Goal: Information Seeking & Learning: Compare options

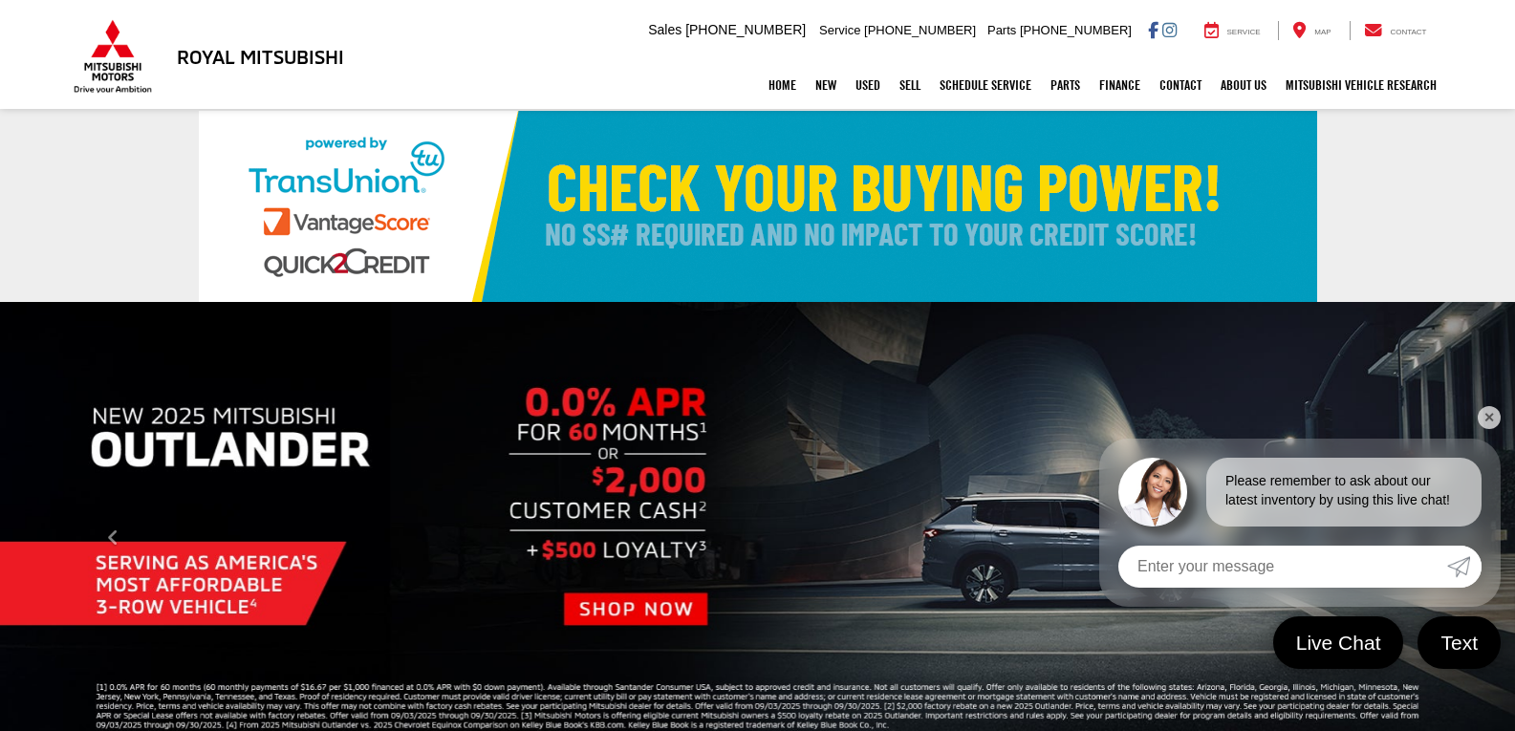
drag, startPoint x: 1492, startPoint y: 415, endPoint x: 1398, endPoint y: 382, distance: 100.1
click at [1492, 415] on link "✕" at bounding box center [1489, 417] width 23 height 23
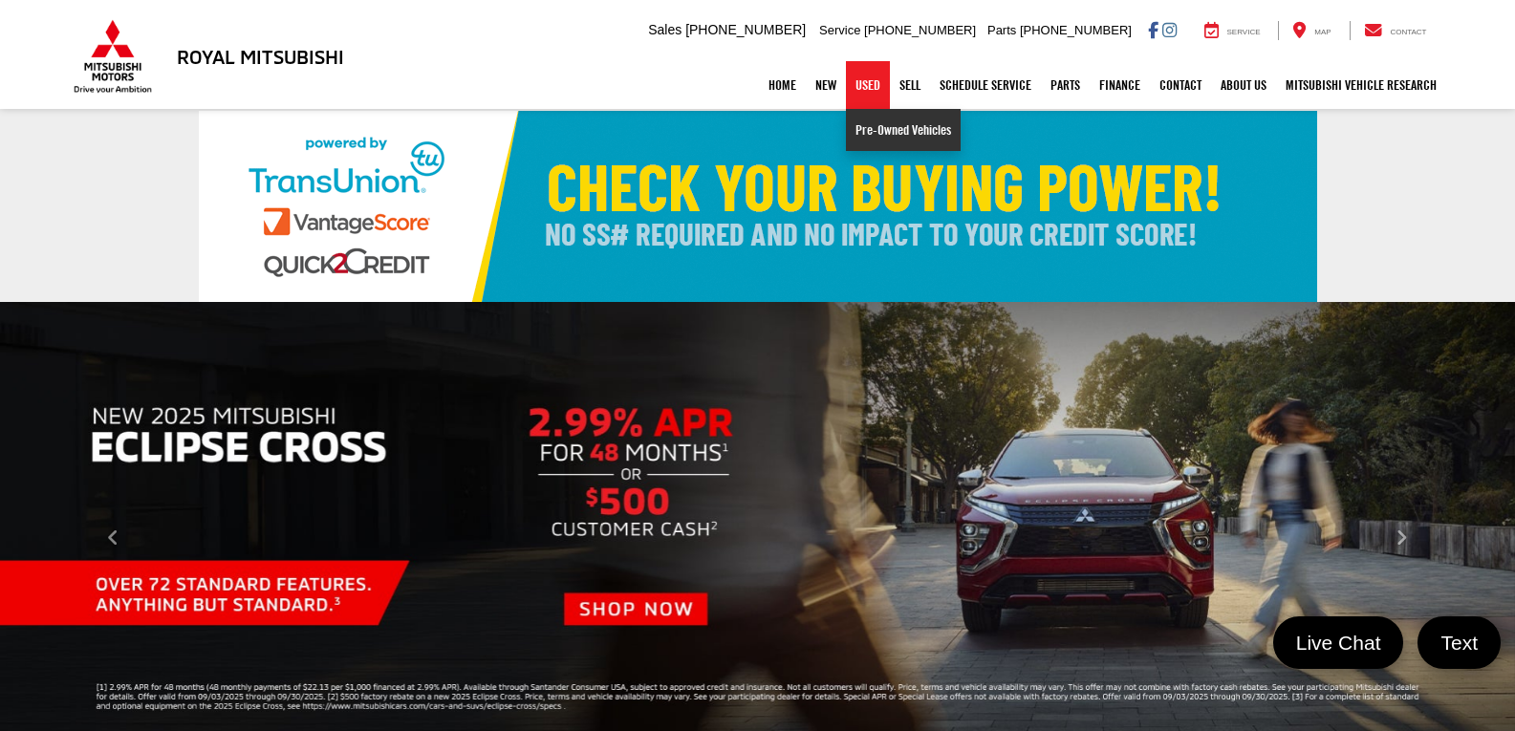
click at [866, 123] on link "Pre-Owned Vehicles" at bounding box center [903, 130] width 115 height 42
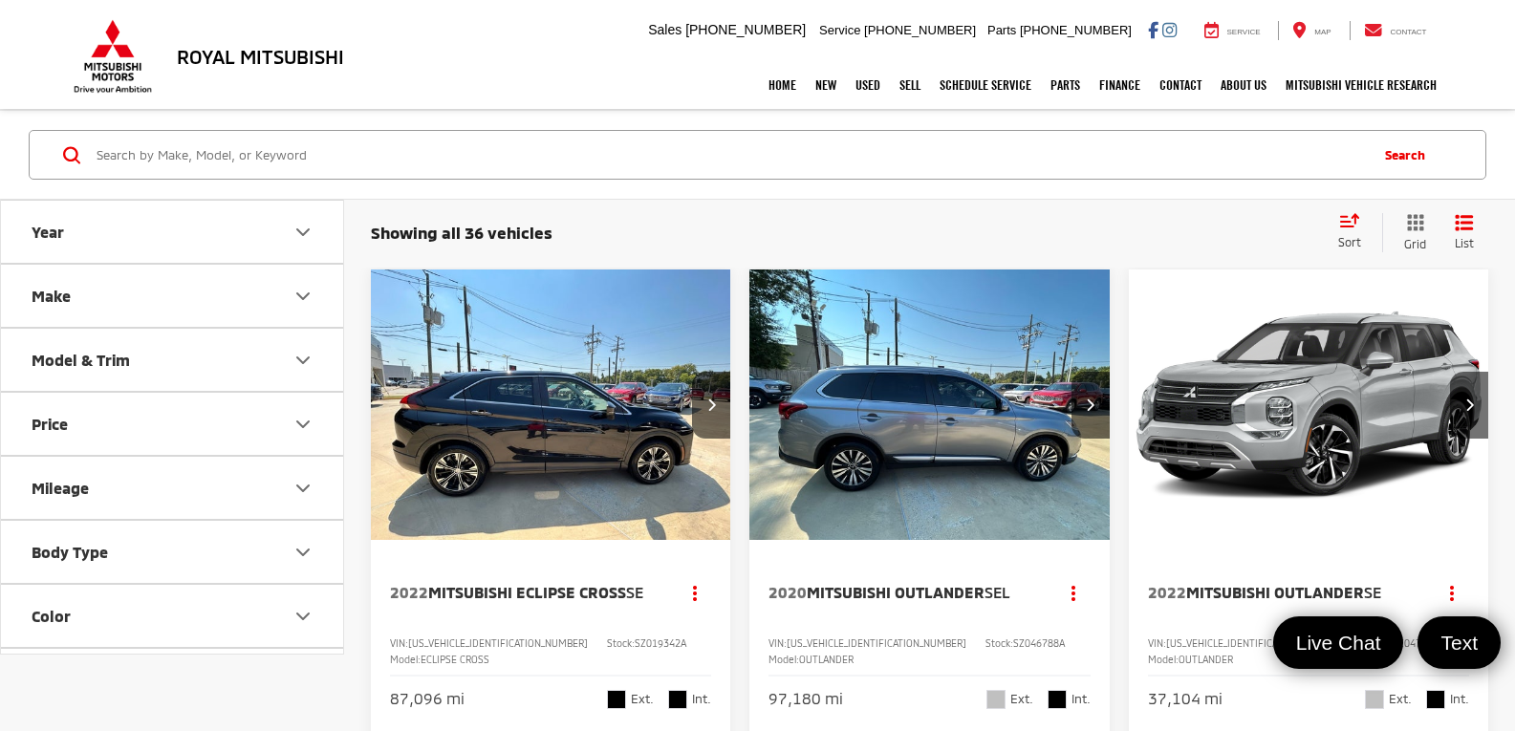
click at [585, 387] on img "2022 Mitsubishi Eclipse Cross SE 0" at bounding box center [551, 406] width 362 height 272
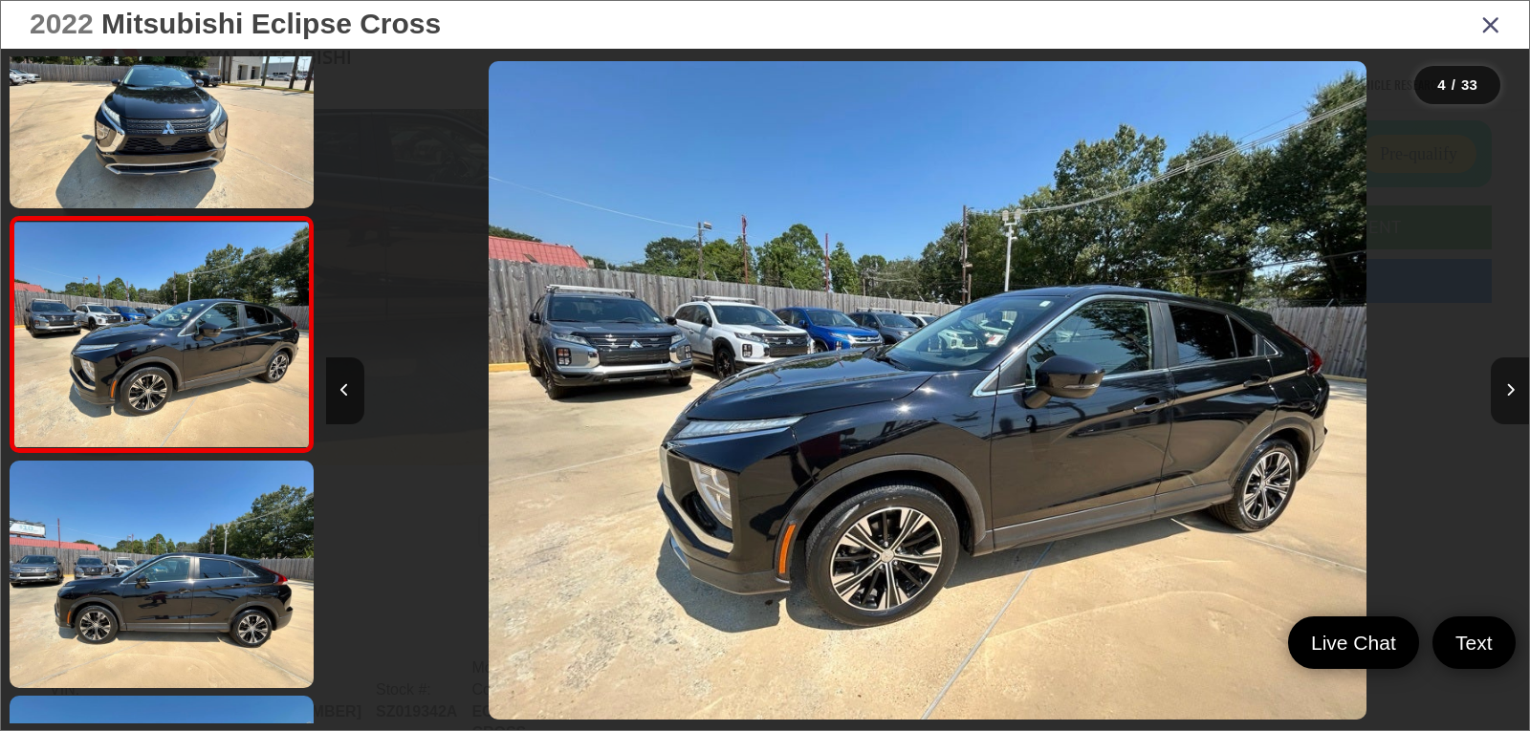
click at [1514, 384] on button "Next image" at bounding box center [1510, 391] width 38 height 67
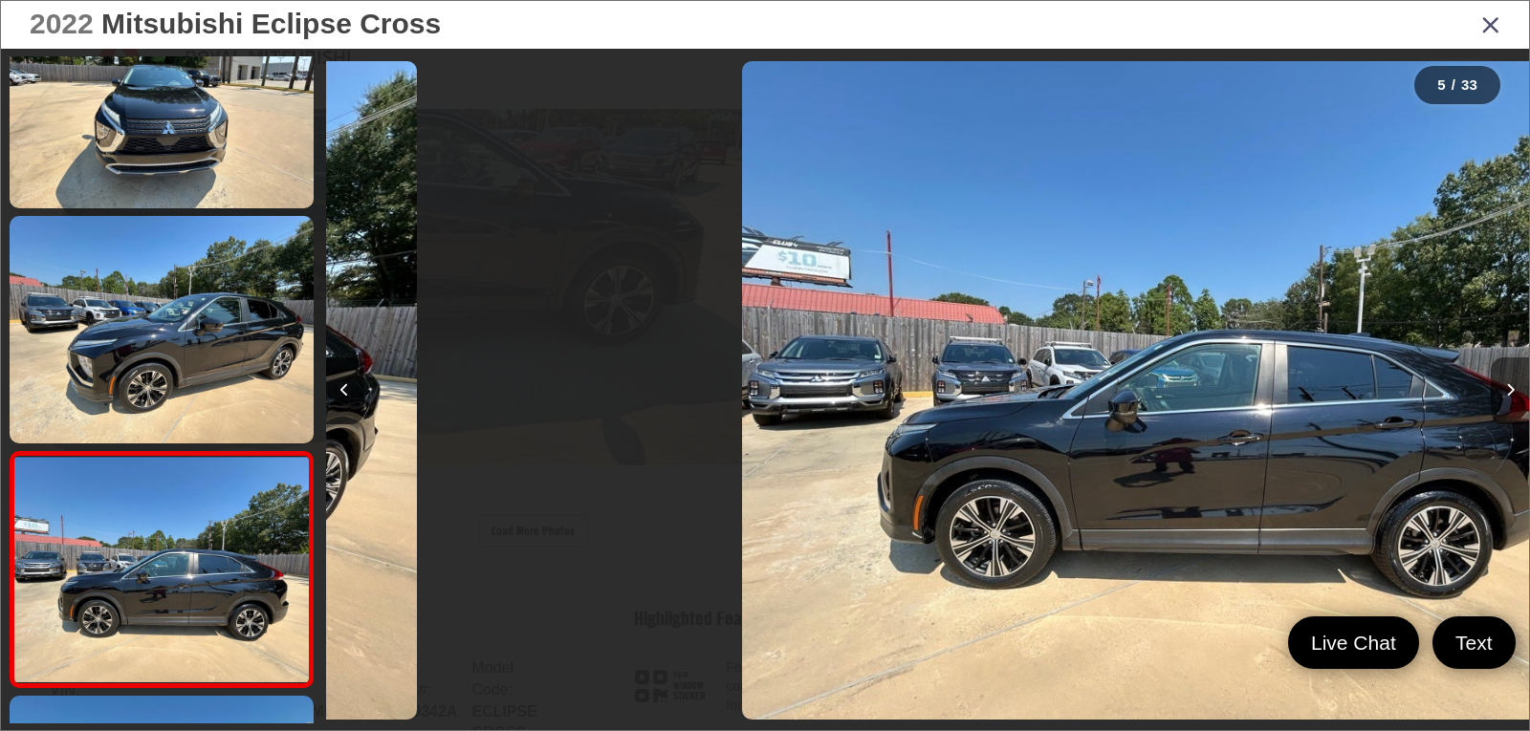
scroll to position [783, 0]
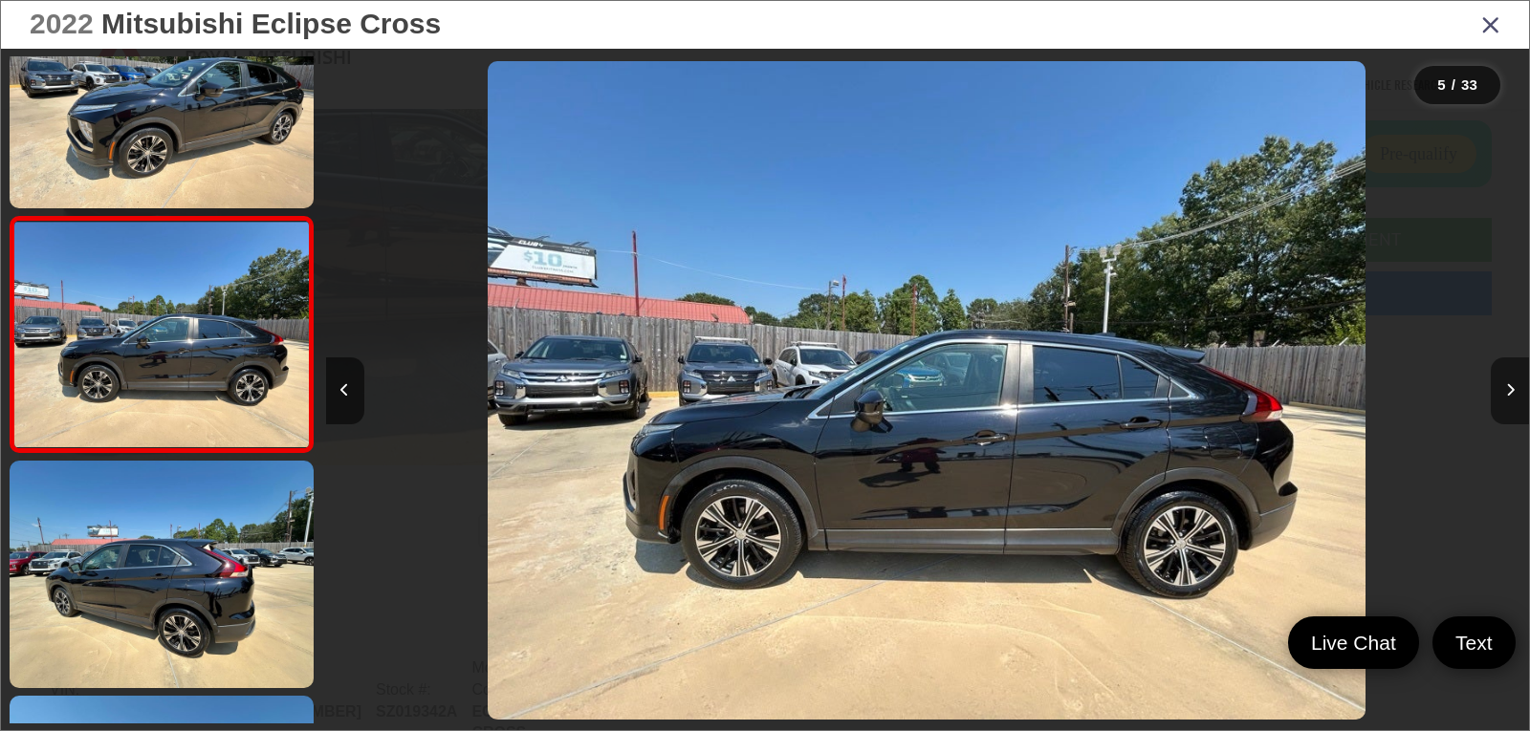
click at [1514, 384] on button "Next image" at bounding box center [1510, 391] width 38 height 67
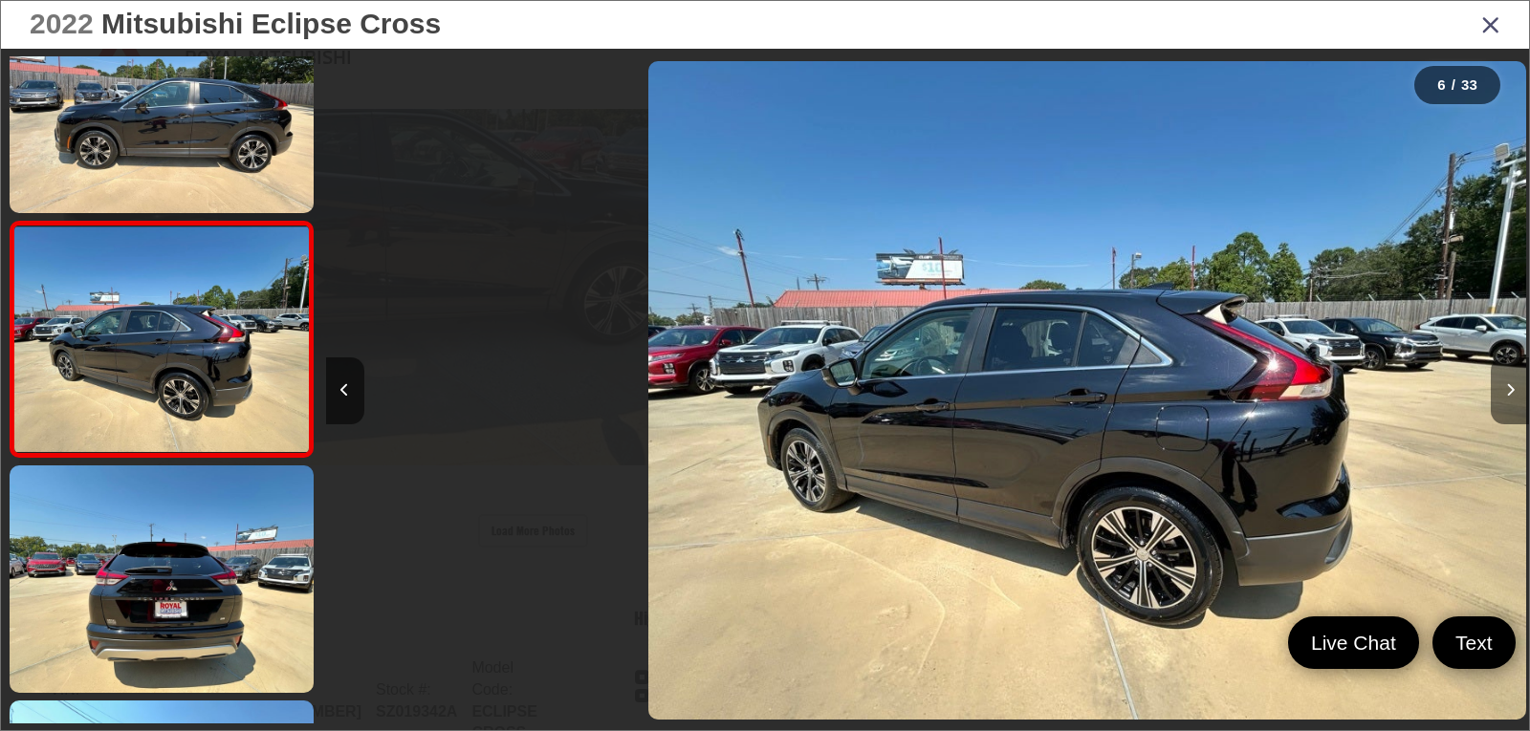
scroll to position [1018, 0]
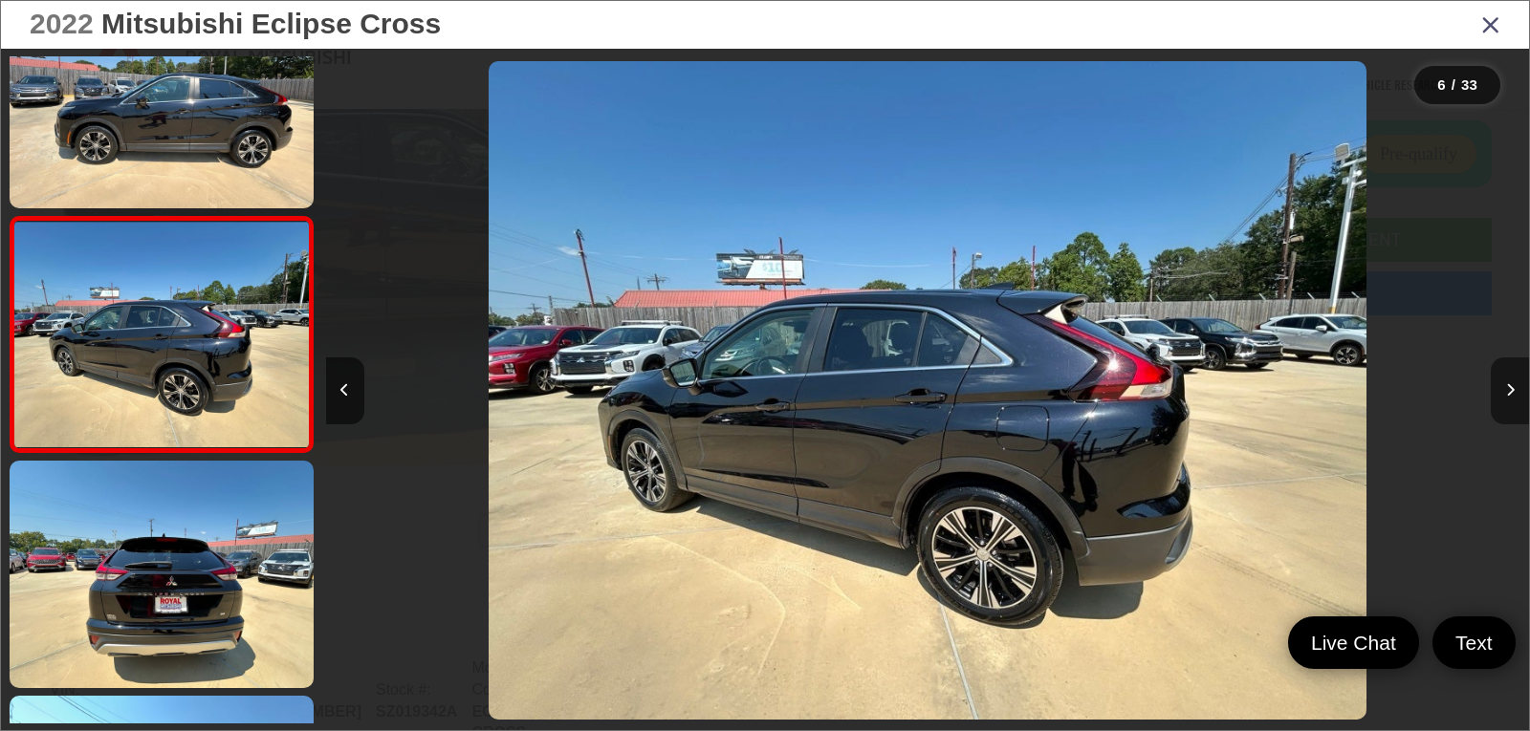
click at [1514, 384] on button "Next image" at bounding box center [1510, 391] width 38 height 67
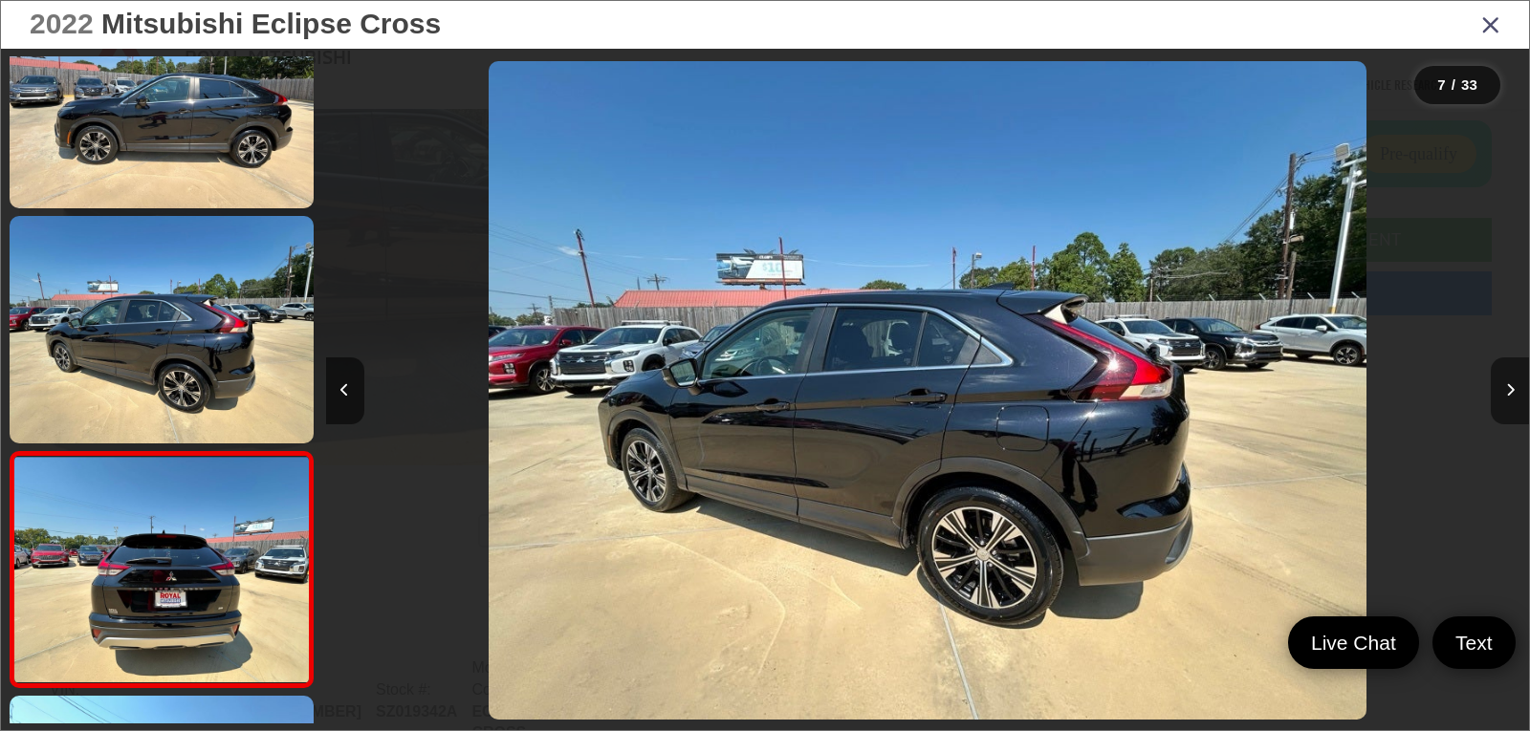
scroll to position [1253, 0]
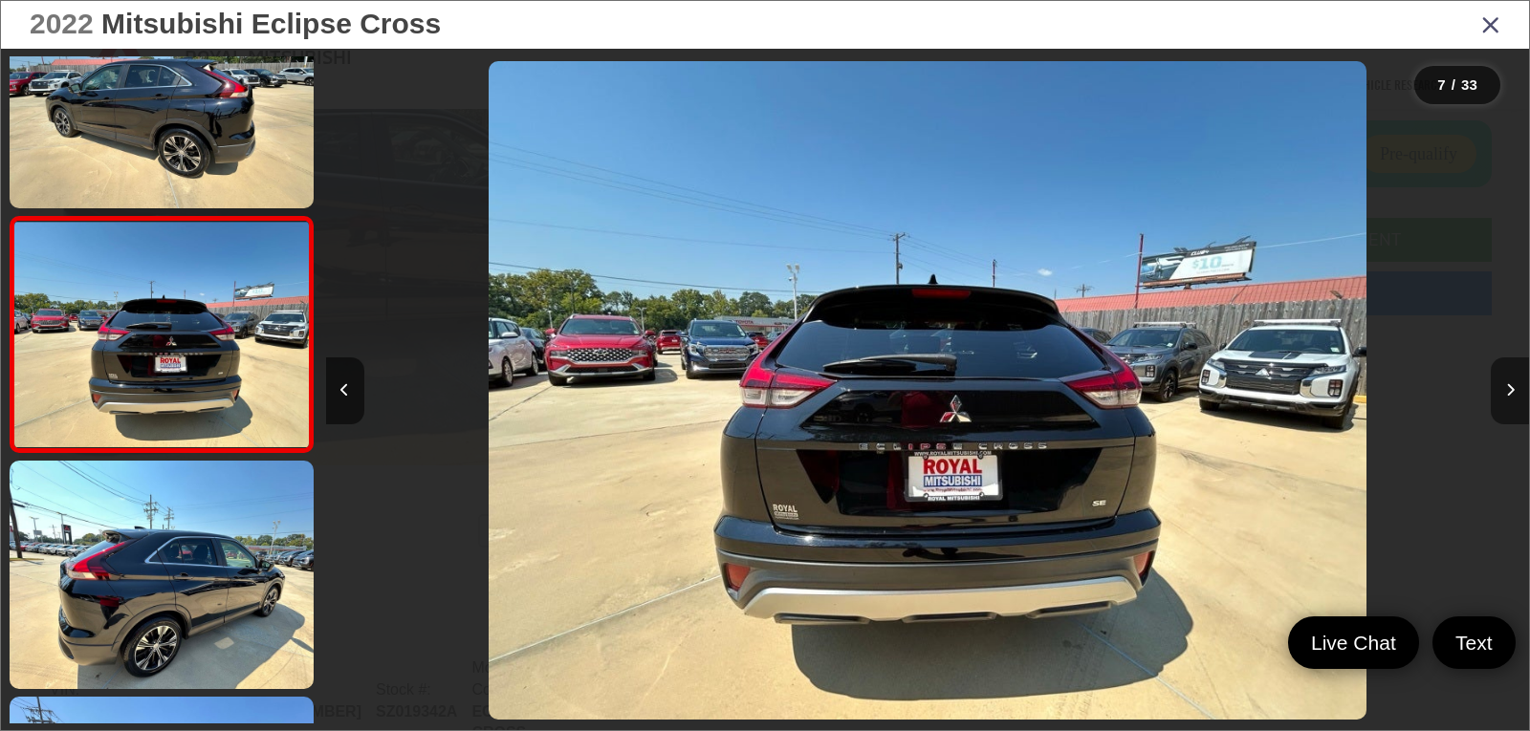
click at [1514, 384] on button "Next image" at bounding box center [1510, 391] width 38 height 67
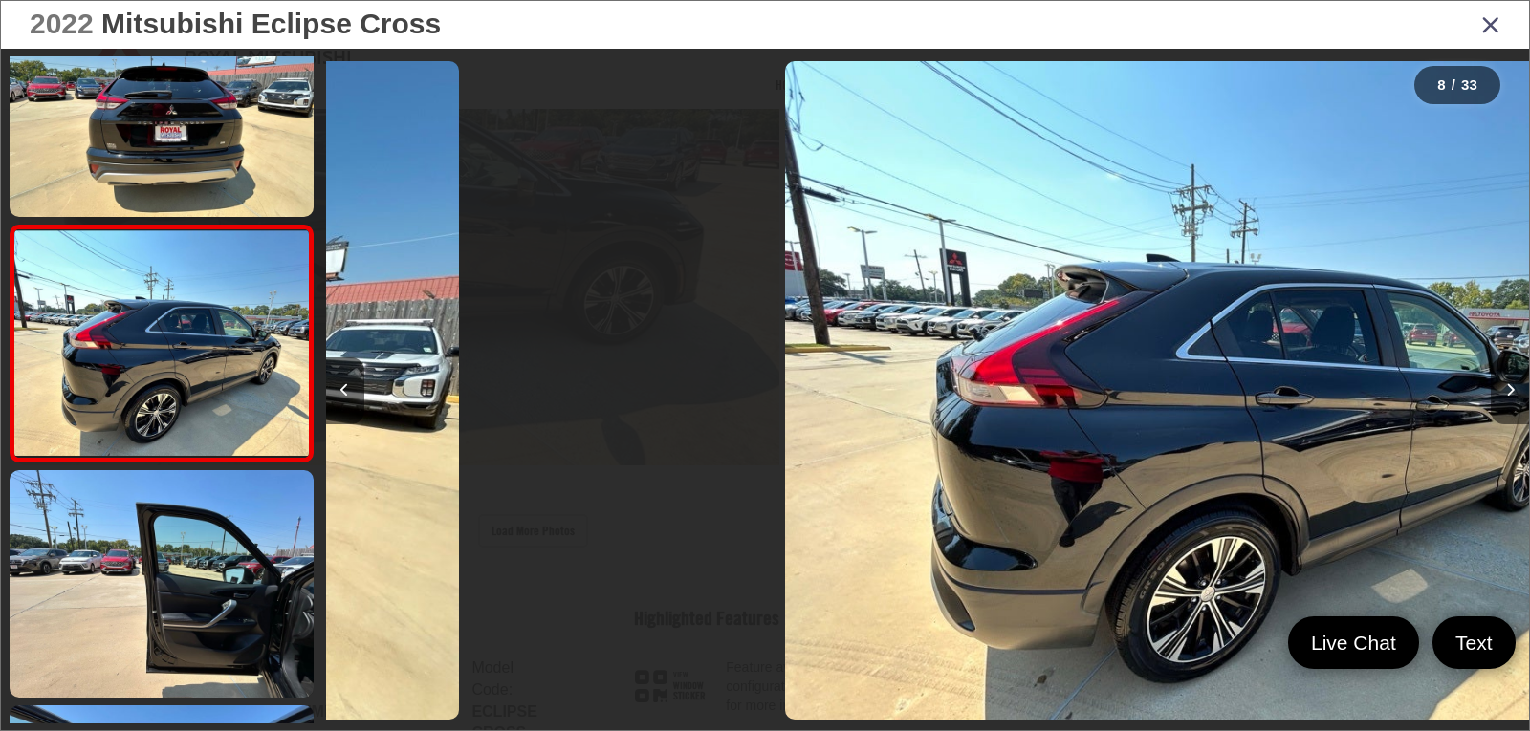
scroll to position [1489, 0]
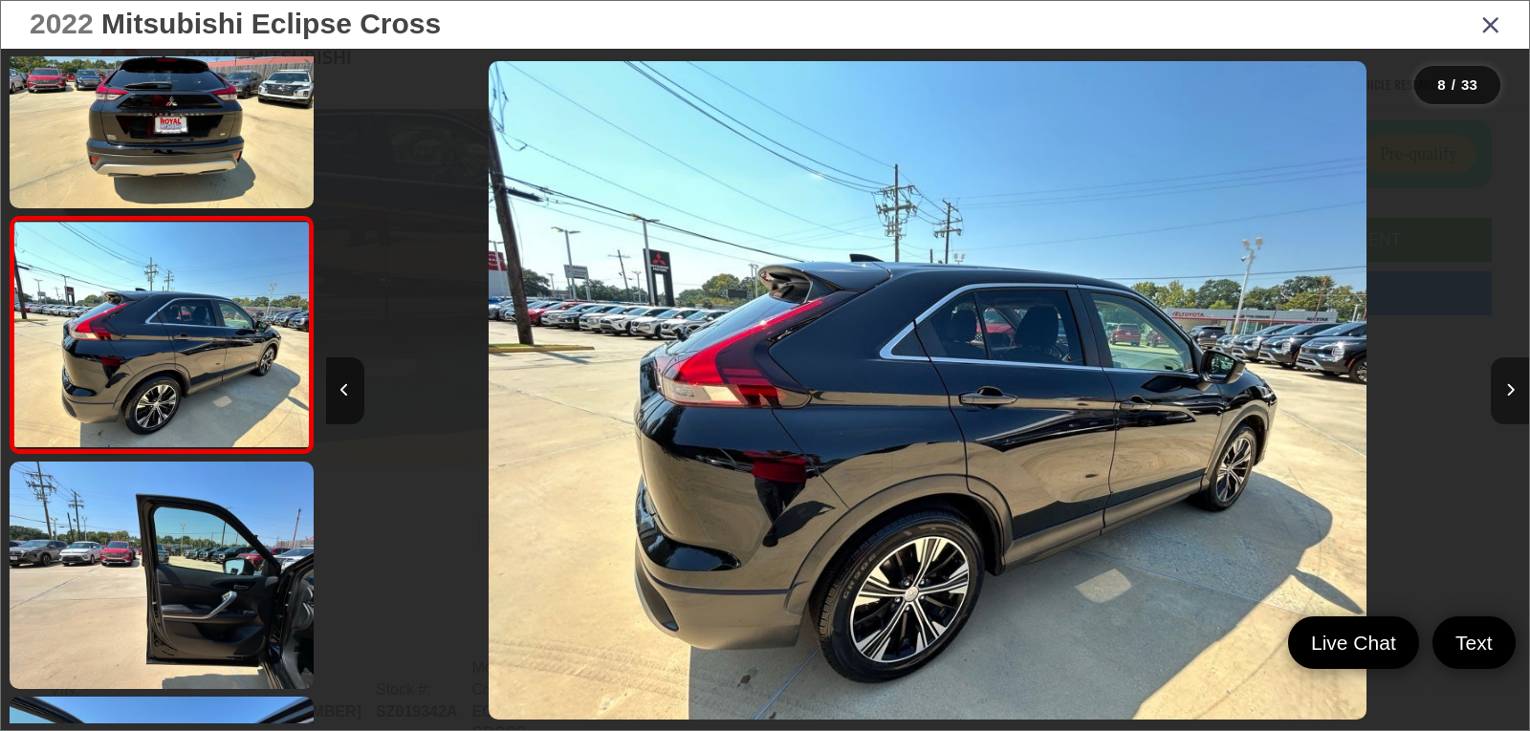
click at [1514, 384] on button "Next image" at bounding box center [1510, 391] width 38 height 67
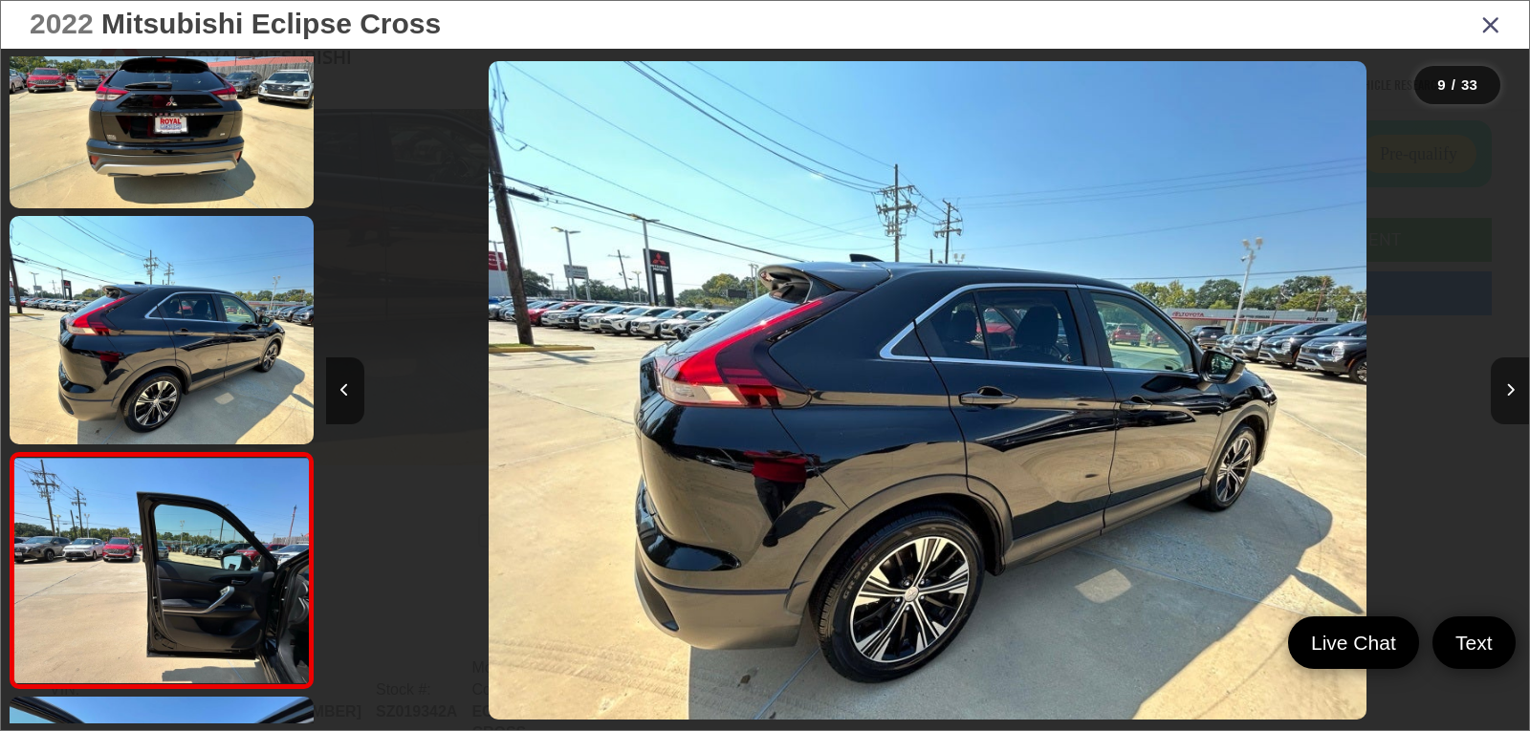
scroll to position [1725, 0]
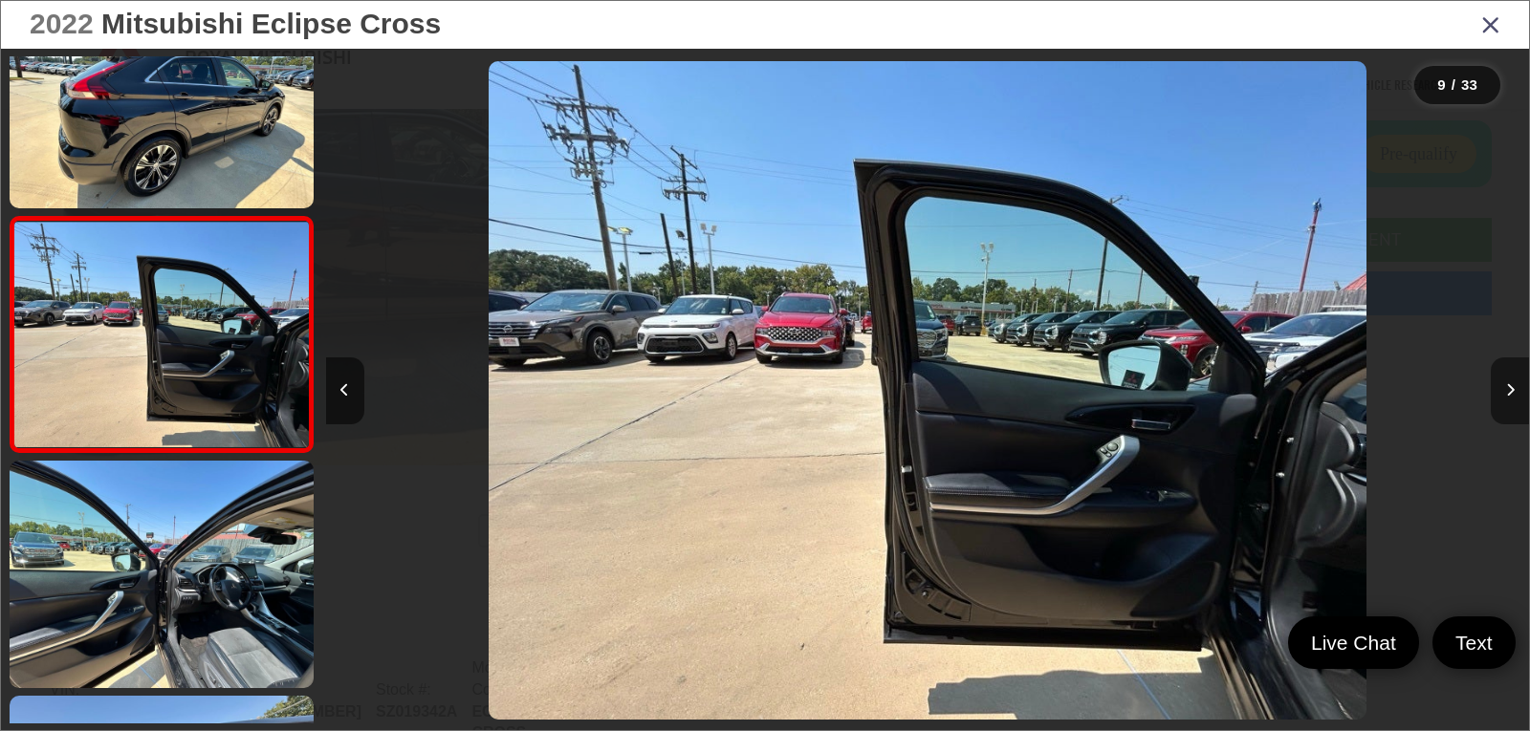
click at [1514, 384] on button "Next image" at bounding box center [1510, 391] width 38 height 67
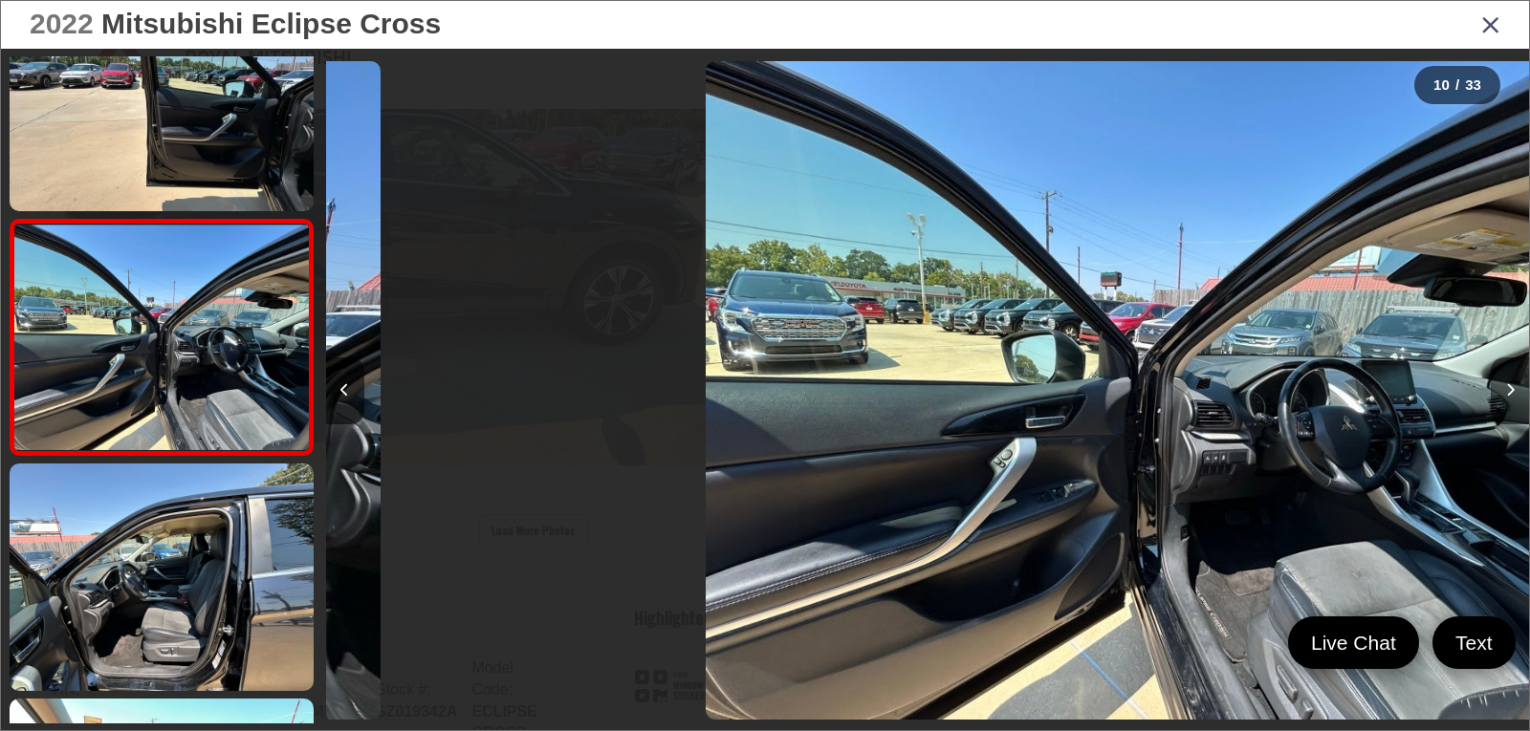
scroll to position [1960, 0]
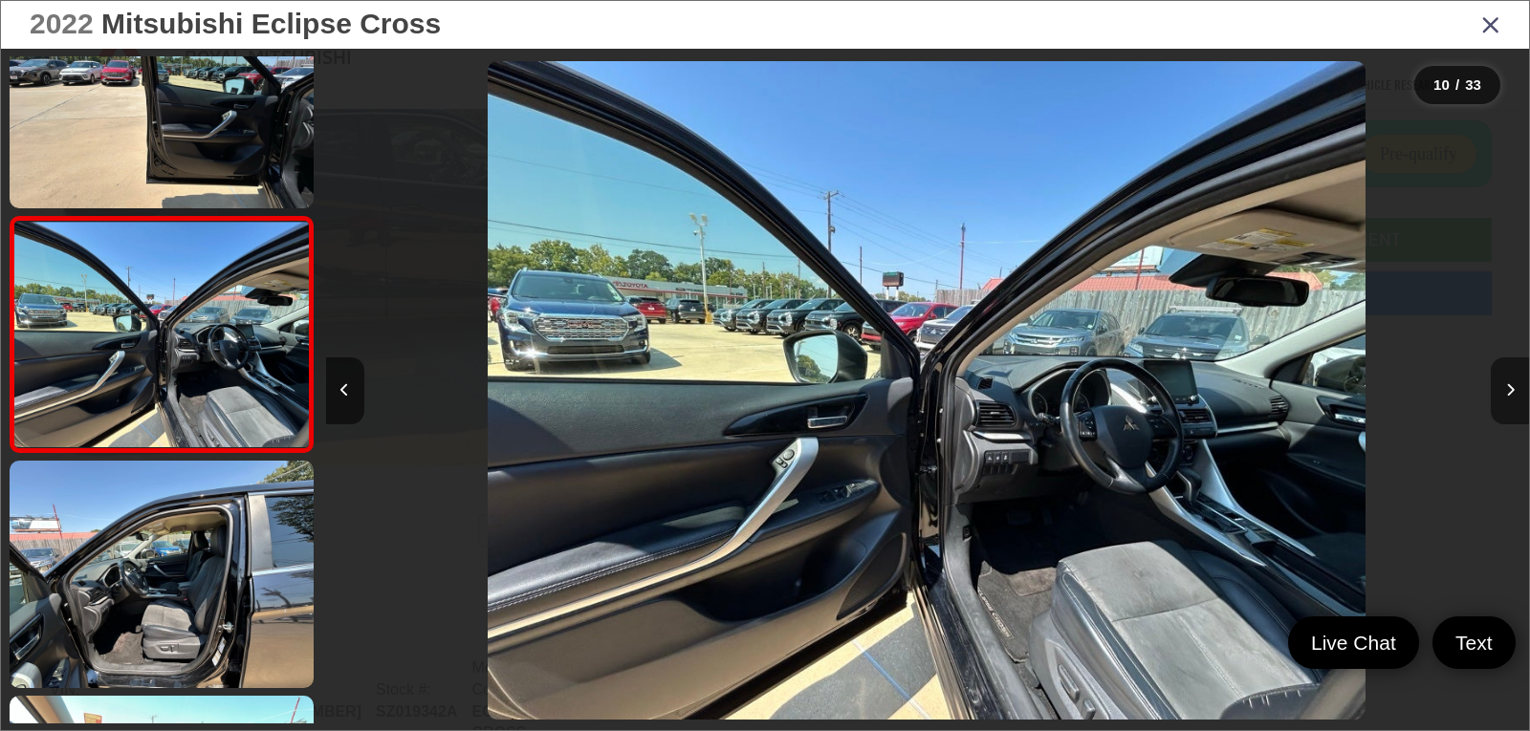
click at [1514, 384] on button "Next image" at bounding box center [1510, 391] width 38 height 67
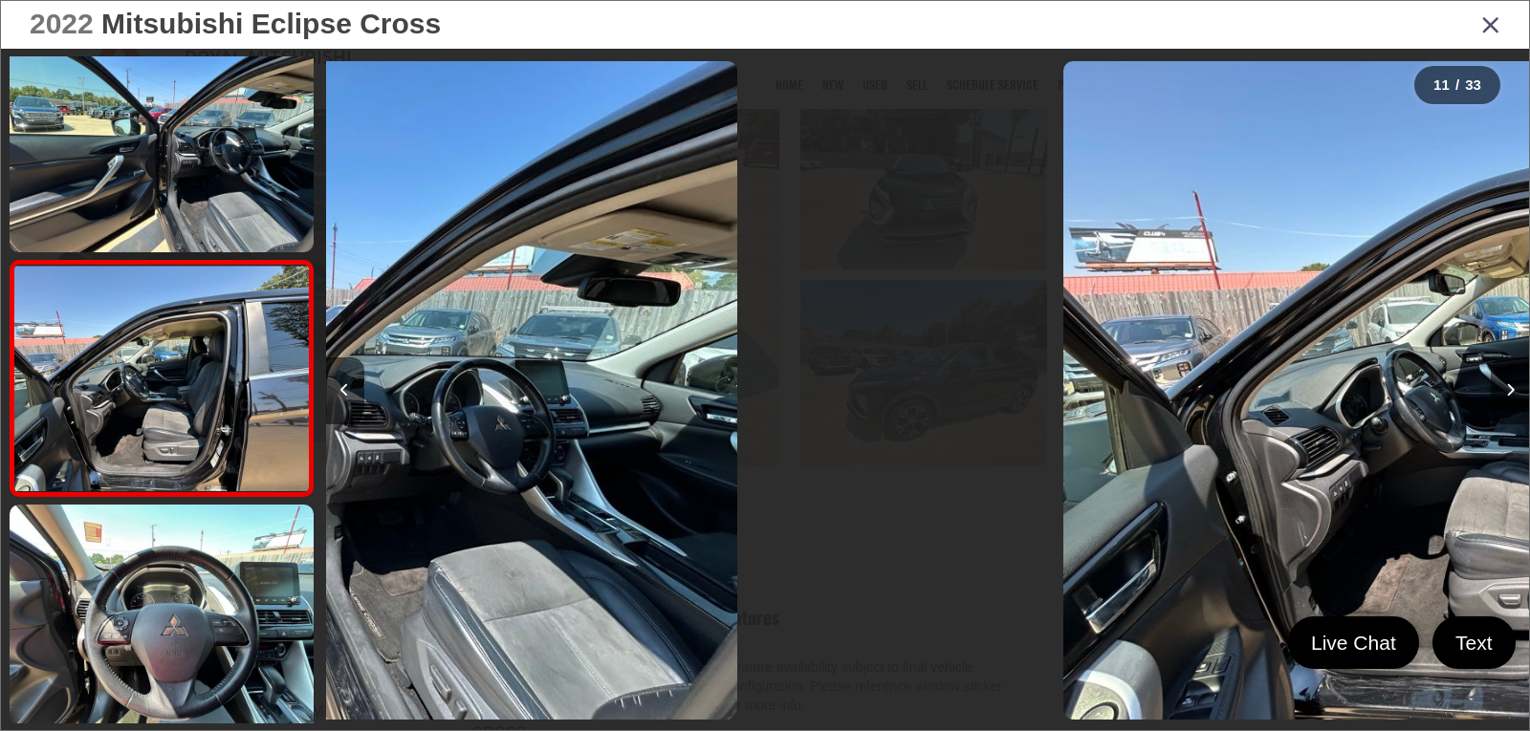
scroll to position [2195, 0]
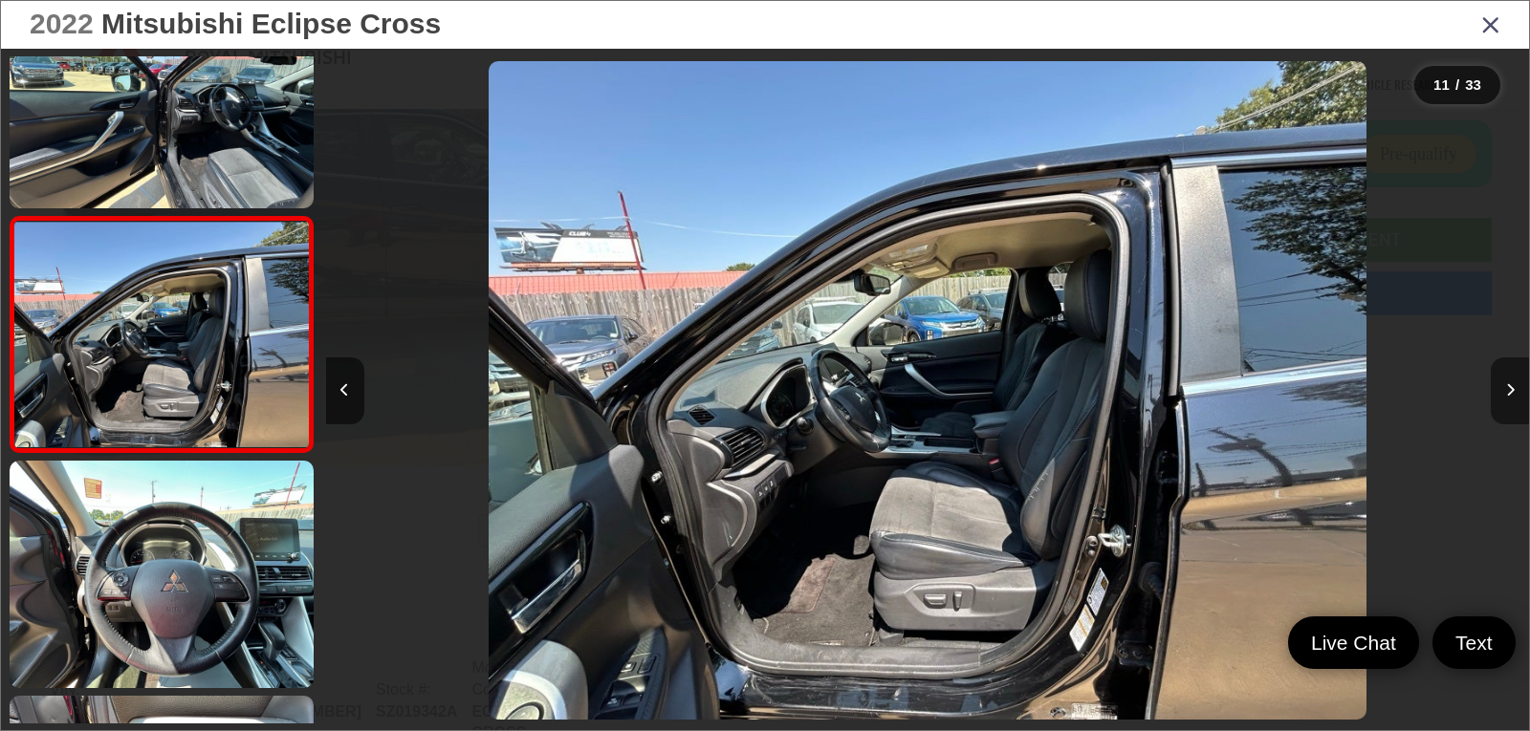
click at [1514, 384] on button "Next image" at bounding box center [1510, 391] width 38 height 67
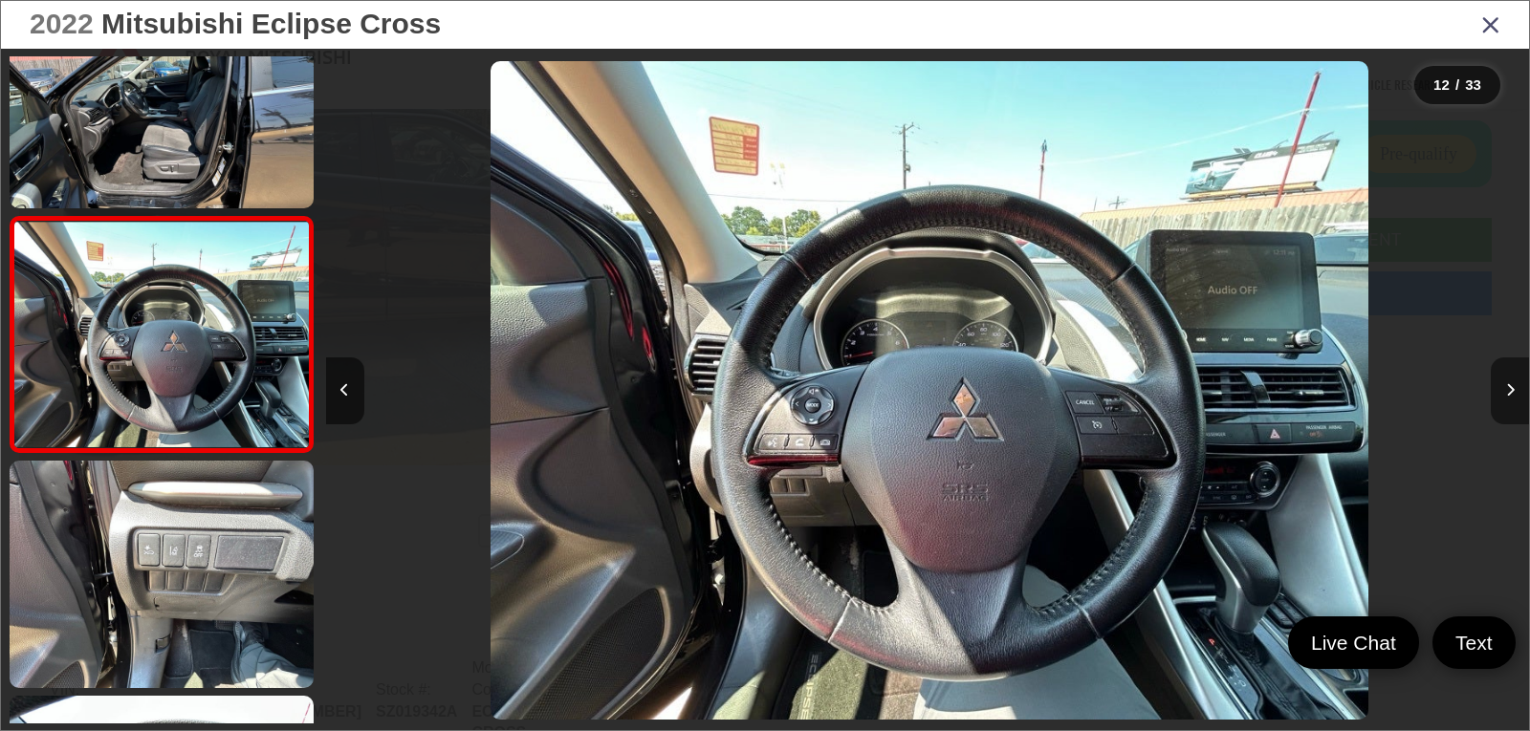
scroll to position [0, 13234]
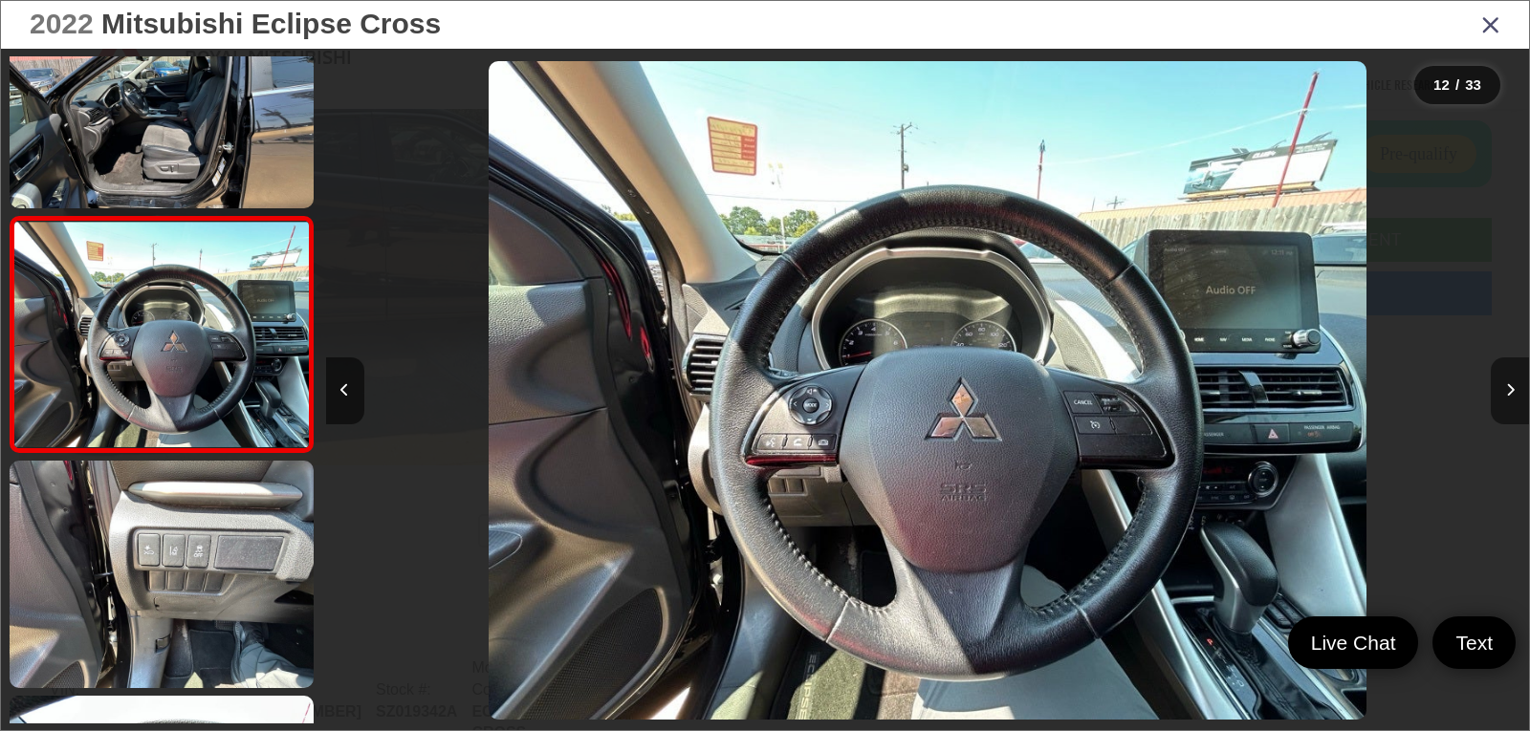
click at [1514, 384] on button "Next image" at bounding box center [1510, 391] width 38 height 67
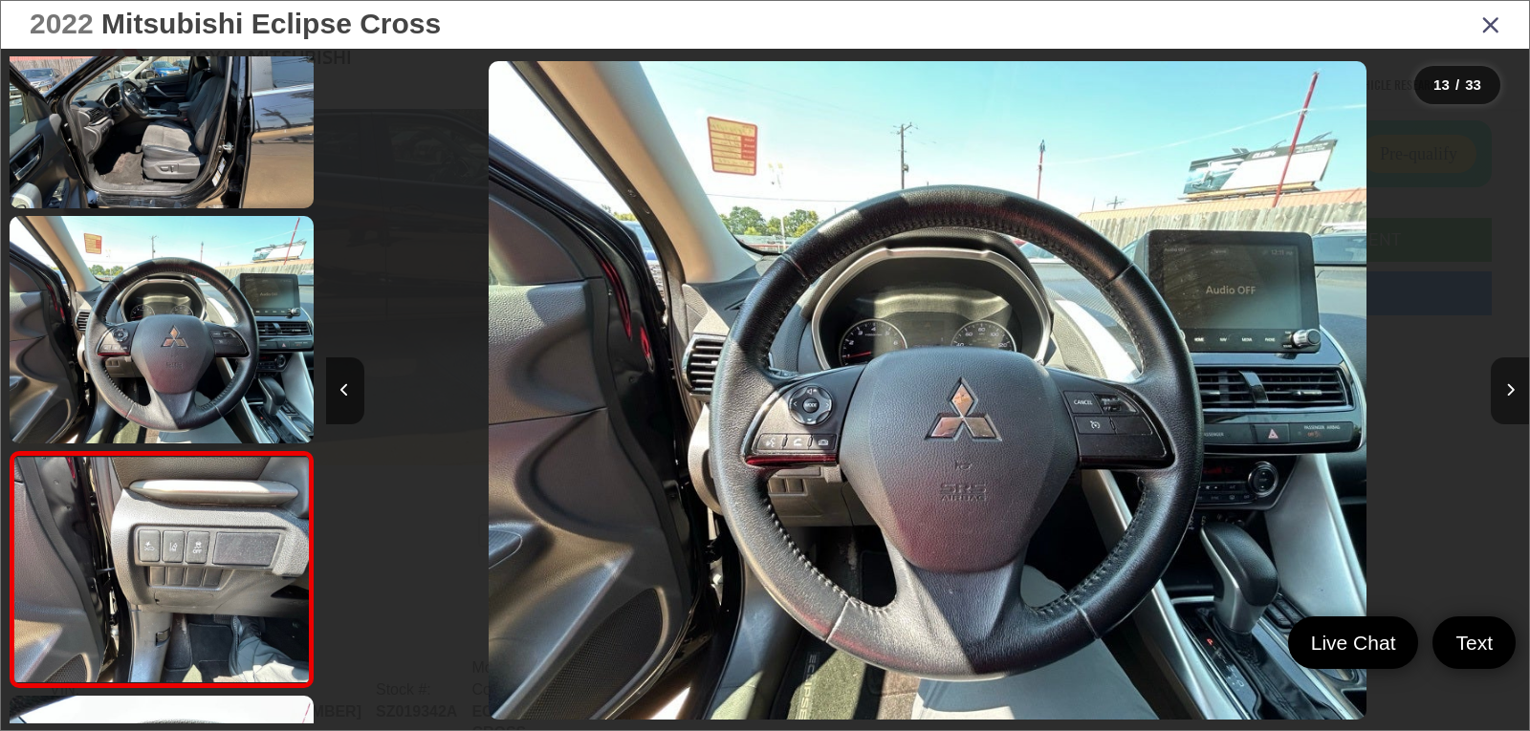
scroll to position [2666, 0]
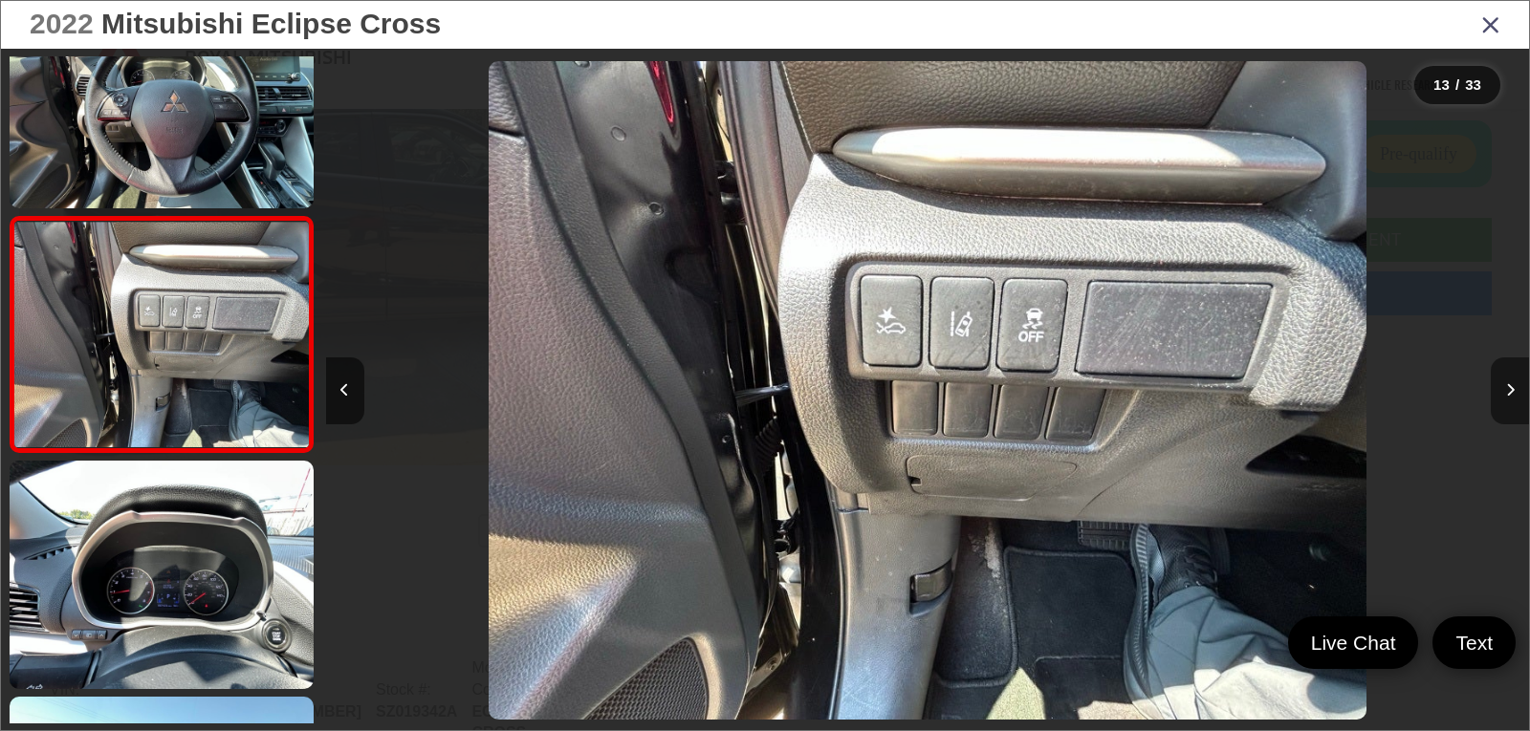
click at [1514, 384] on button "Next image" at bounding box center [1510, 391] width 38 height 67
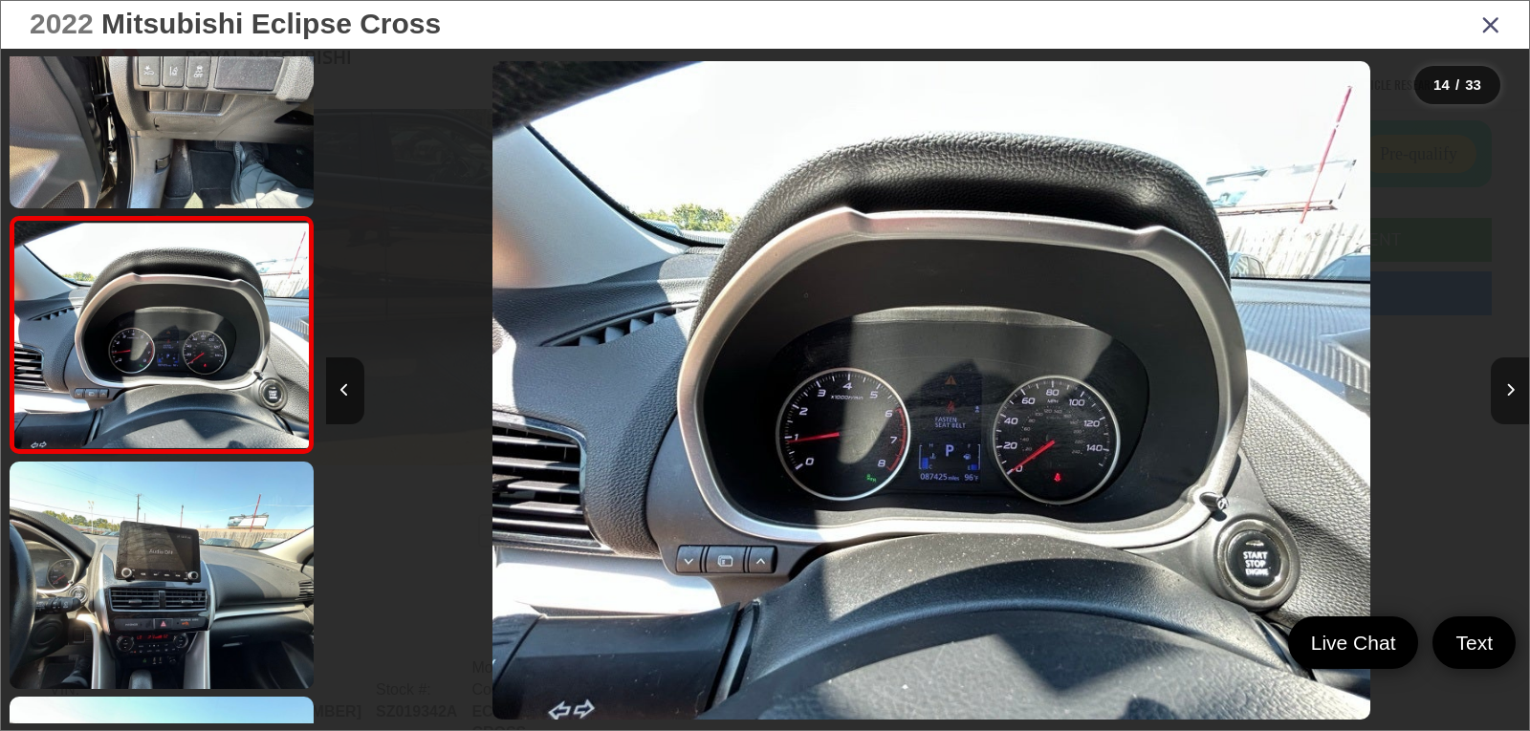
scroll to position [0, 15640]
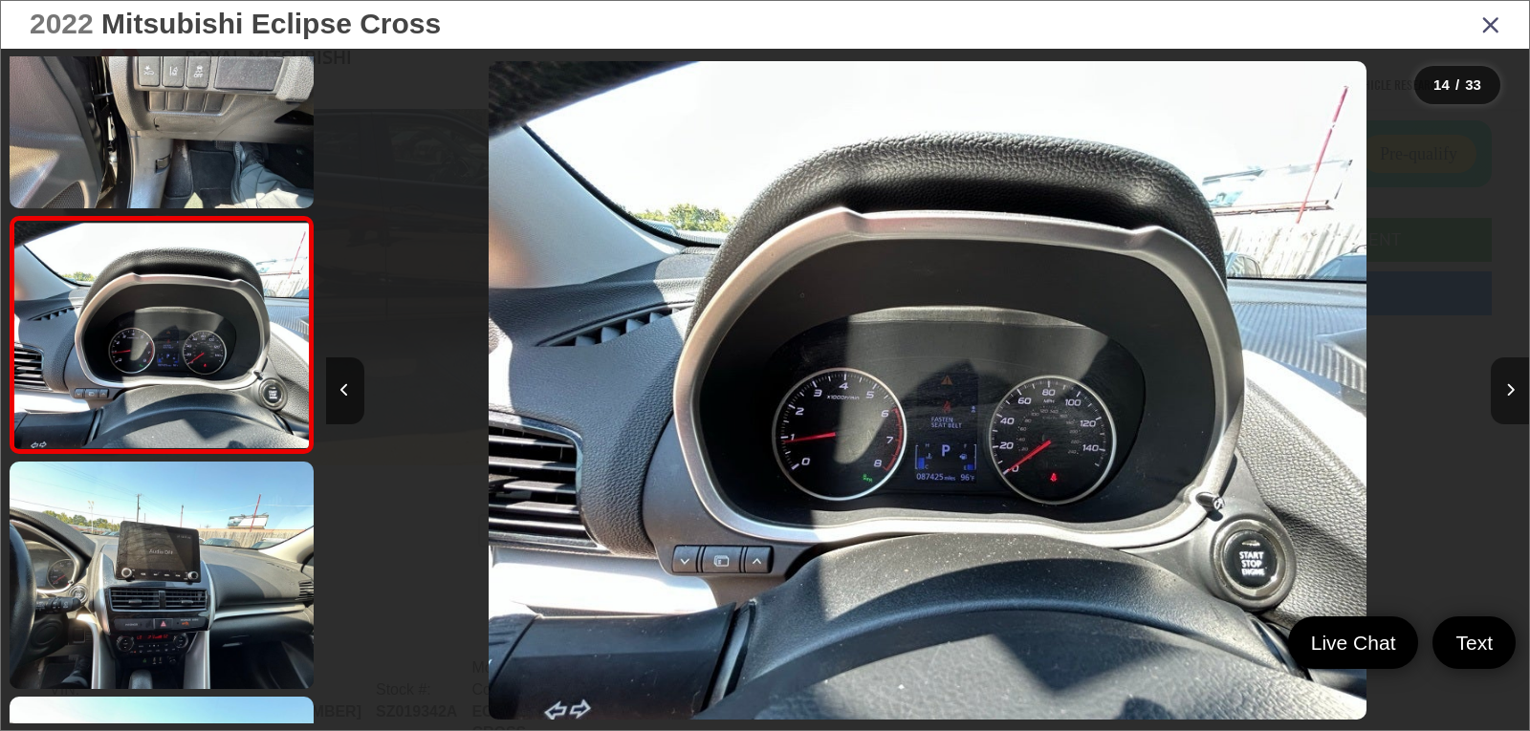
click at [1514, 384] on button "Next image" at bounding box center [1510, 391] width 38 height 67
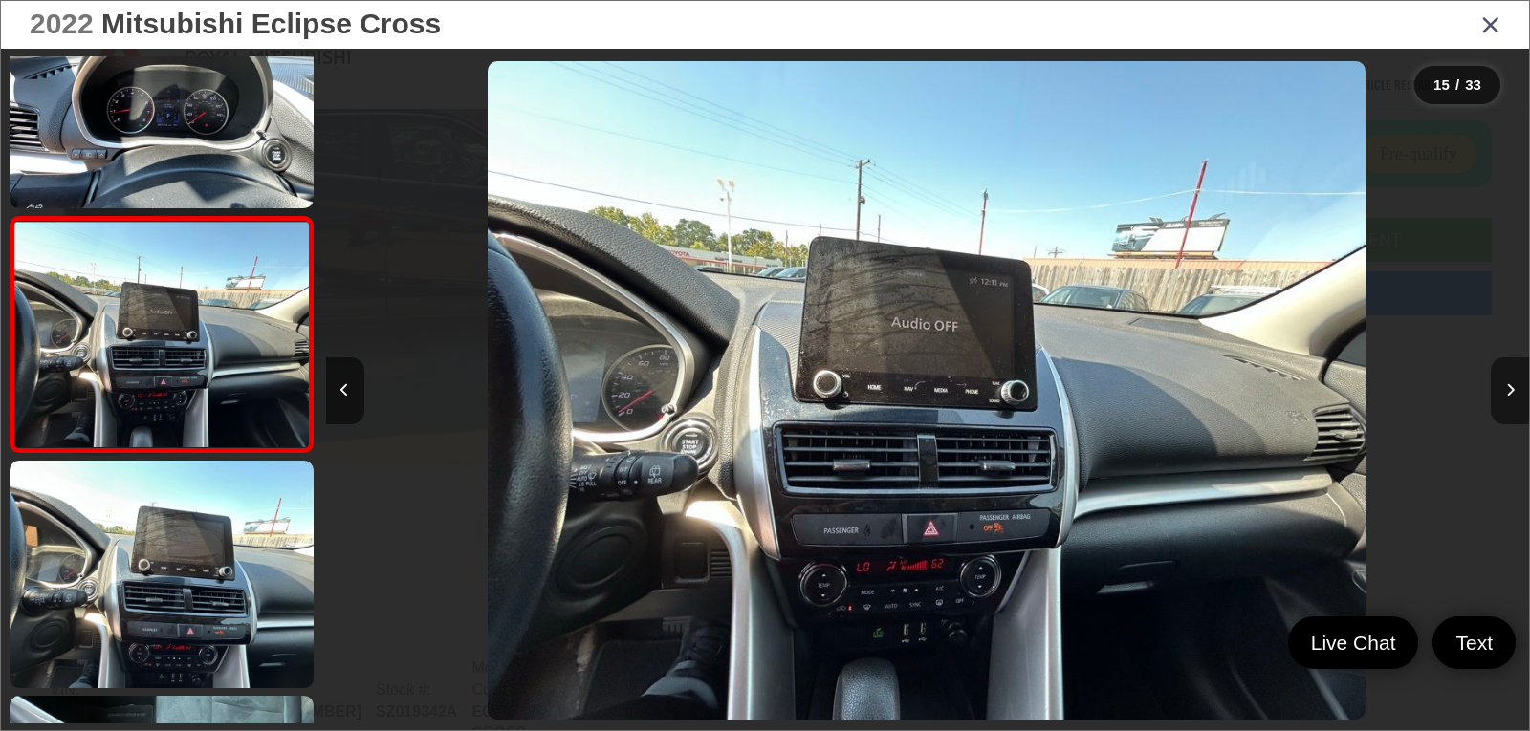
click at [1514, 384] on button "Next image" at bounding box center [1510, 391] width 38 height 67
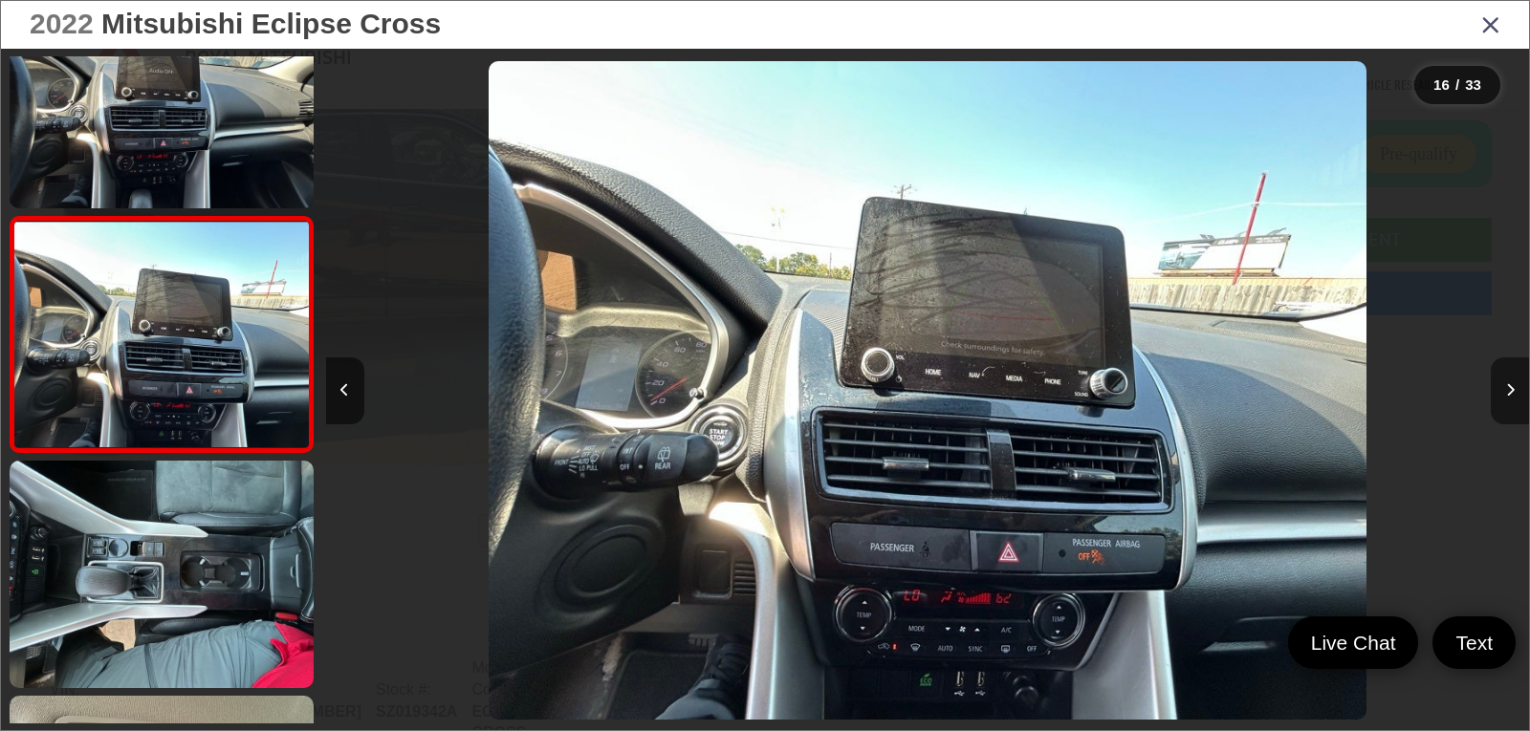
click at [1514, 384] on button "Next image" at bounding box center [1510, 391] width 38 height 67
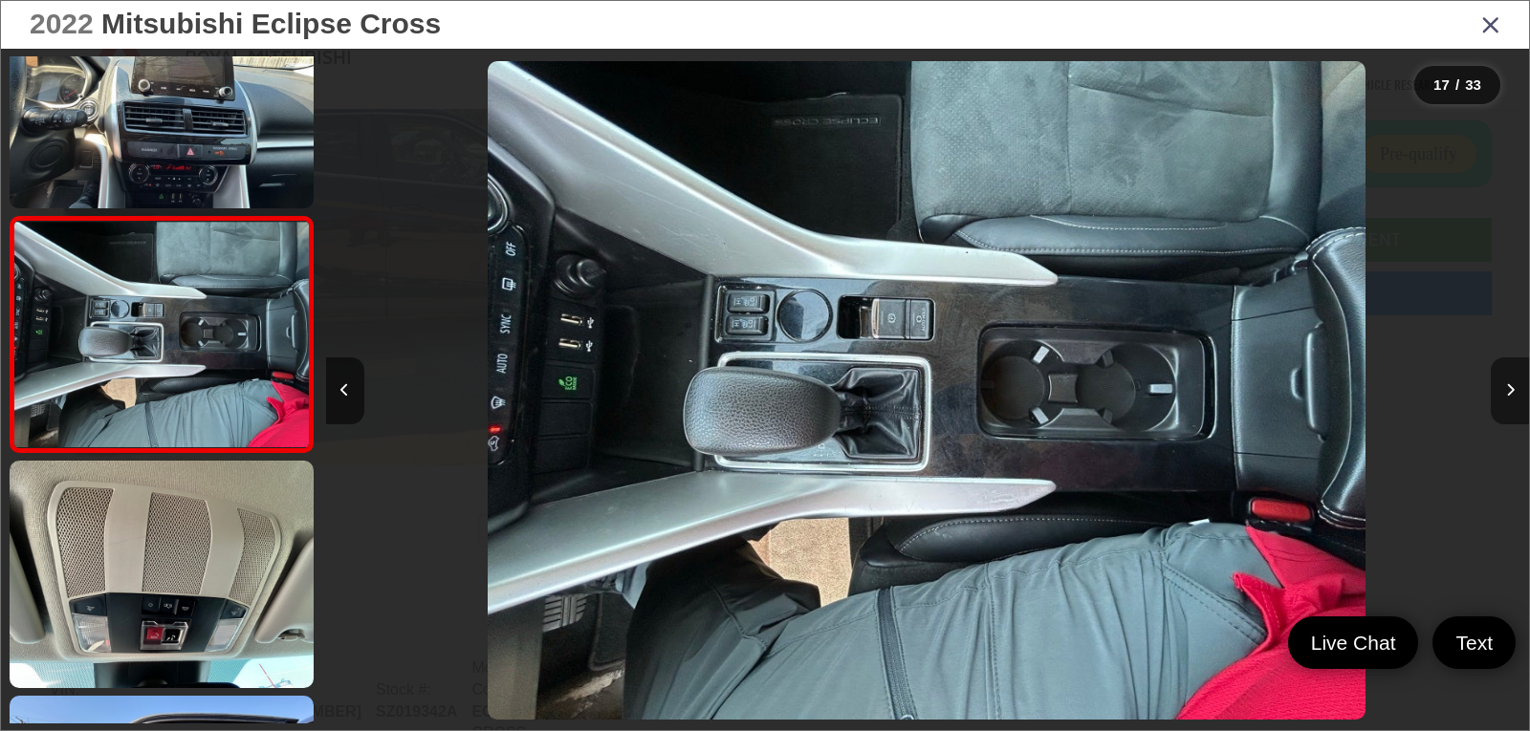
click at [1514, 384] on button "Next image" at bounding box center [1510, 391] width 38 height 67
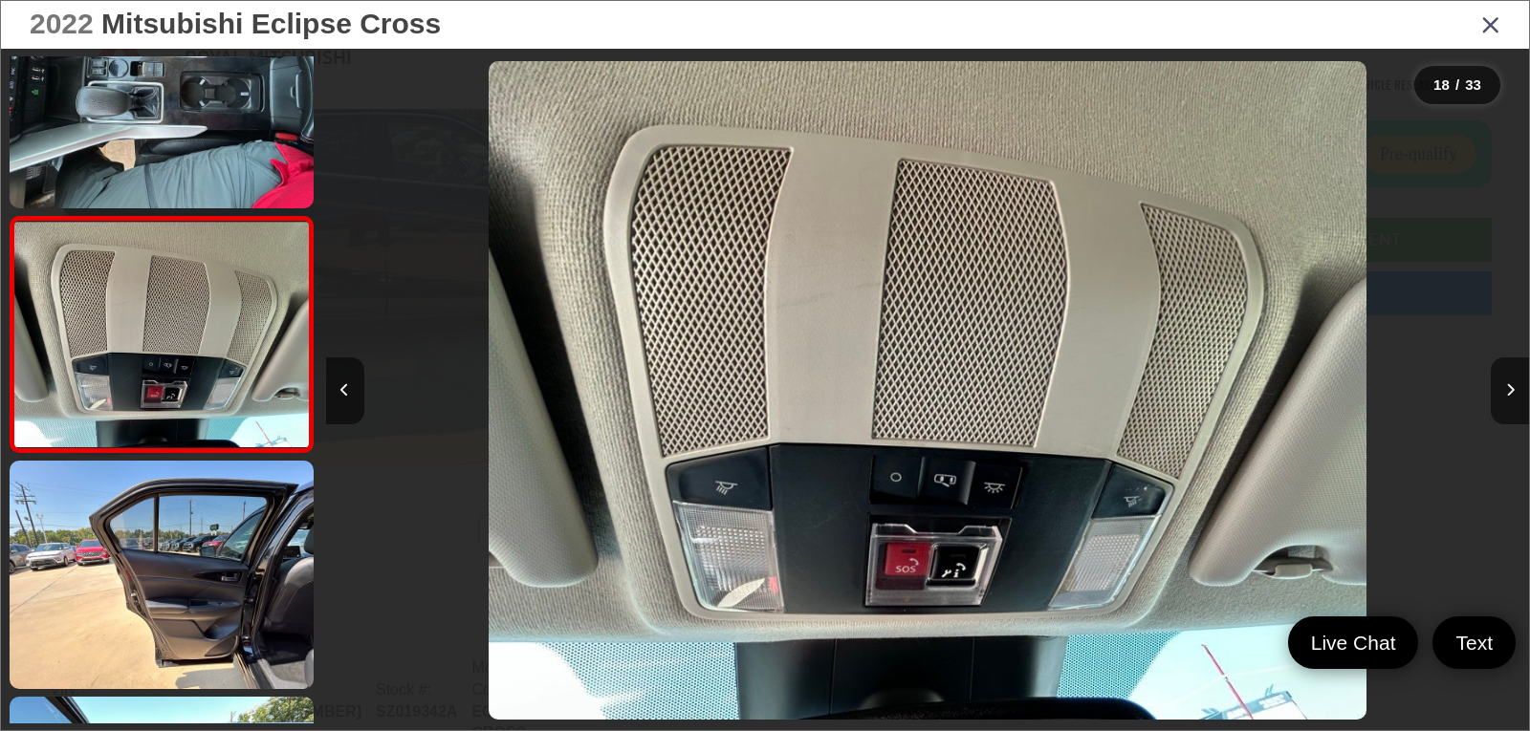
click at [1488, 35] on icon "Close gallery" at bounding box center [1490, 23] width 19 height 25
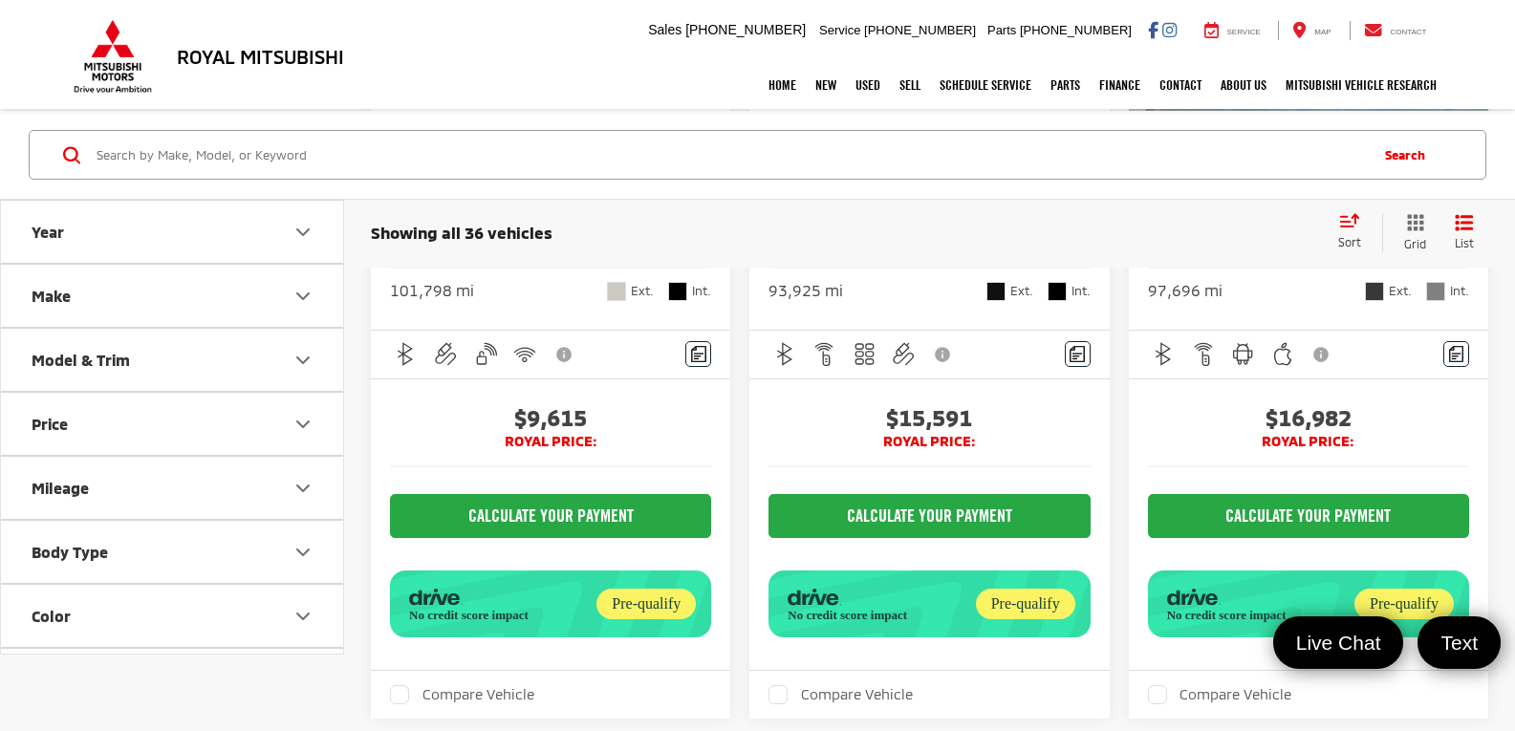
scroll to position [1912, 0]
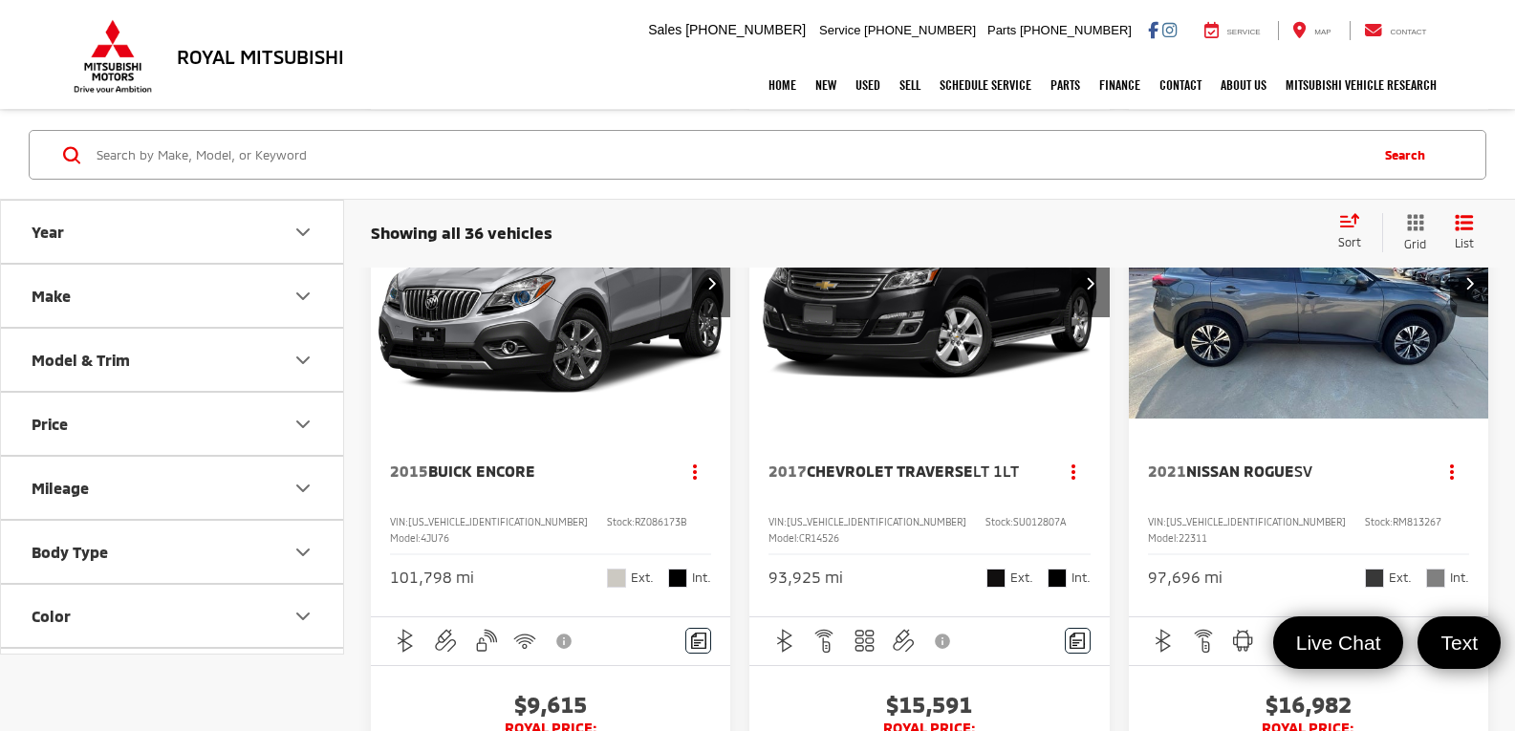
click at [1299, 421] on img "2021 Nissan Rogue SV 0" at bounding box center [1309, 284] width 362 height 272
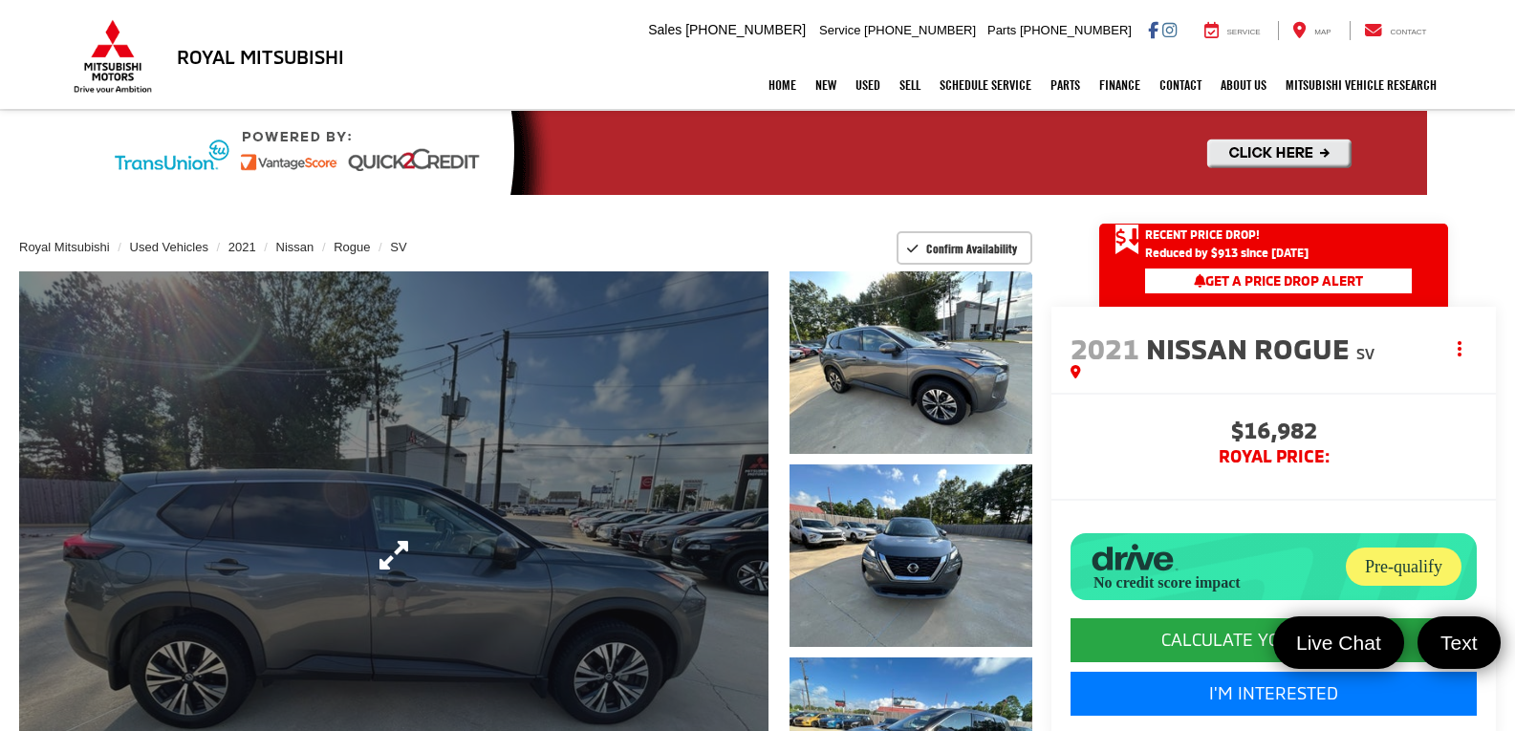
click at [459, 481] on link "Expand Photo 0" at bounding box center [394, 556] width 750 height 568
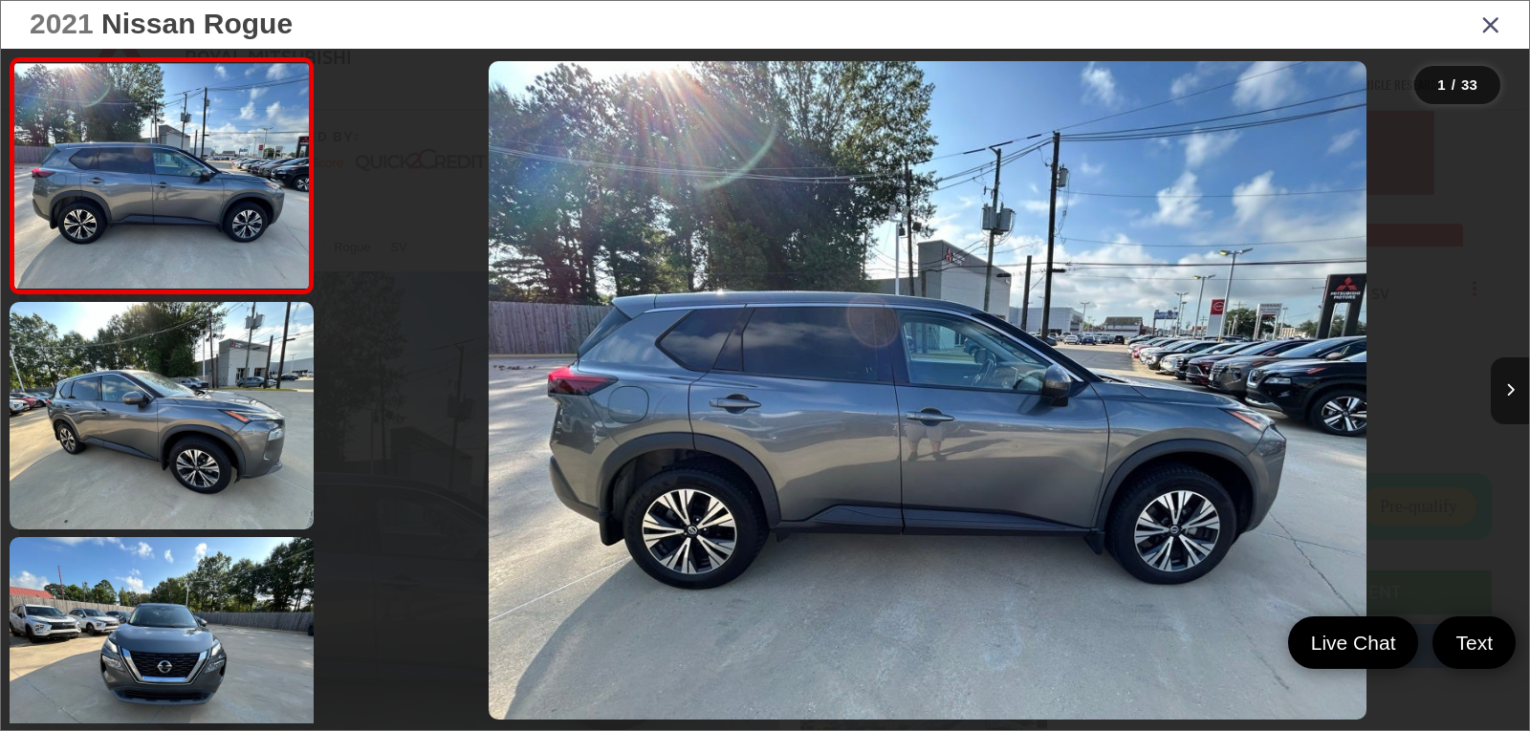
click at [967, 468] on img "2021 Nissan Rogue SV 0" at bounding box center [928, 390] width 878 height 659
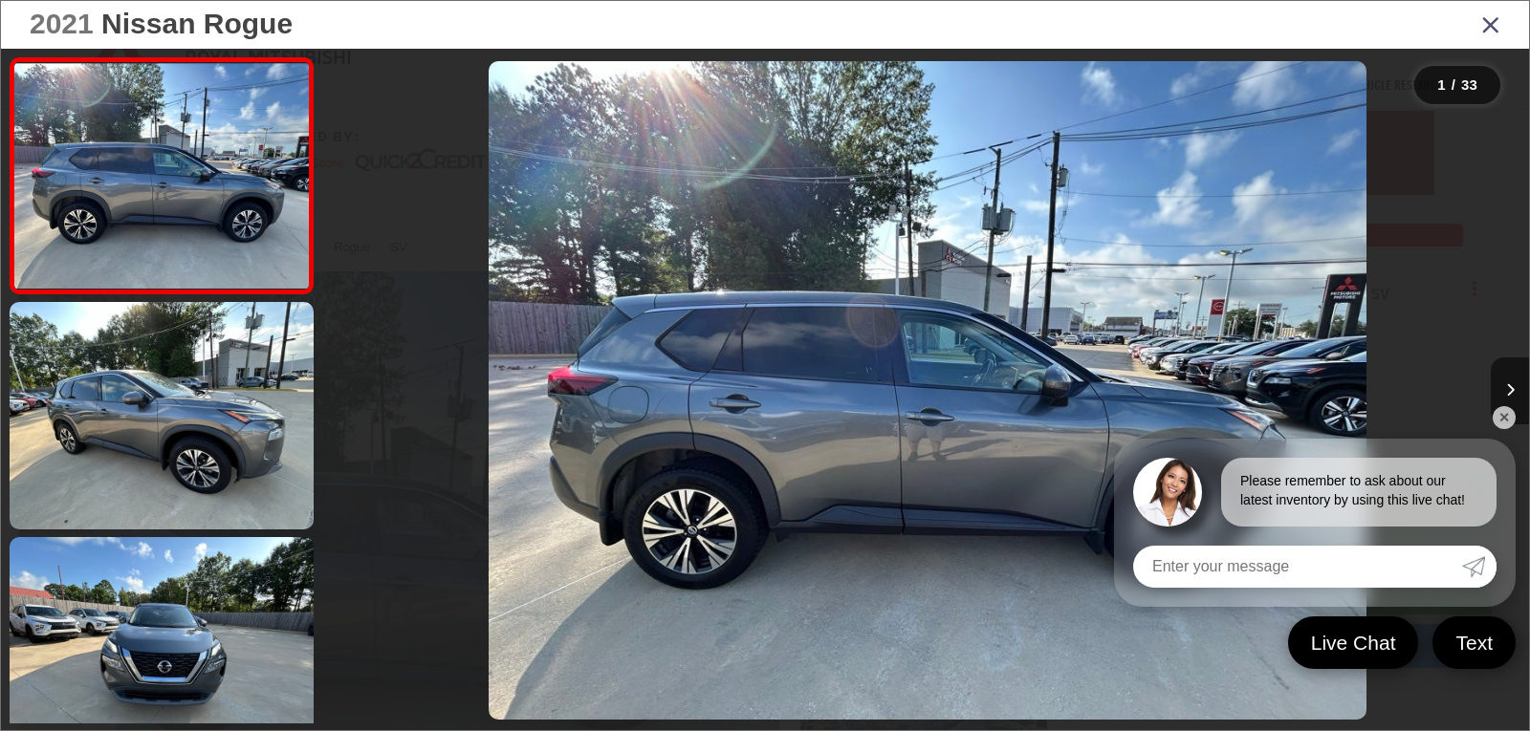
click at [1506, 417] on link "✕" at bounding box center [1503, 417] width 23 height 23
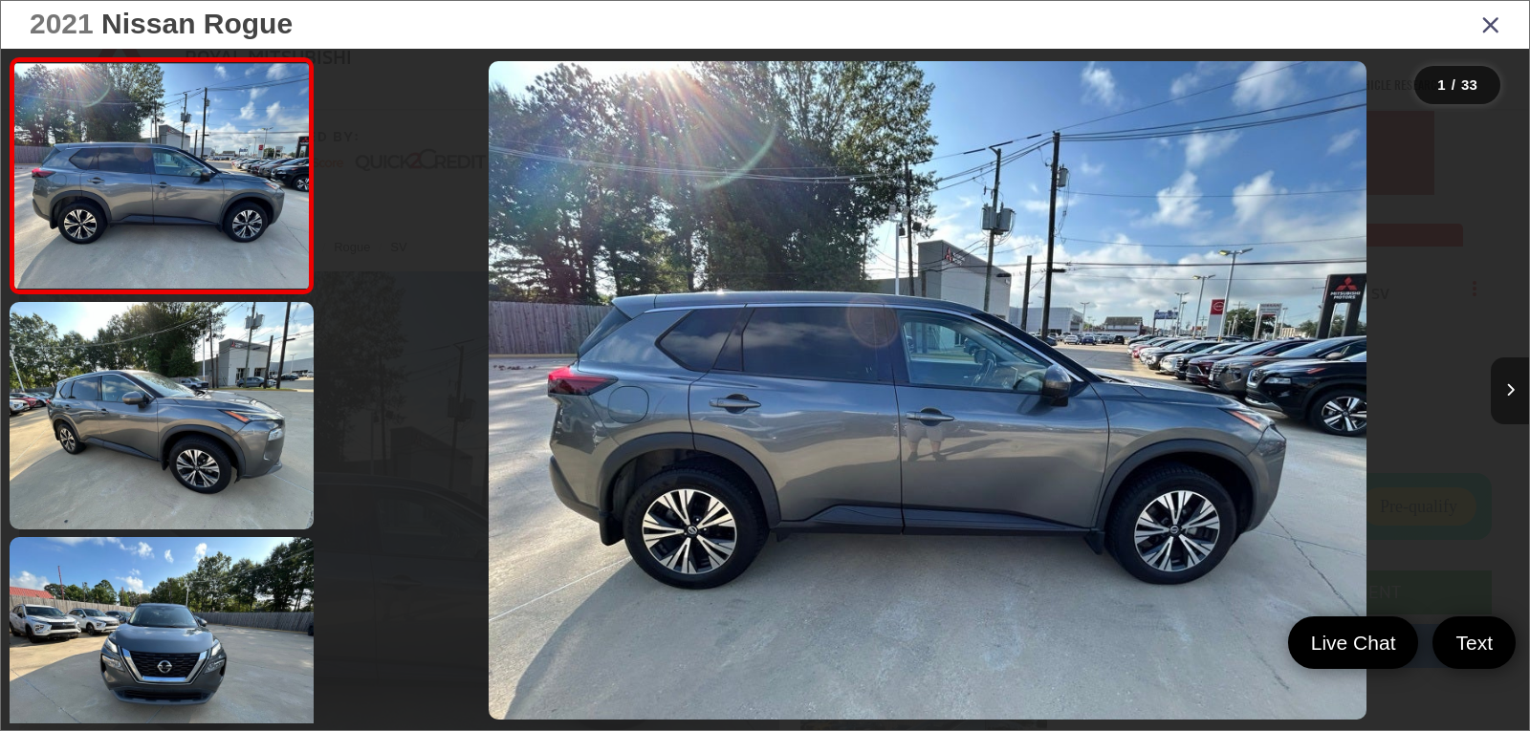
click at [1511, 400] on button "Next image" at bounding box center [1510, 391] width 38 height 67
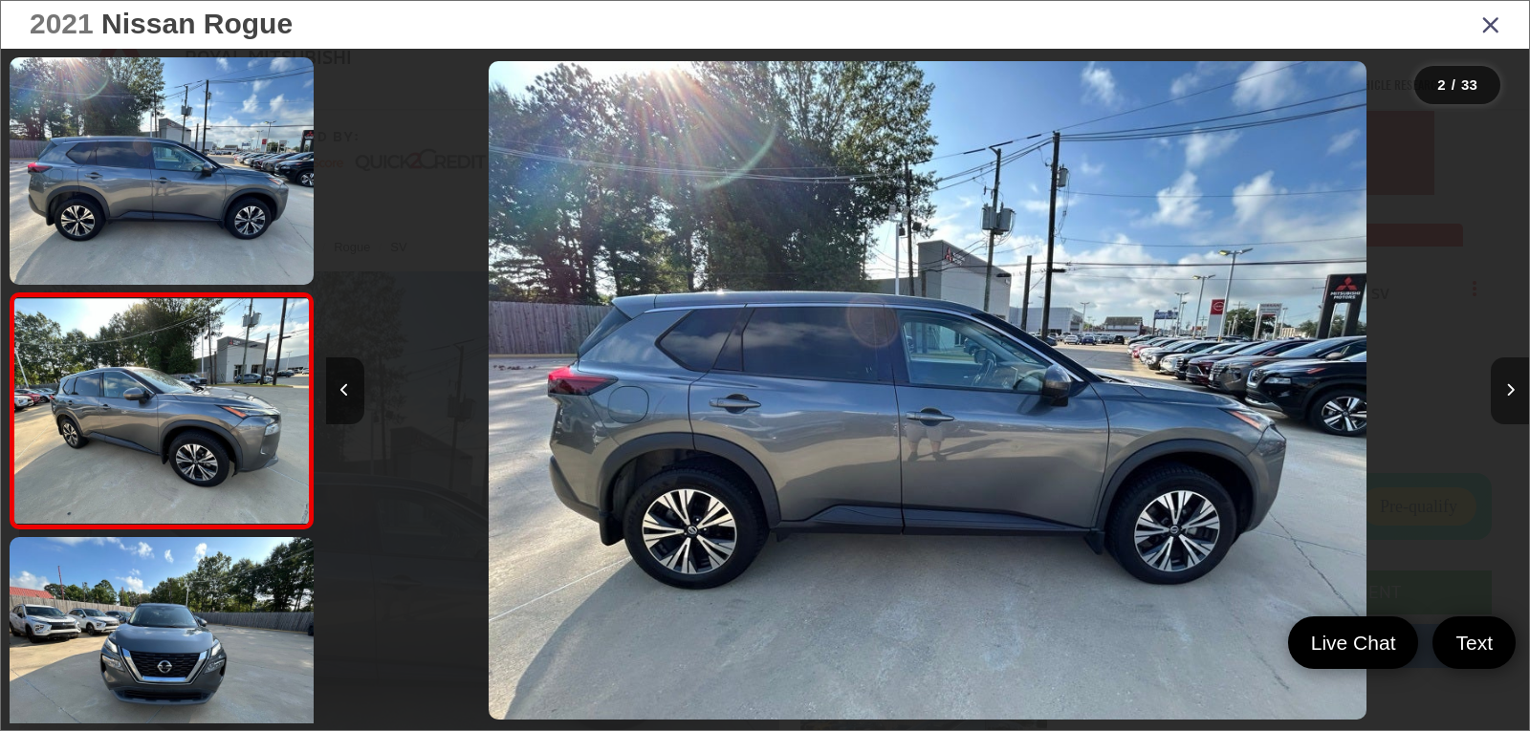
scroll to position [76, 0]
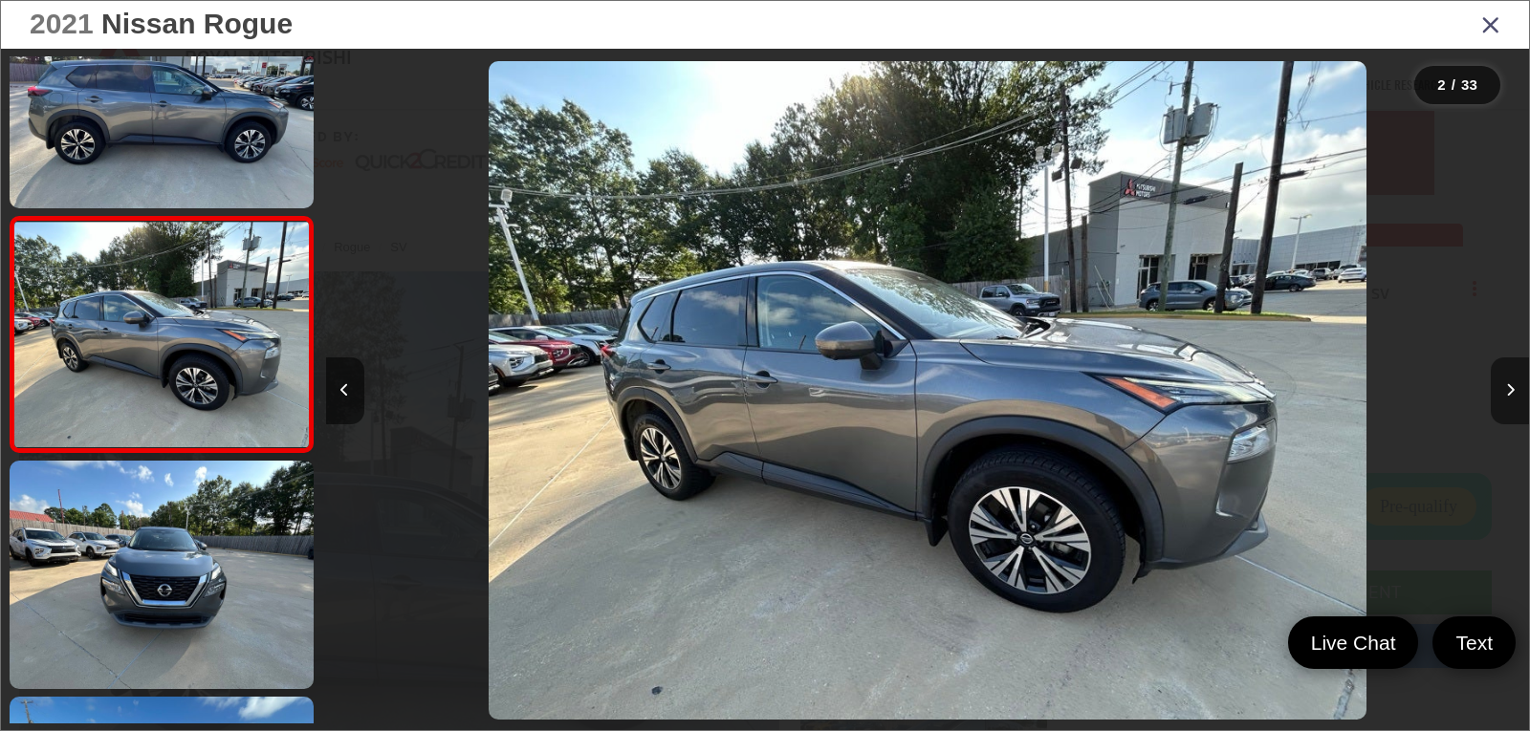
click at [1511, 400] on button "Next image" at bounding box center [1510, 391] width 38 height 67
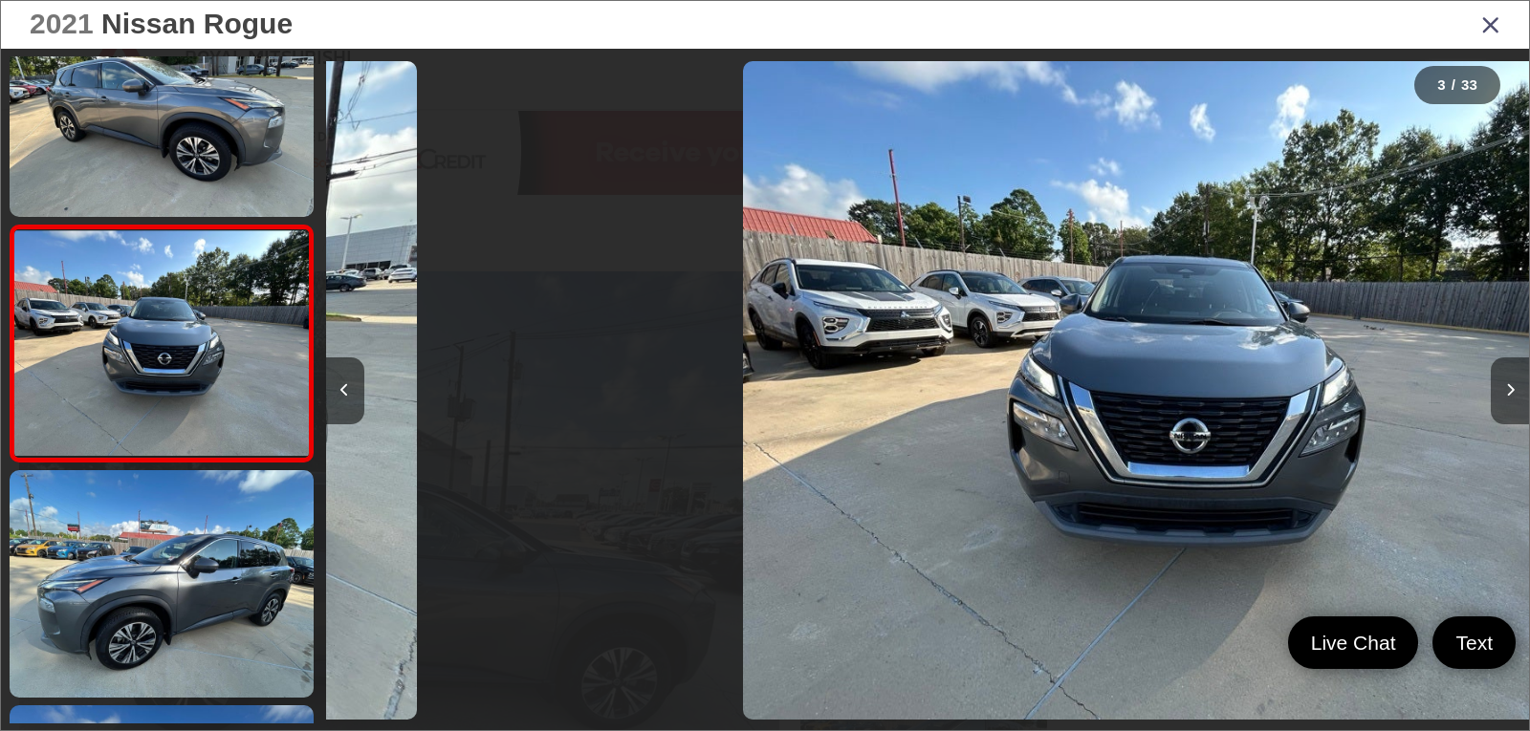
scroll to position [312, 0]
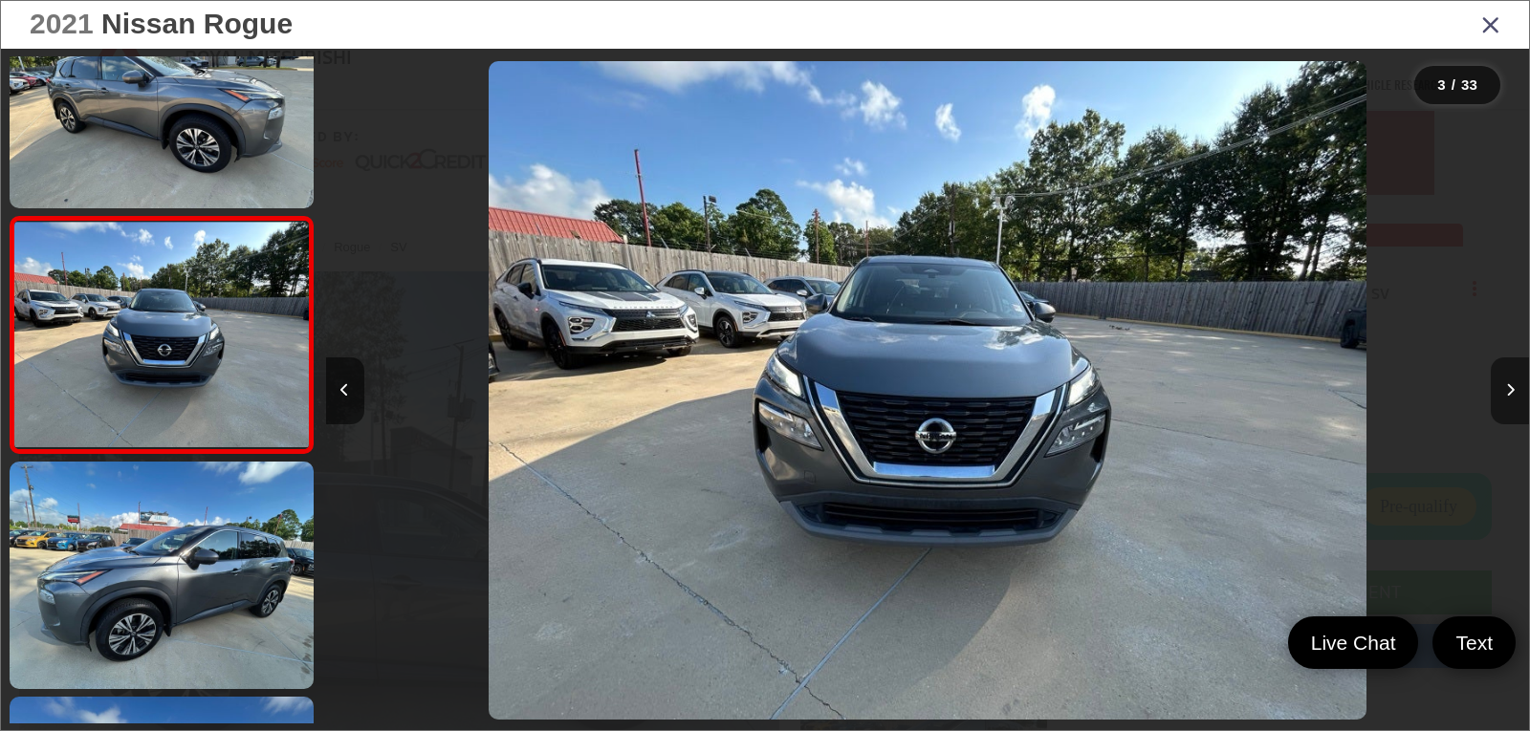
click at [1511, 400] on button "Next image" at bounding box center [1510, 391] width 38 height 67
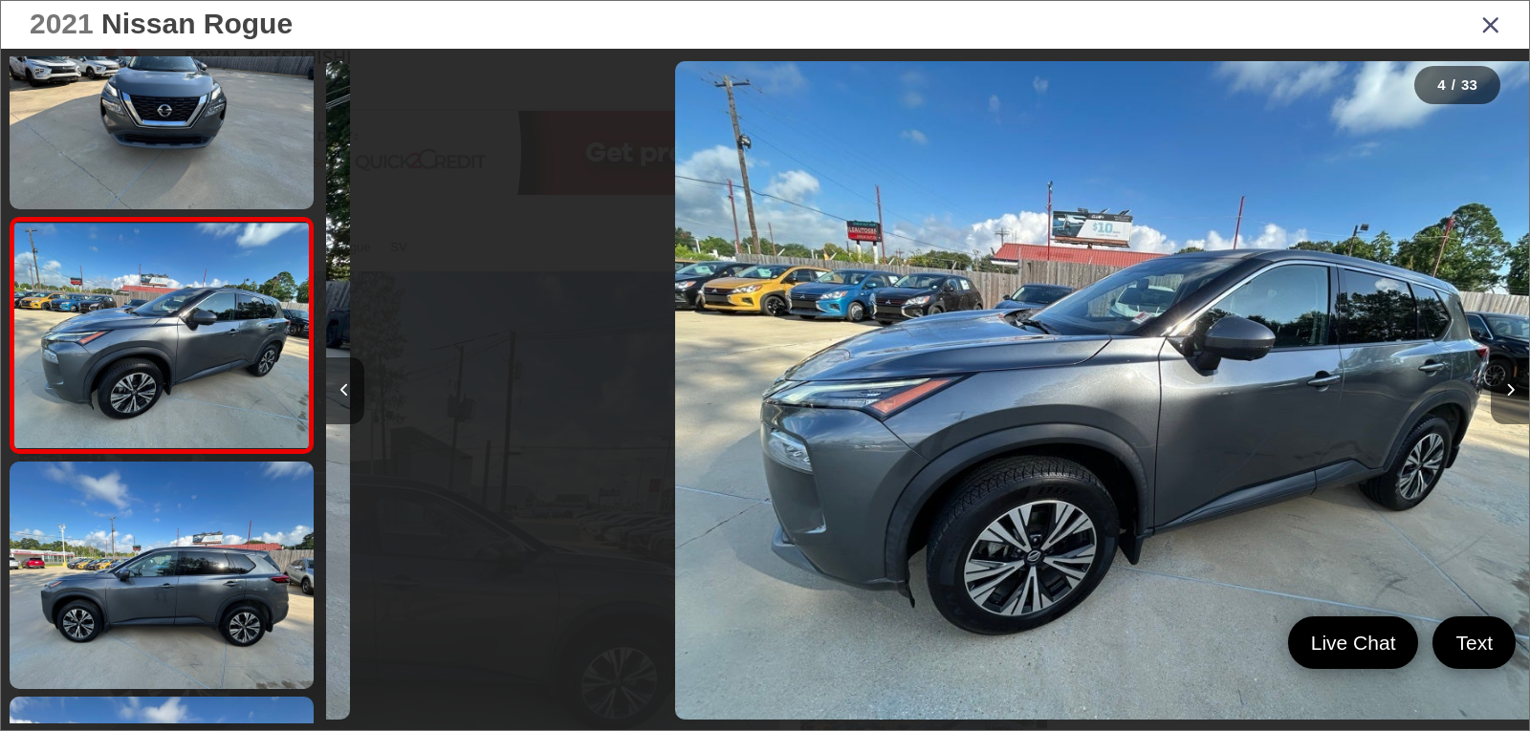
scroll to position [548, 0]
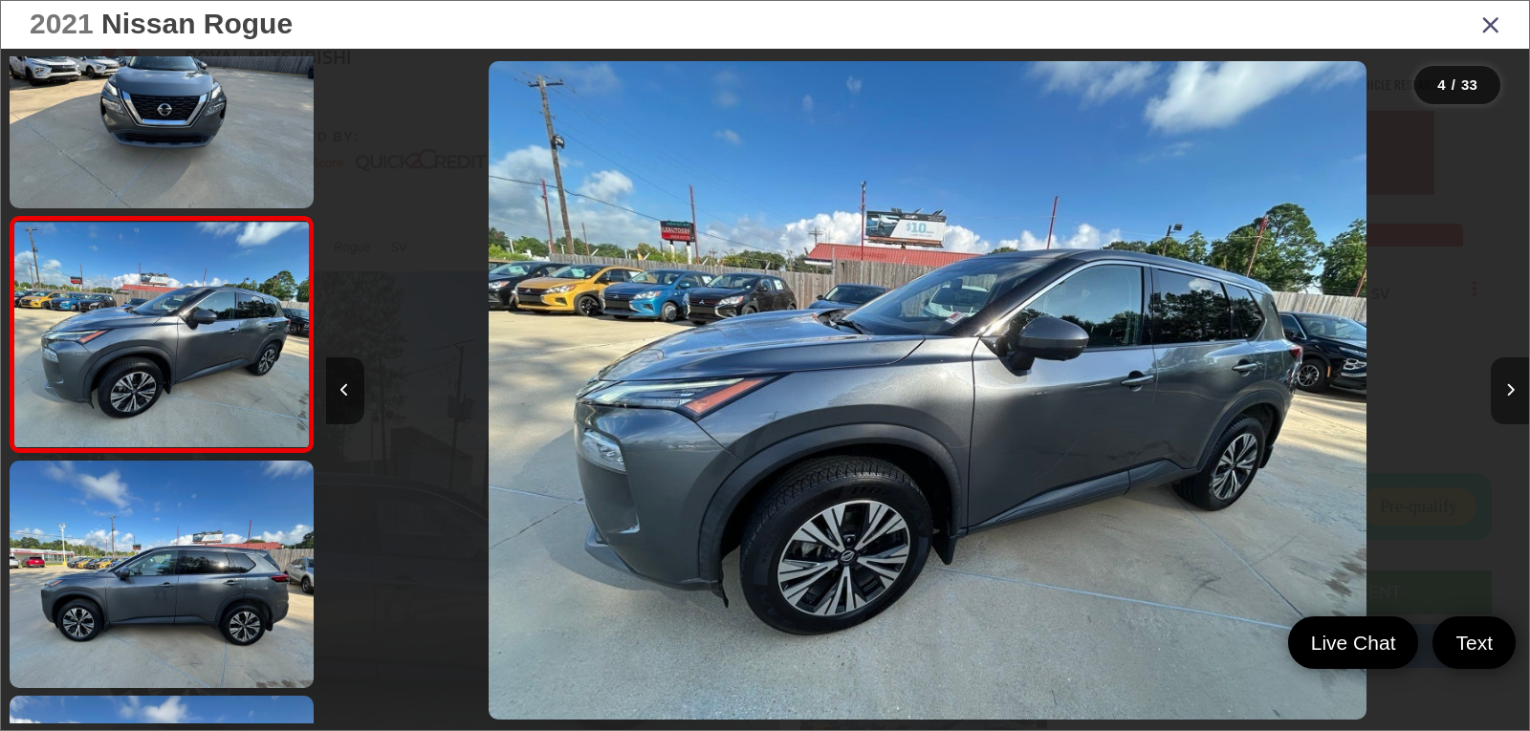
click at [1511, 400] on button "Next image" at bounding box center [1510, 391] width 38 height 67
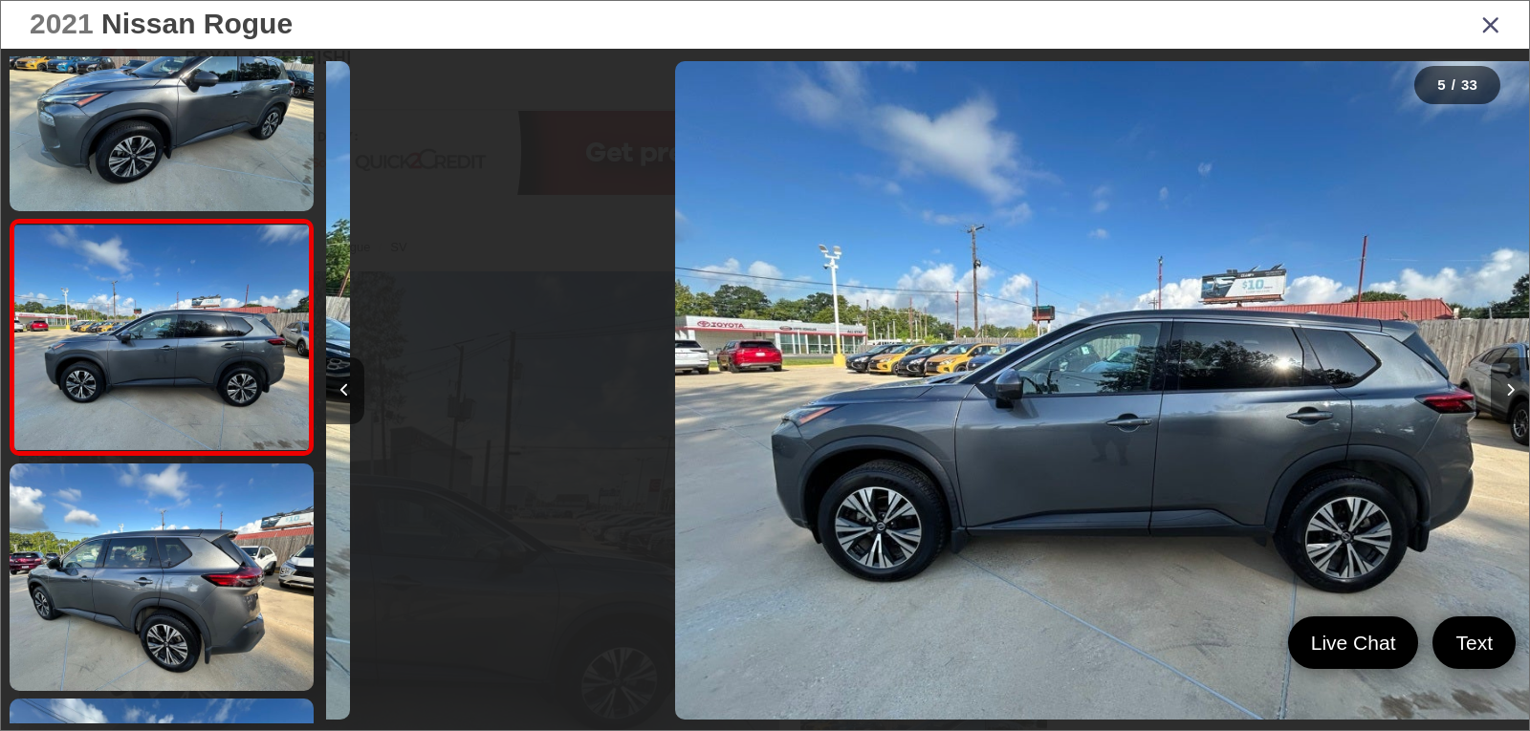
scroll to position [783, 0]
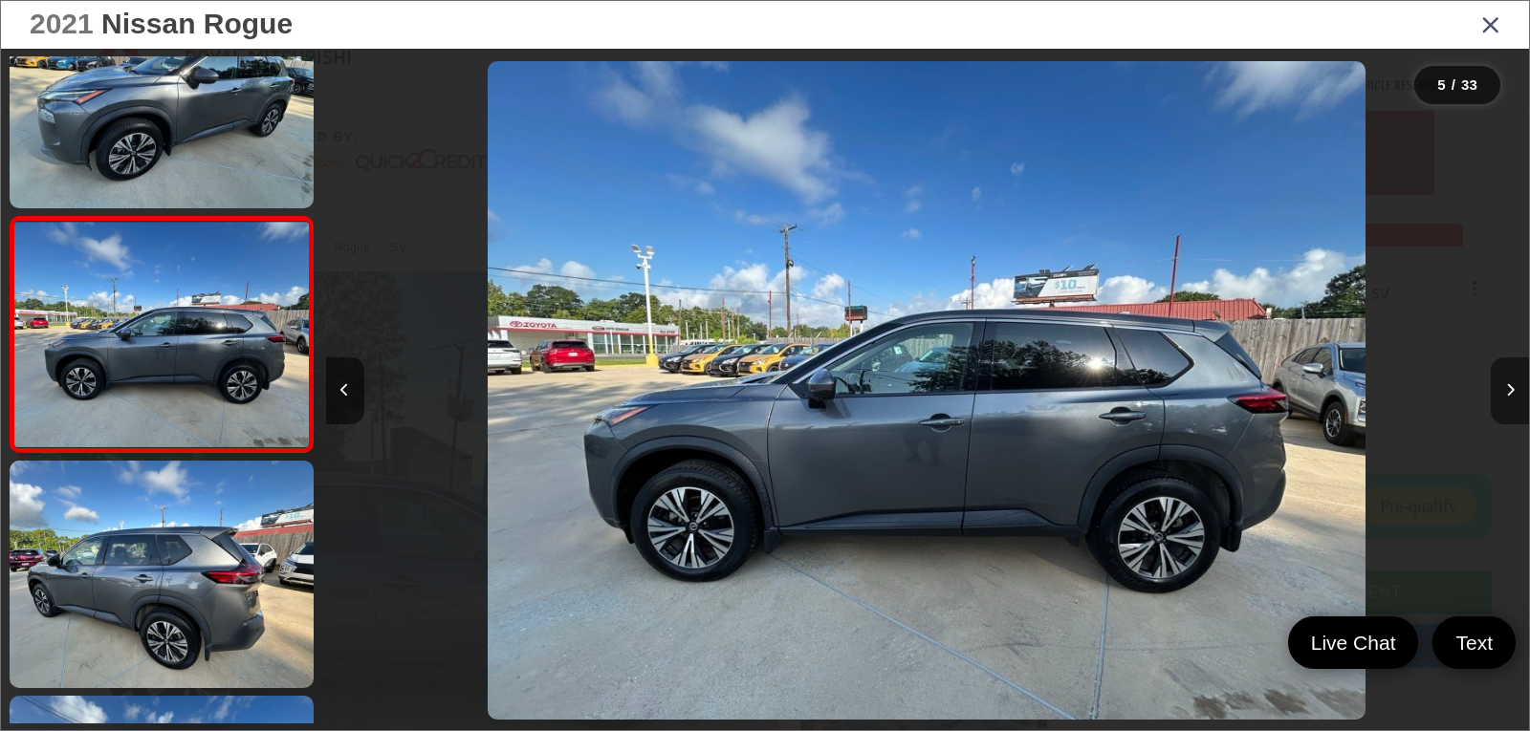
click at [1511, 400] on button "Next image" at bounding box center [1510, 391] width 38 height 67
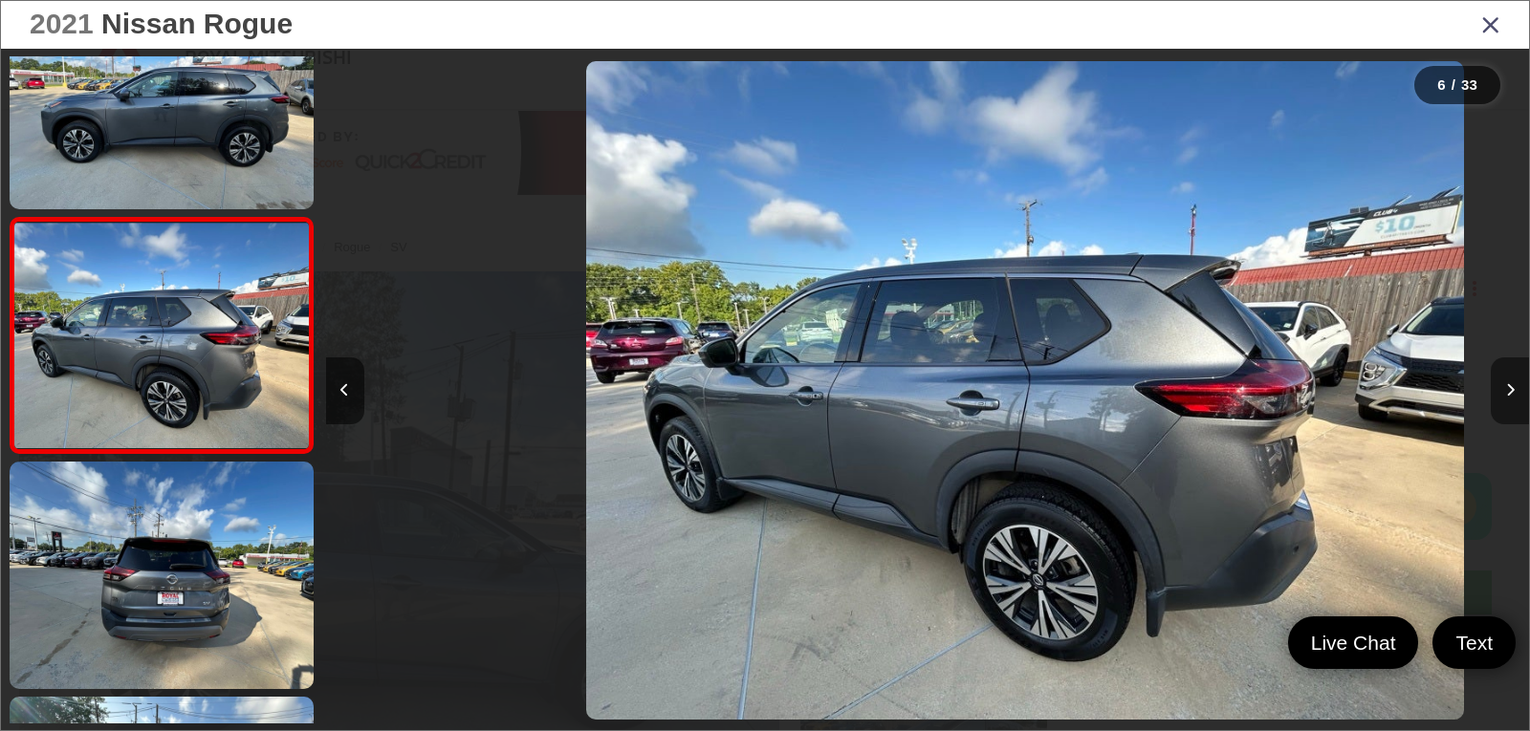
scroll to position [1018, 0]
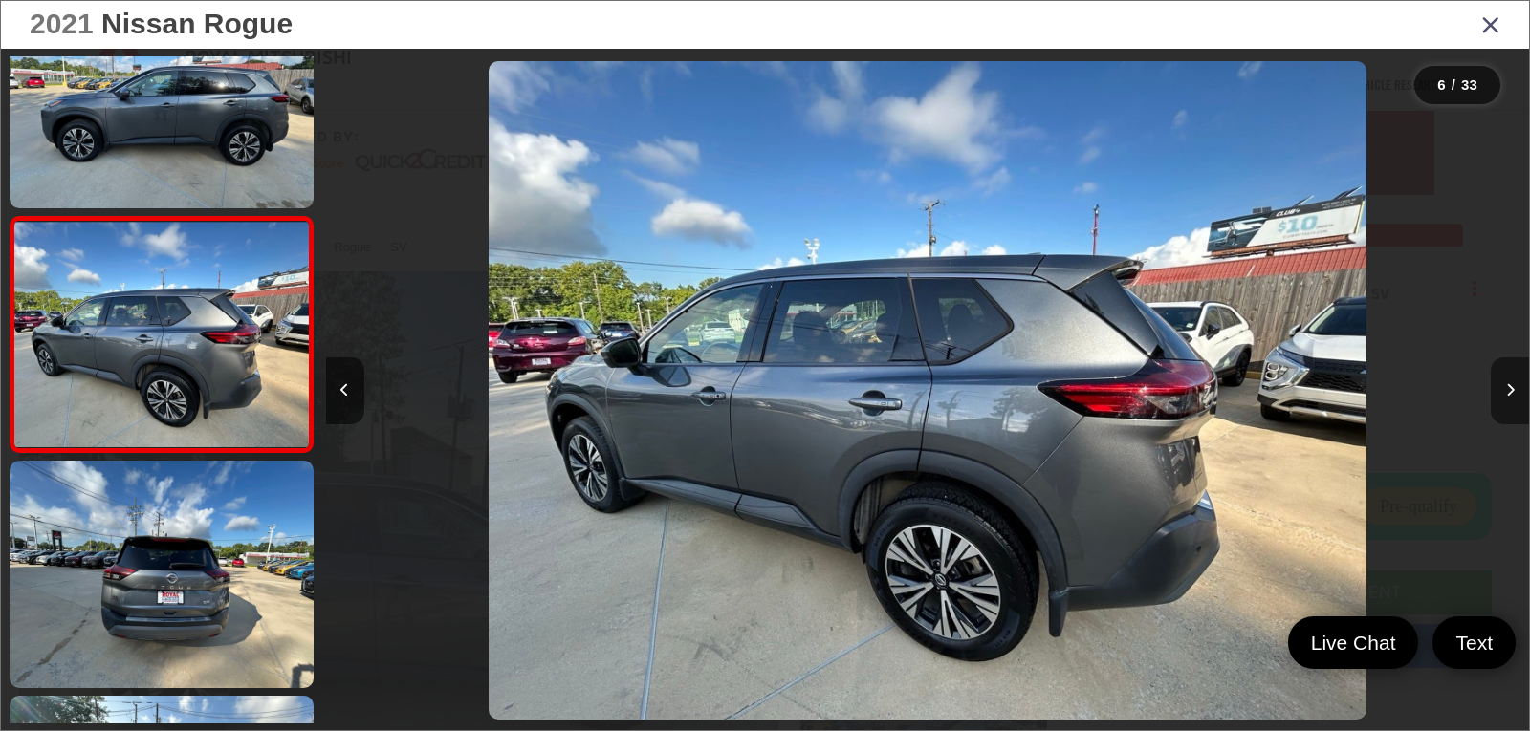
click at [1511, 400] on button "Next image" at bounding box center [1510, 391] width 38 height 67
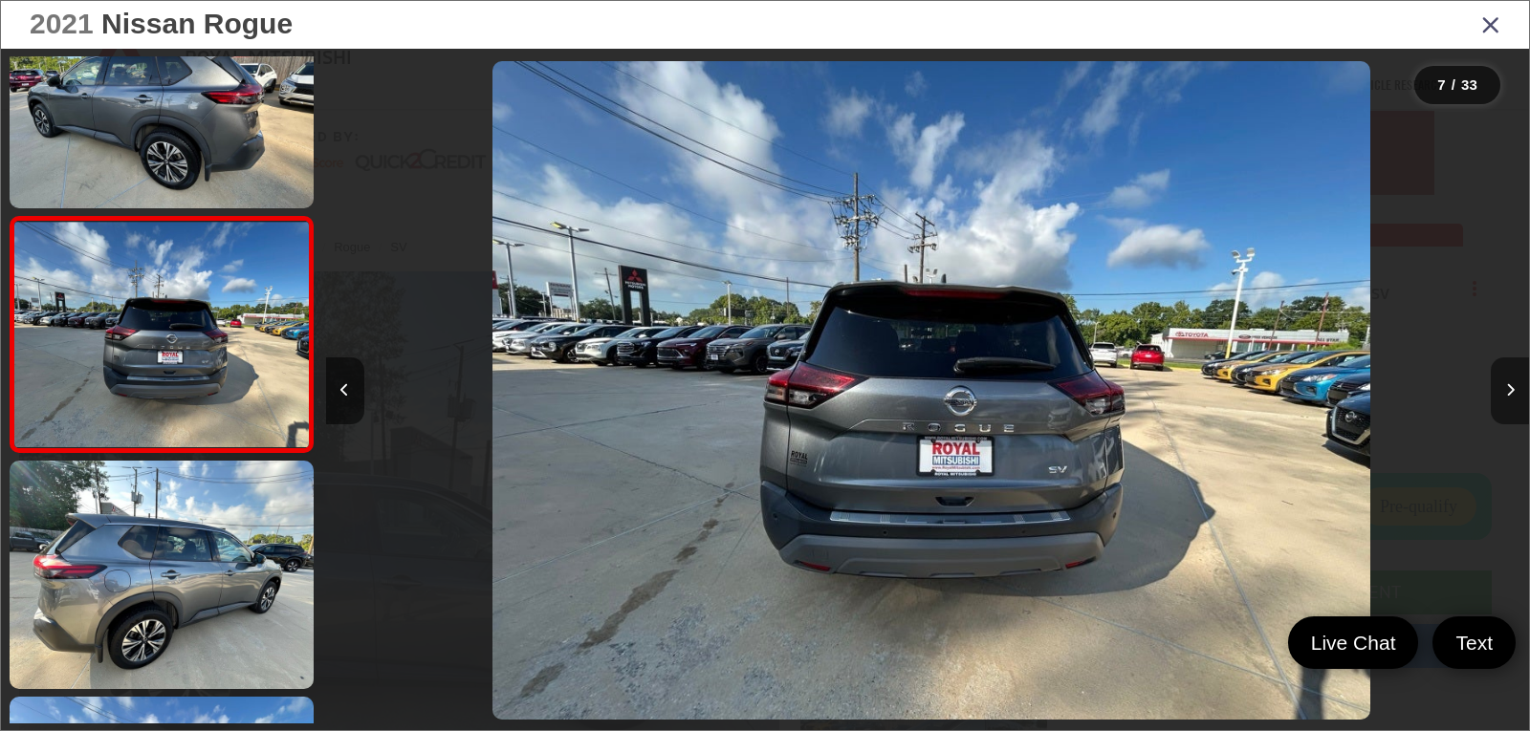
scroll to position [0, 7218]
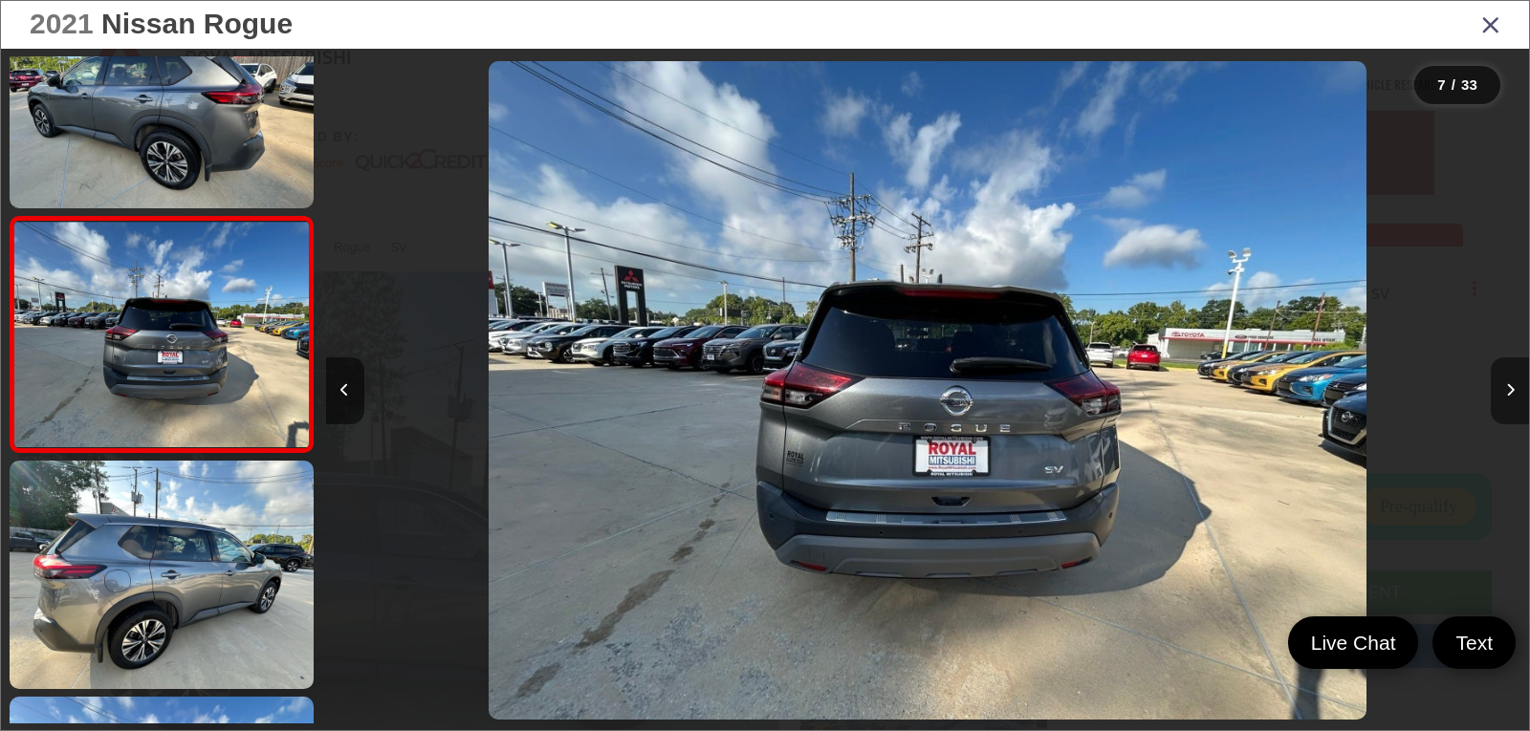
click at [1511, 400] on button "Next image" at bounding box center [1510, 391] width 38 height 67
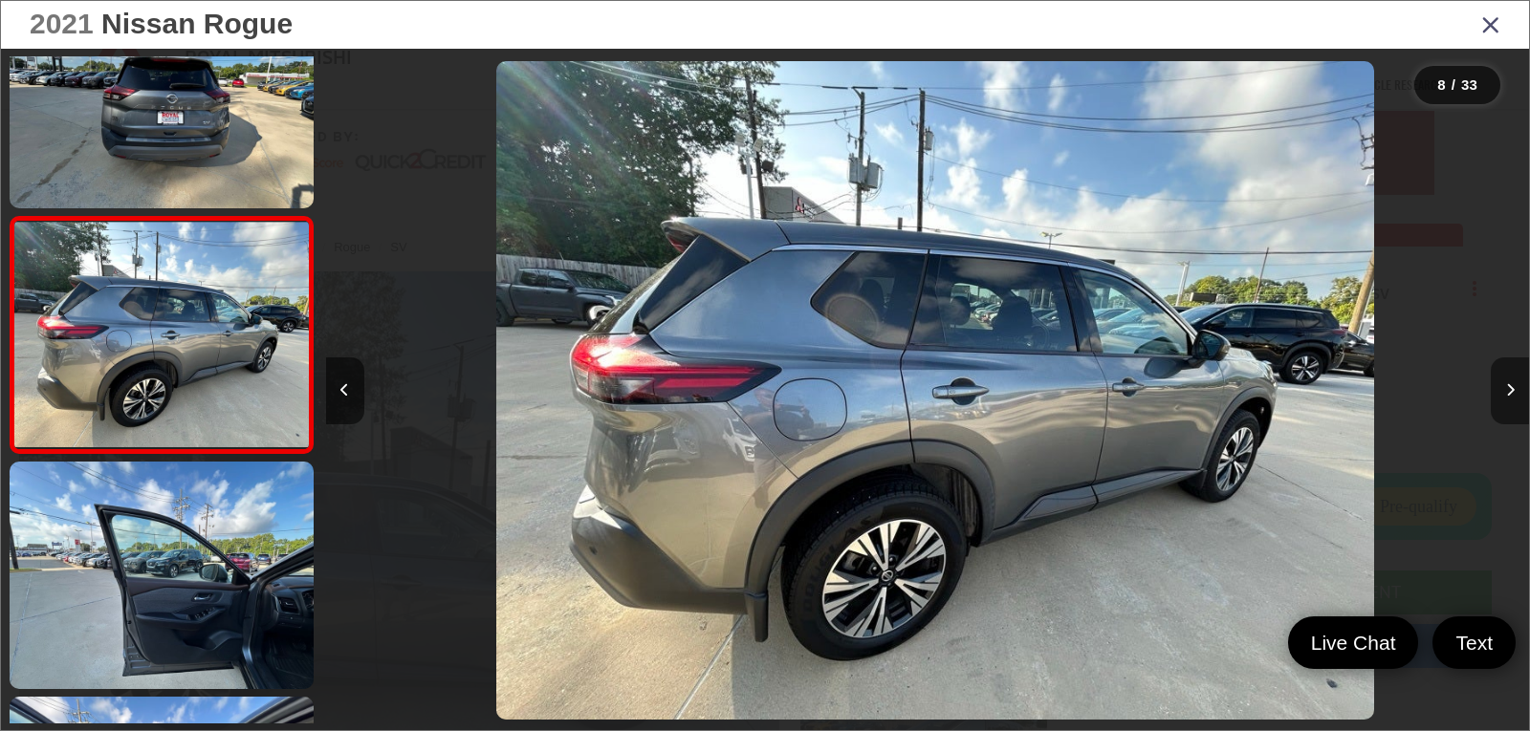
scroll to position [0, 8422]
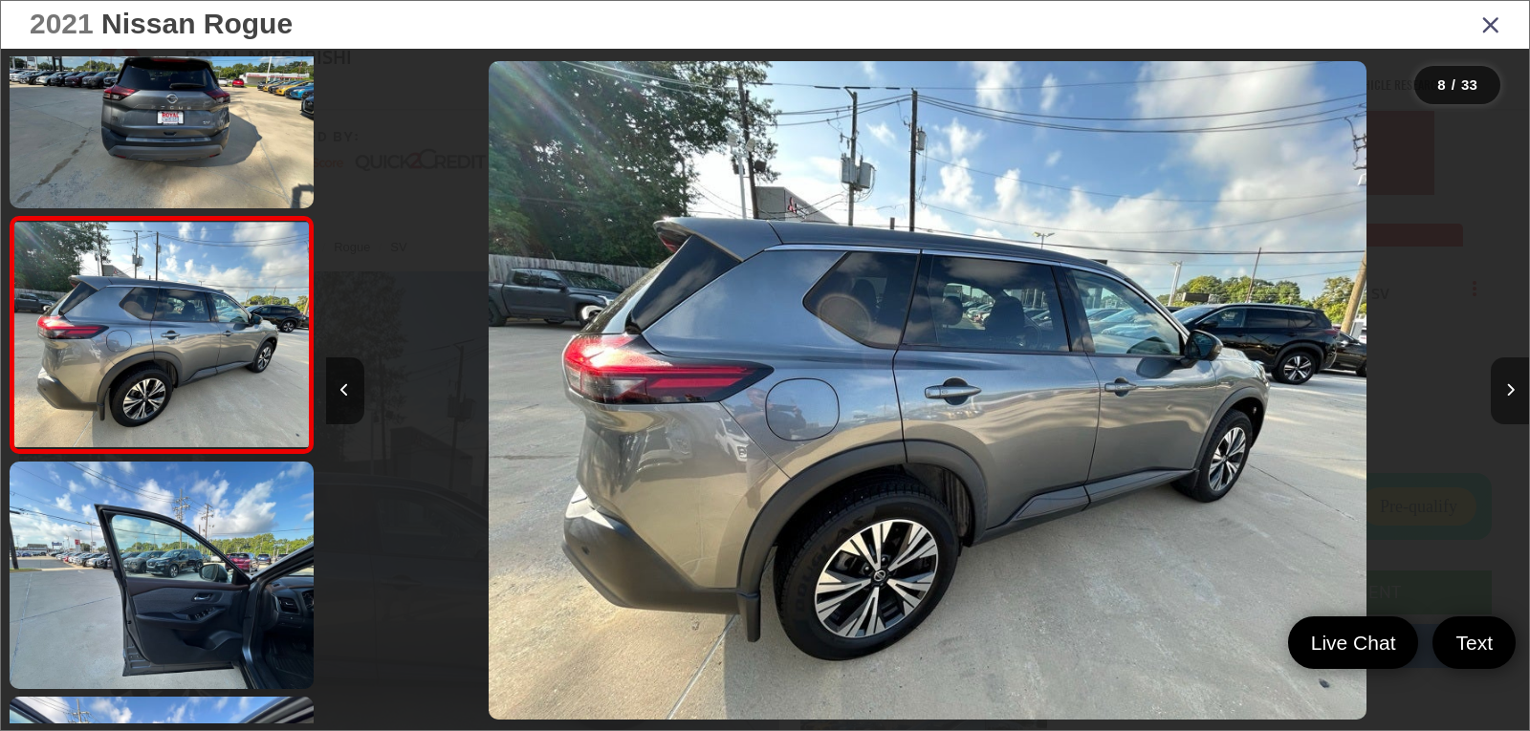
click at [1511, 400] on button "Next image" at bounding box center [1510, 391] width 38 height 67
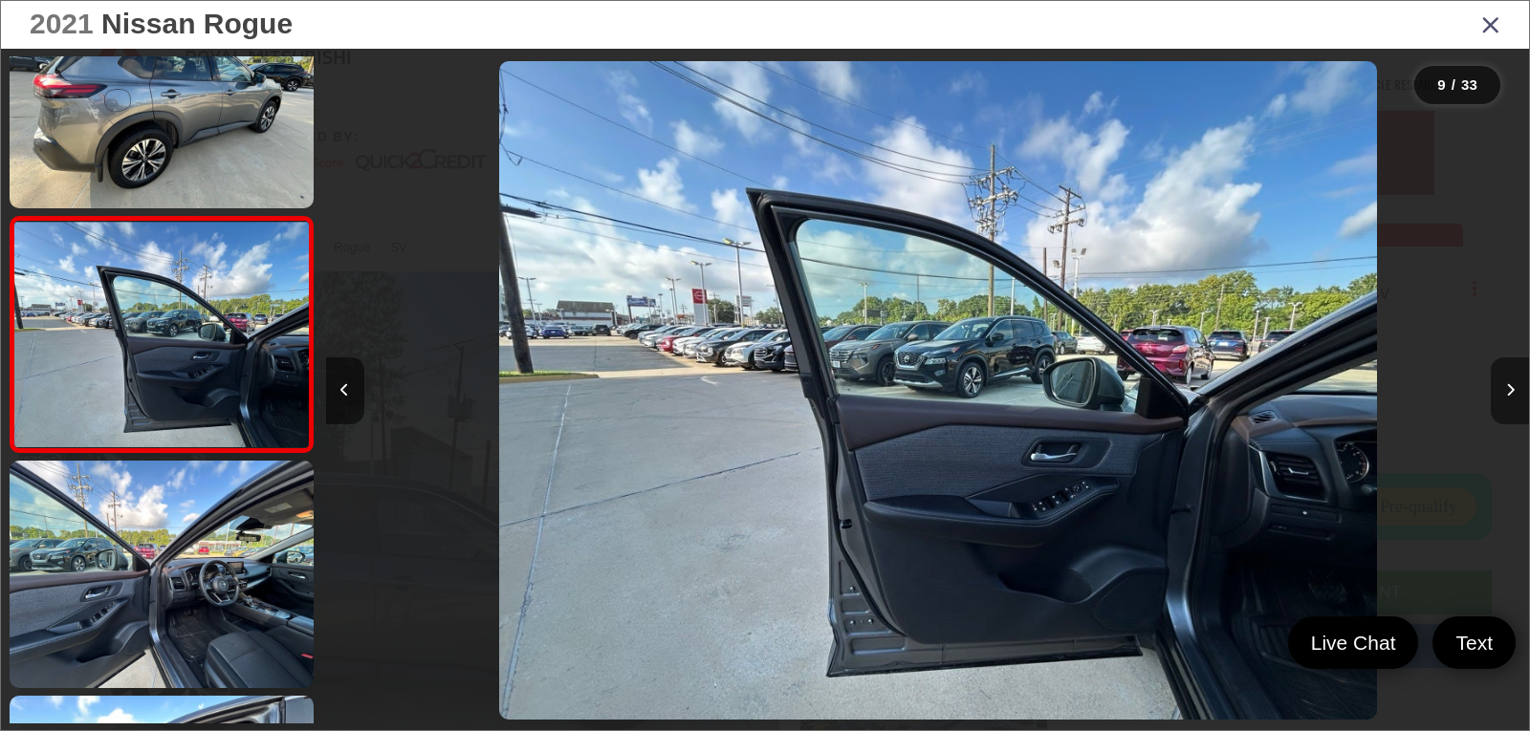
scroll to position [0, 9625]
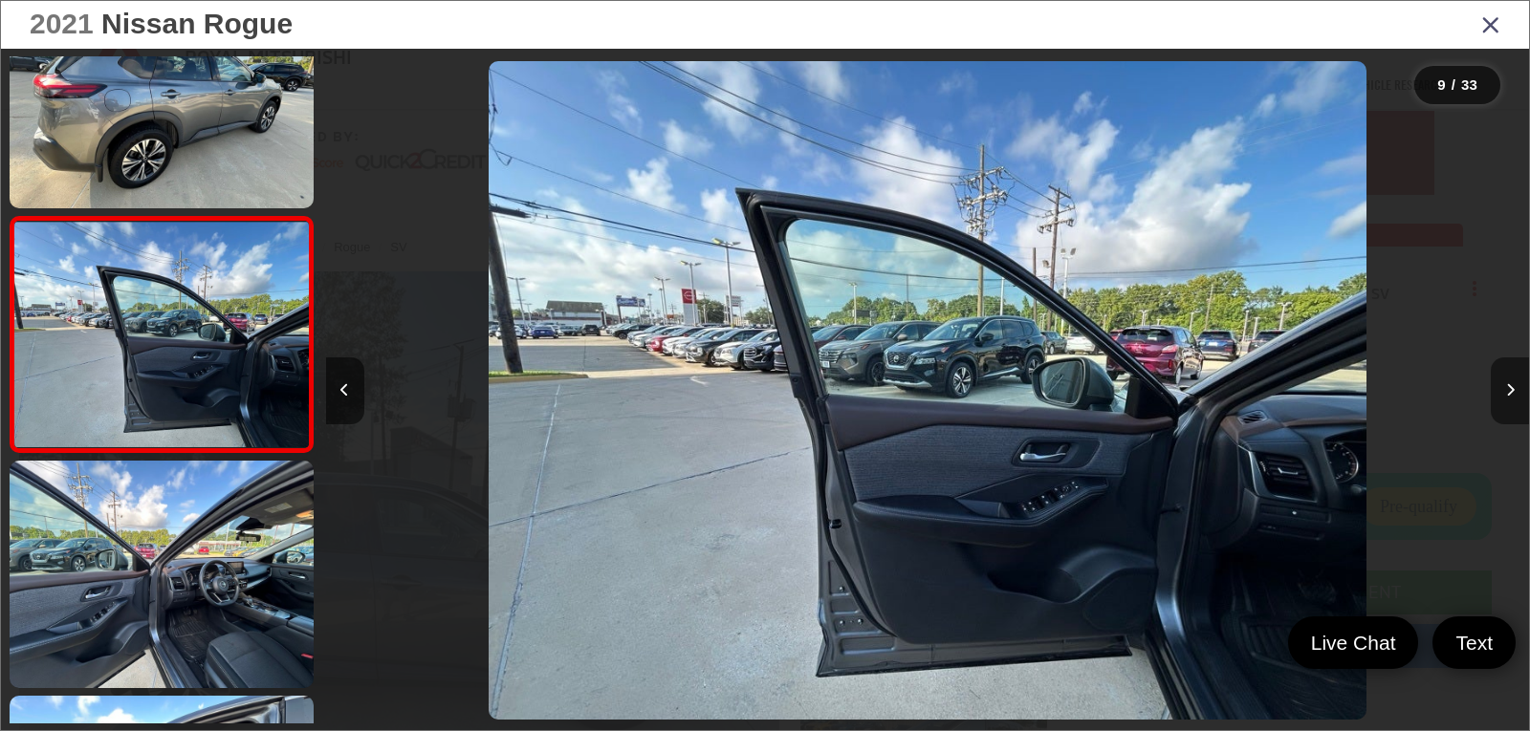
click at [1511, 400] on button "Next image" at bounding box center [1510, 391] width 38 height 67
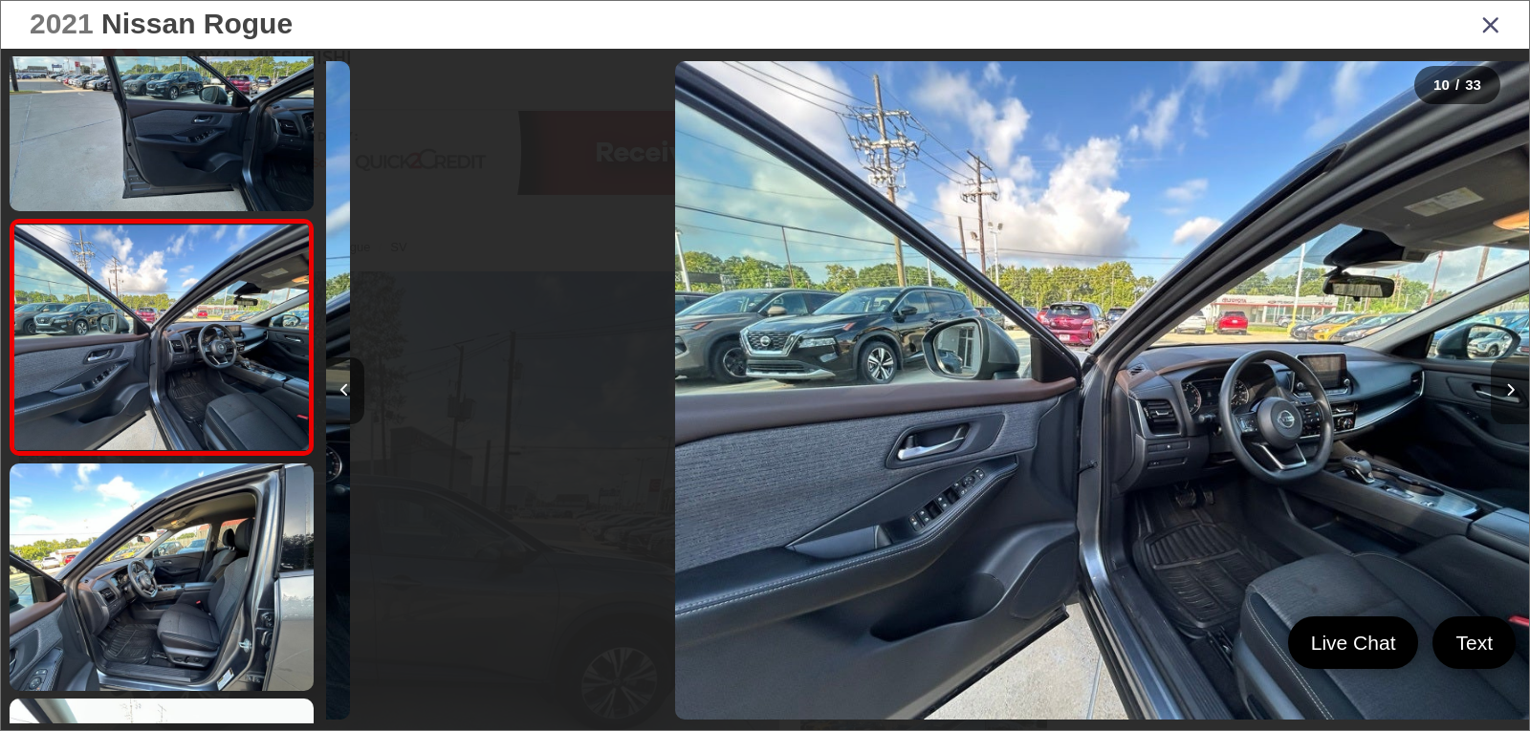
scroll to position [0, 0]
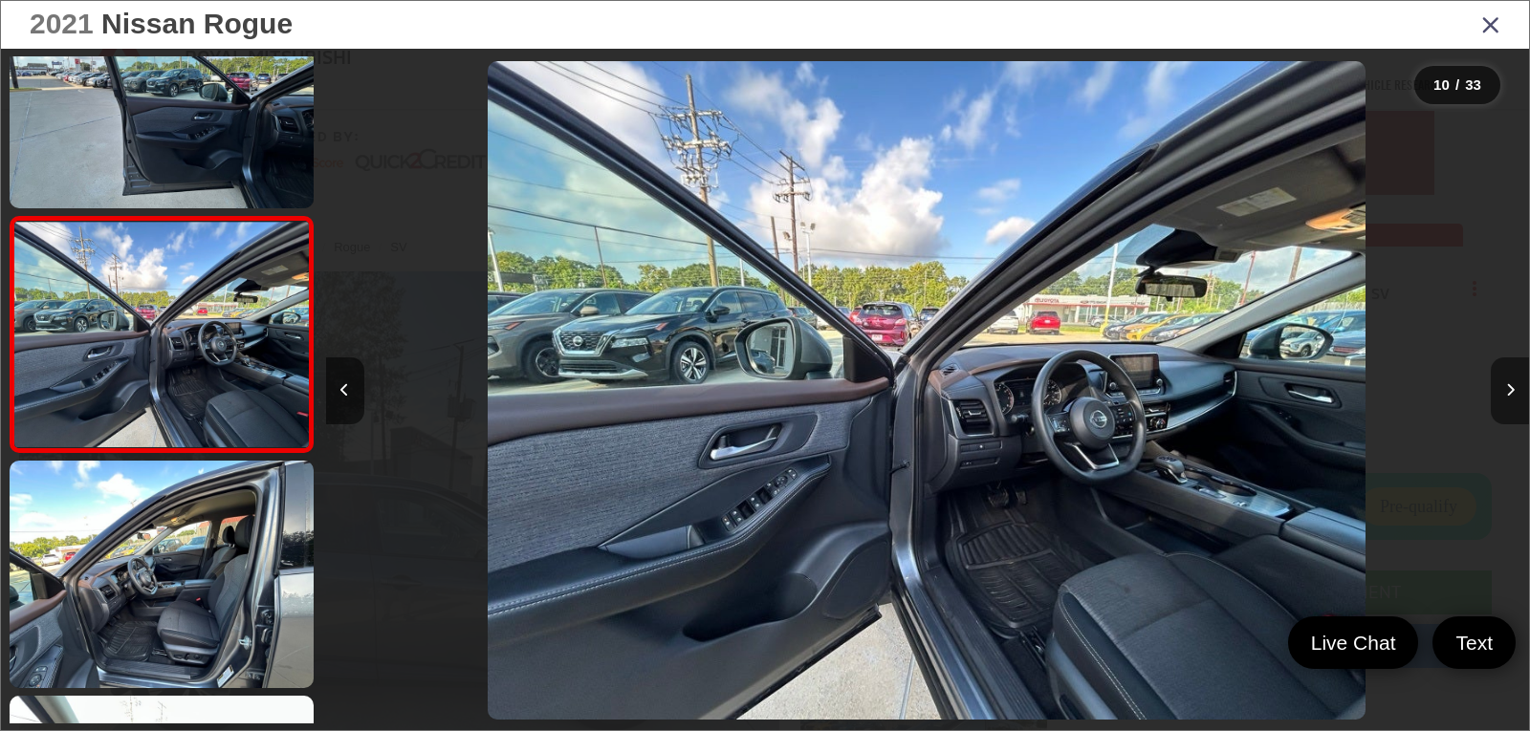
click at [1511, 400] on button "Next image" at bounding box center [1510, 391] width 38 height 67
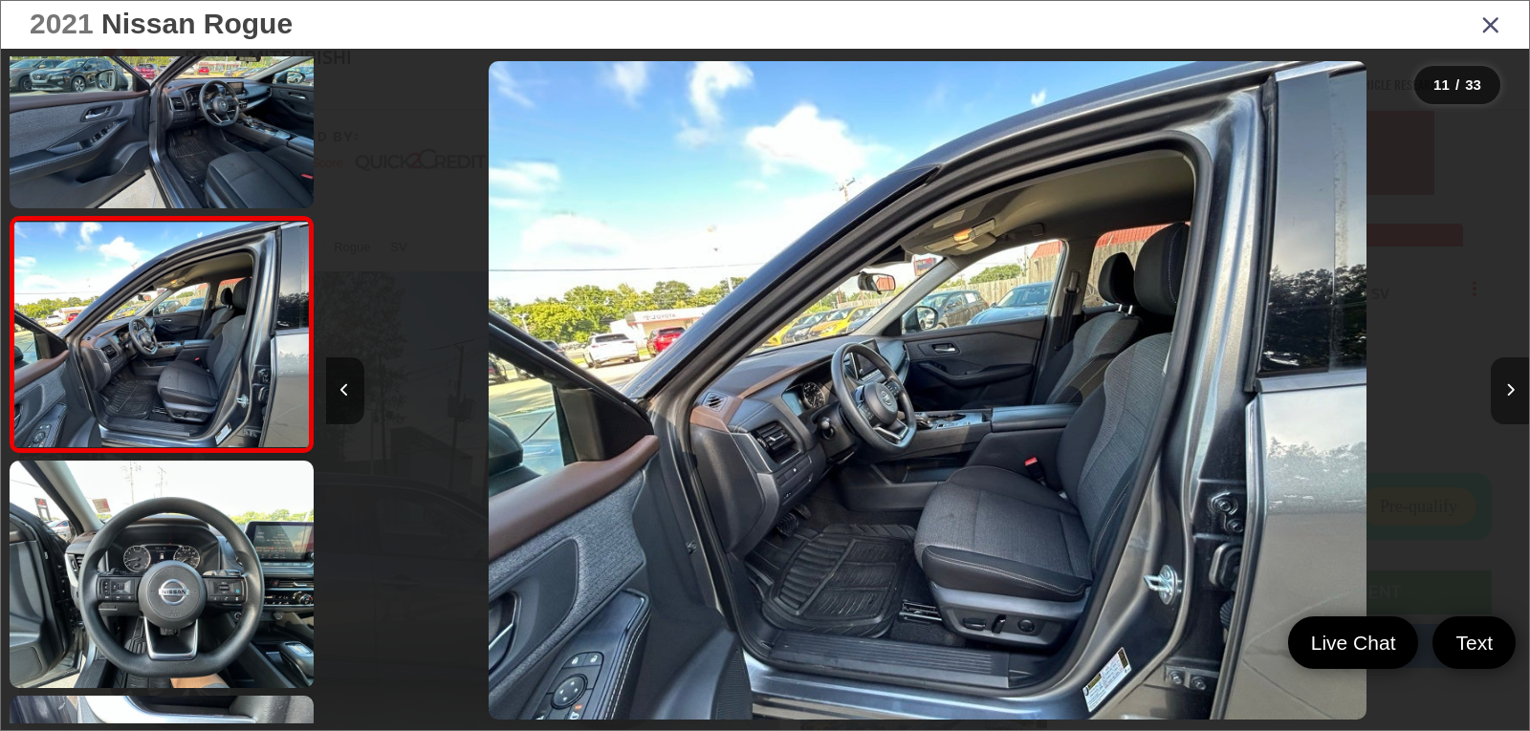
click at [1511, 400] on button "Next image" at bounding box center [1510, 391] width 38 height 67
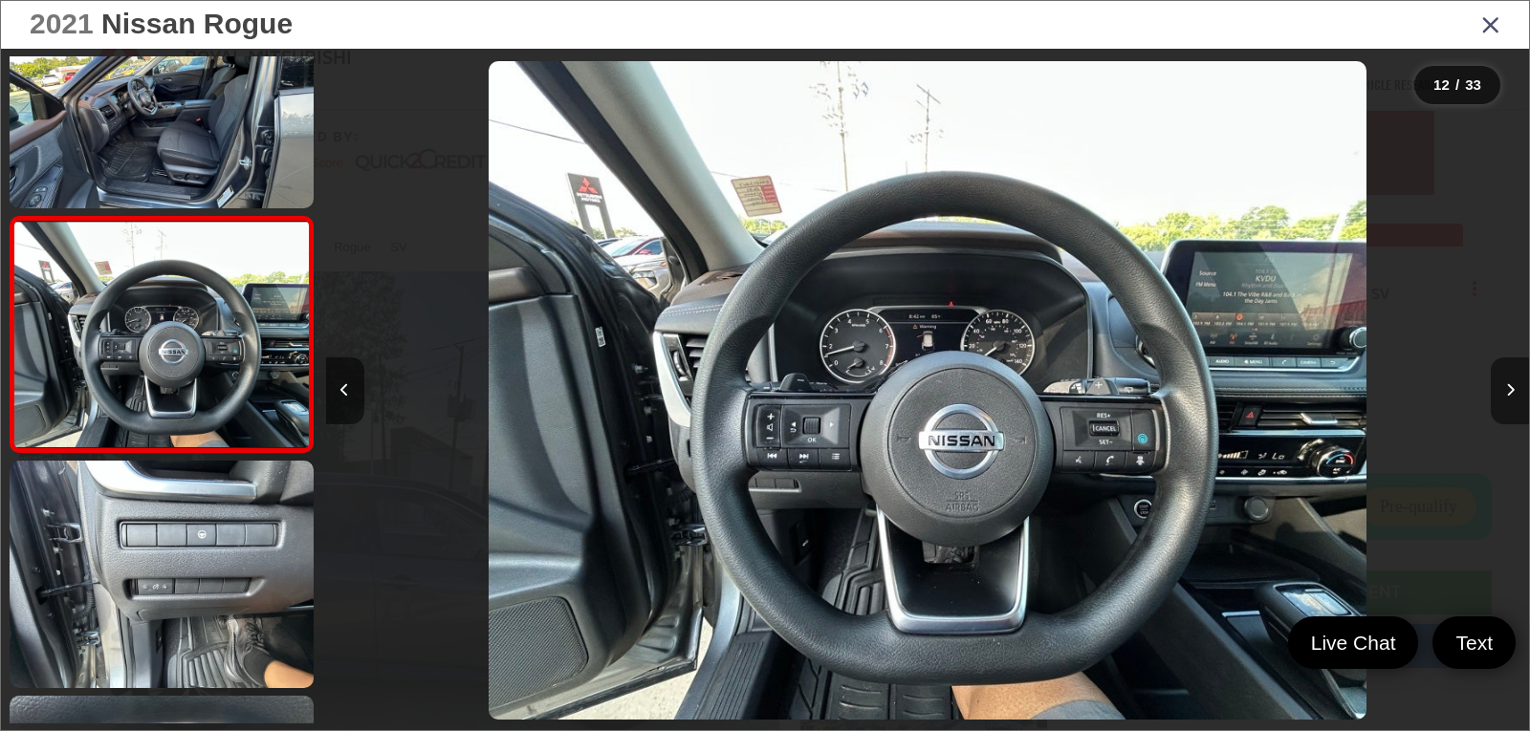
click at [1511, 400] on button "Next image" at bounding box center [1510, 391] width 38 height 67
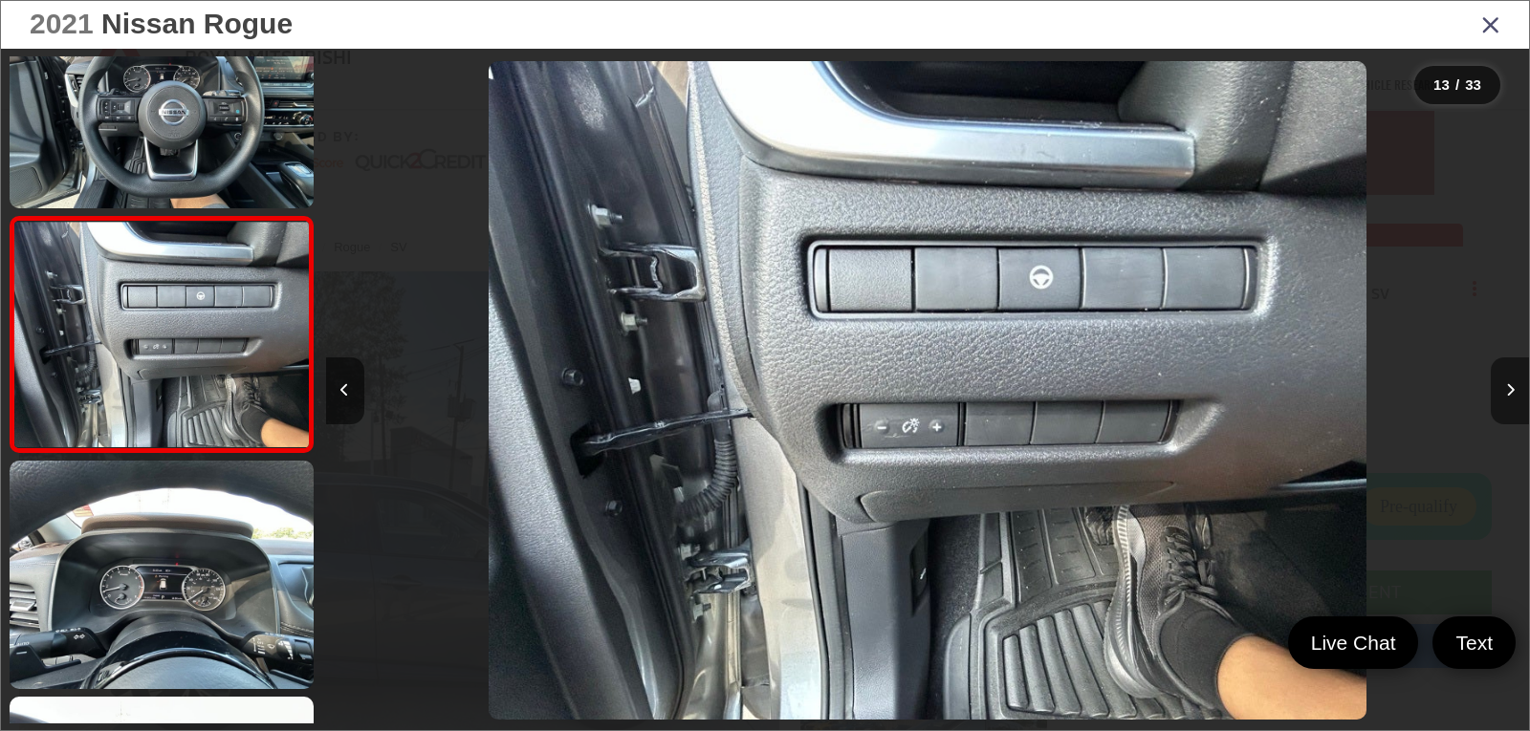
click at [1511, 400] on button "Next image" at bounding box center [1510, 391] width 38 height 67
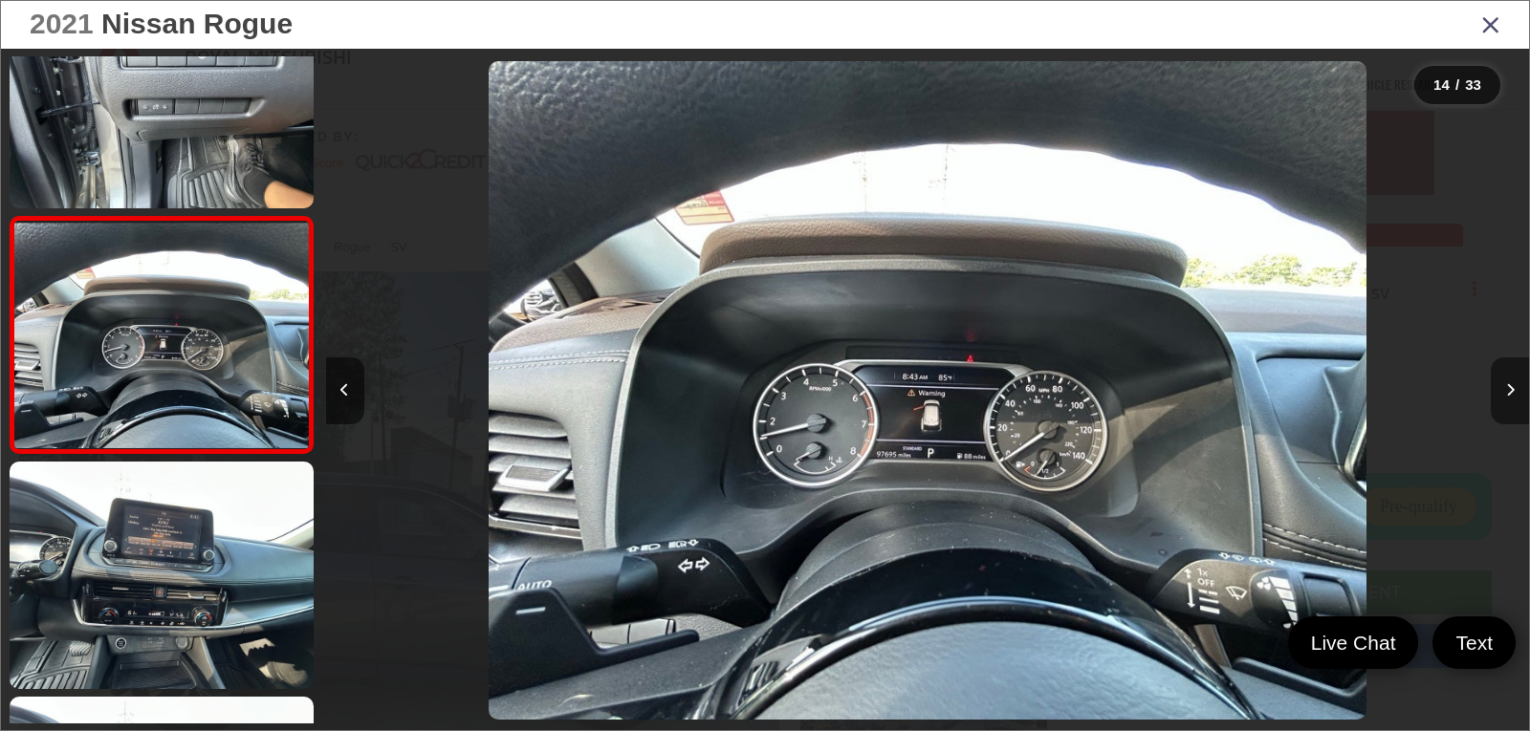
click at [1511, 400] on button "Next image" at bounding box center [1510, 391] width 38 height 67
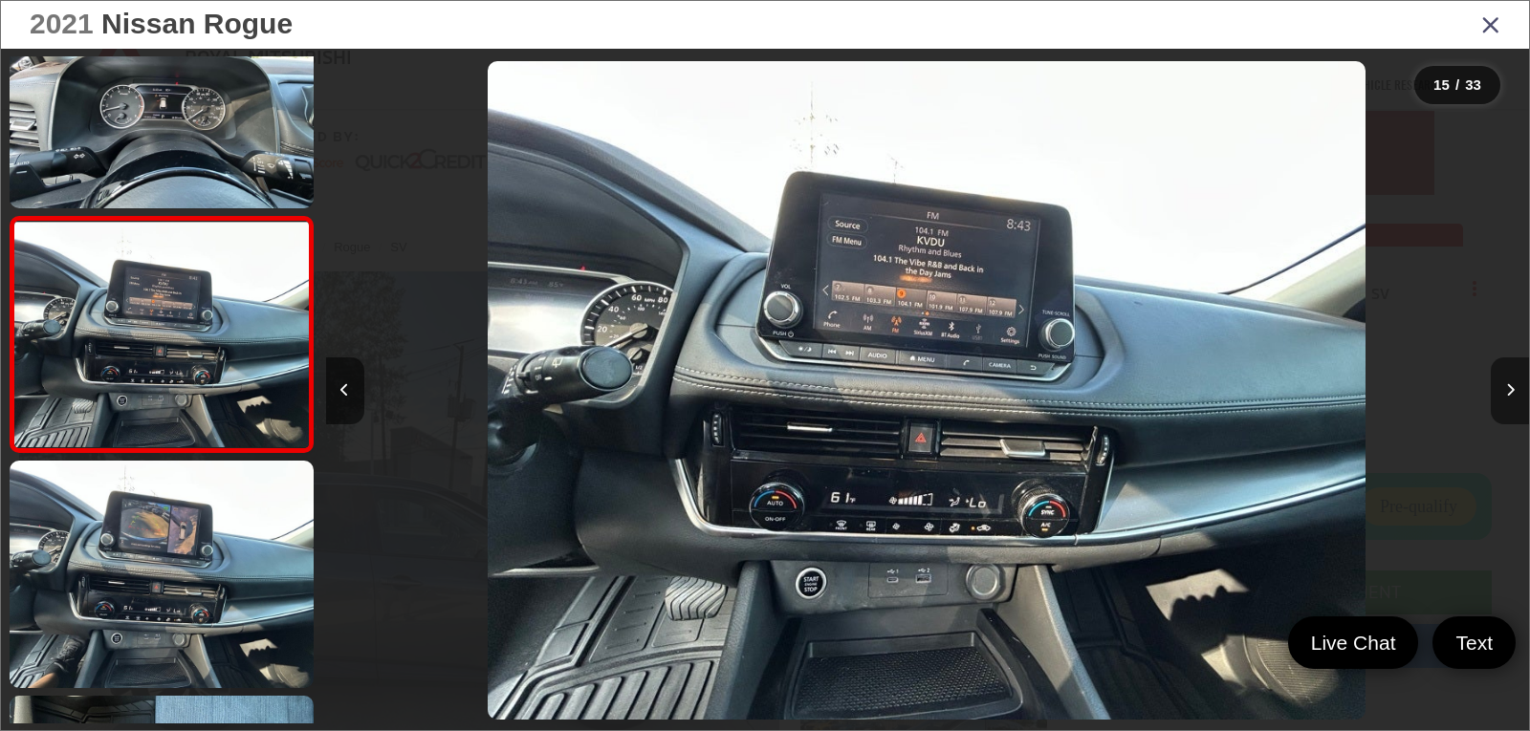
click at [1511, 400] on button "Next image" at bounding box center [1510, 391] width 38 height 67
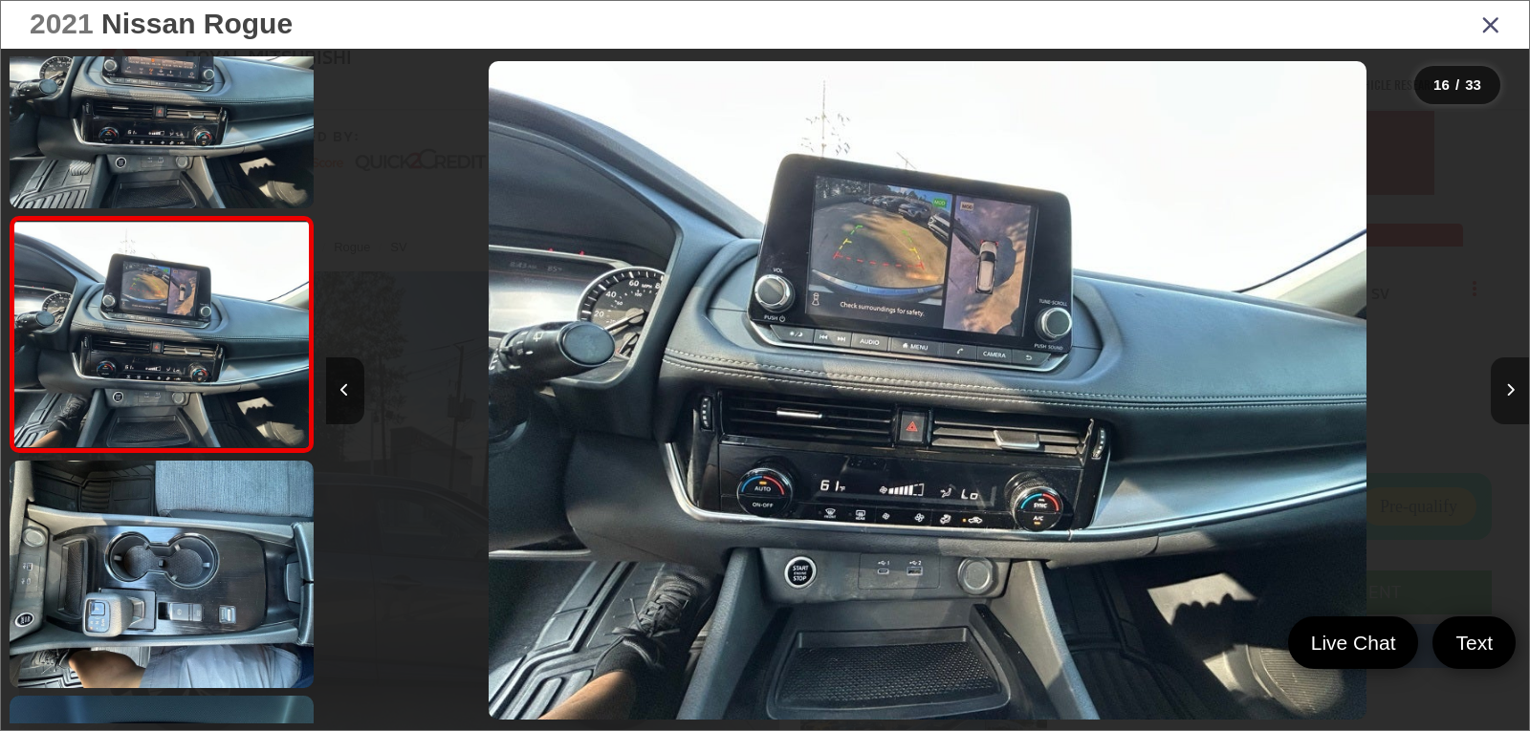
click at [1511, 400] on button "Next image" at bounding box center [1510, 391] width 38 height 67
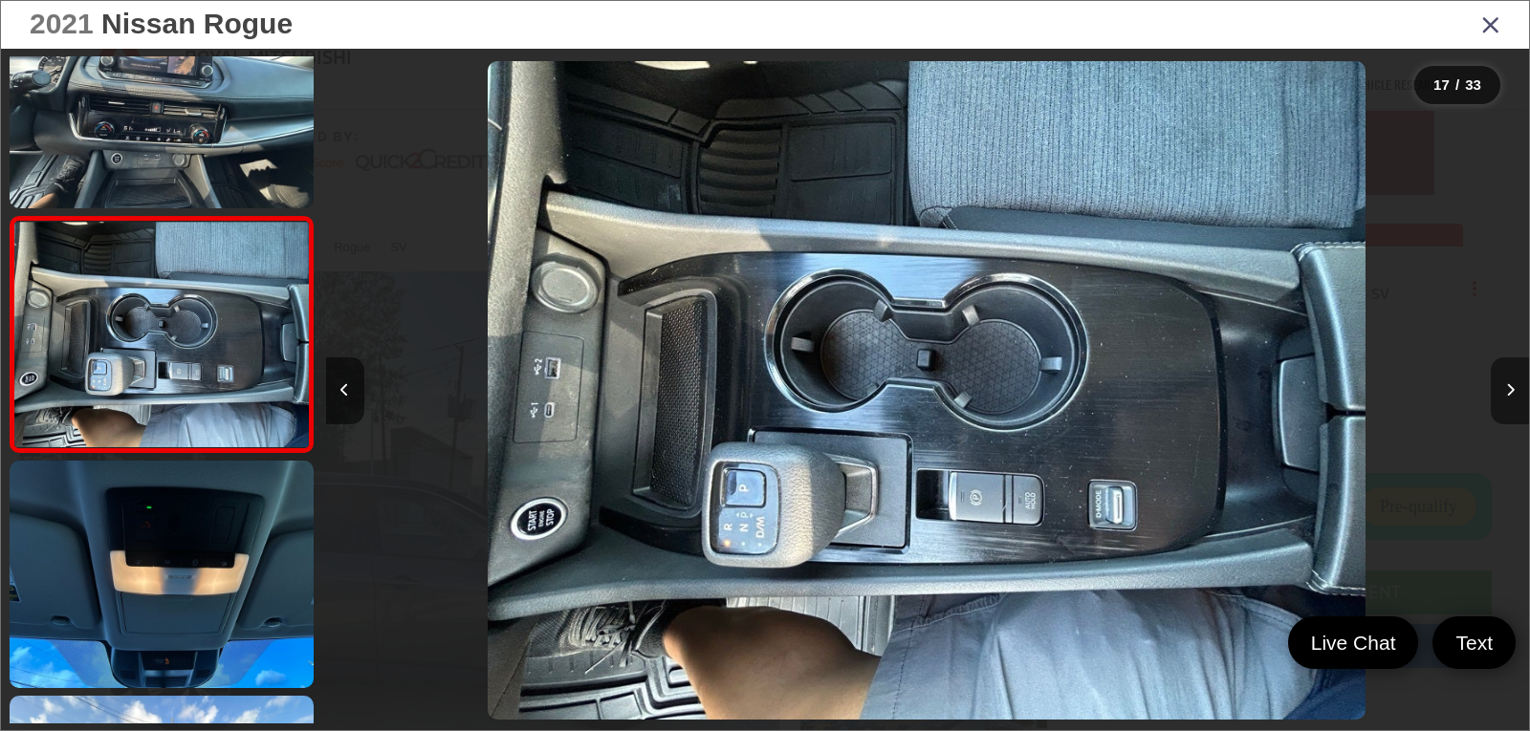
click at [1511, 400] on button "Next image" at bounding box center [1510, 391] width 38 height 67
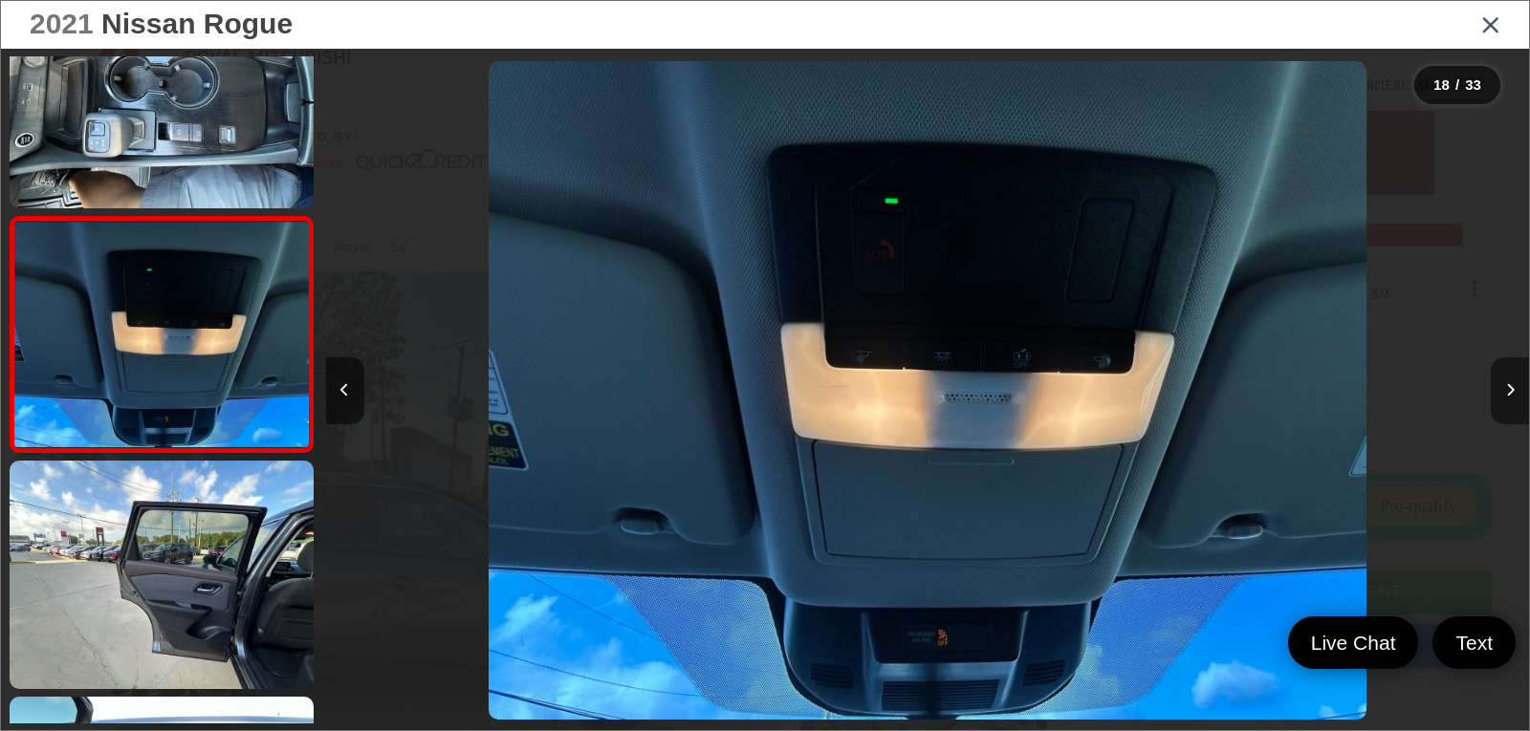
click at [1511, 400] on button "Next image" at bounding box center [1510, 391] width 38 height 67
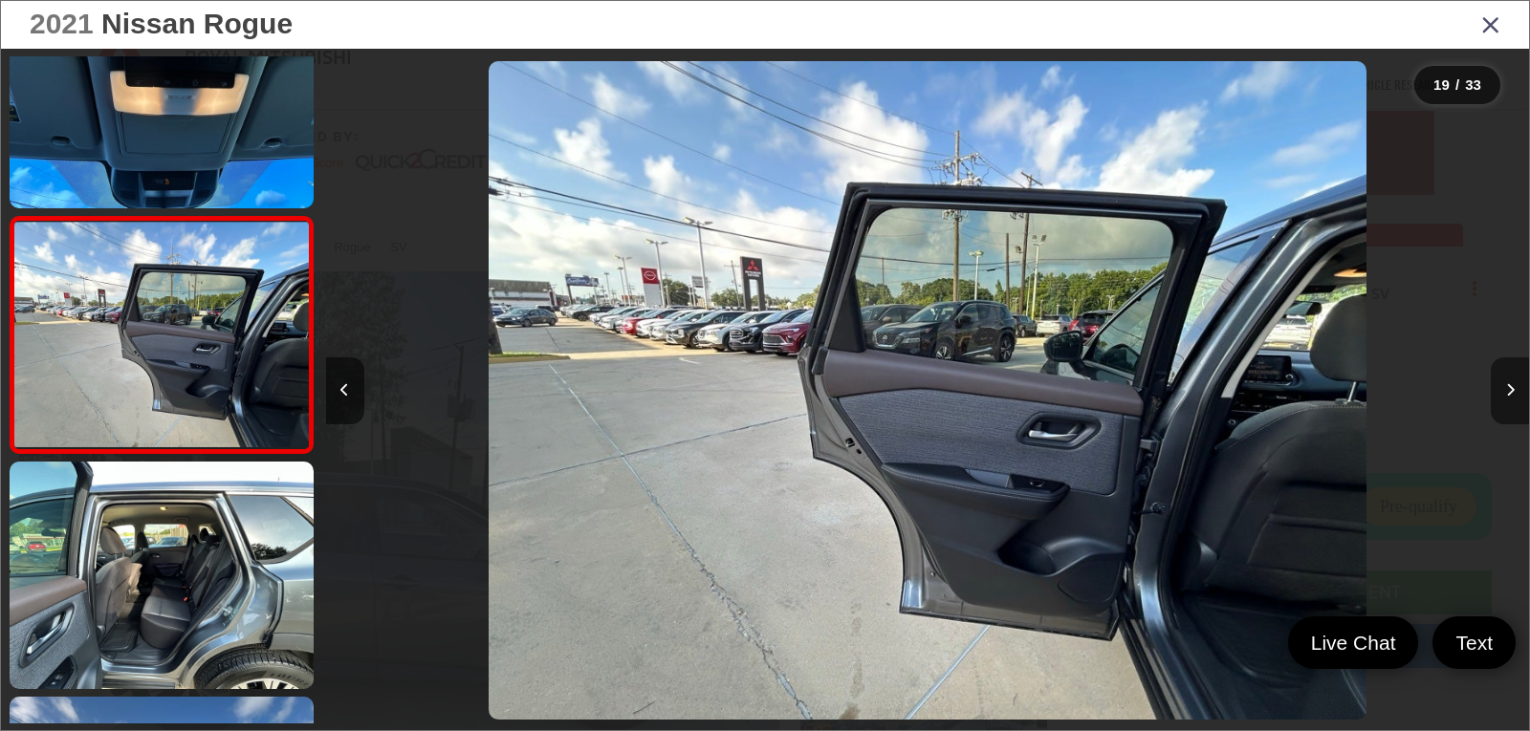
click at [1511, 400] on button "Next image" at bounding box center [1510, 391] width 38 height 67
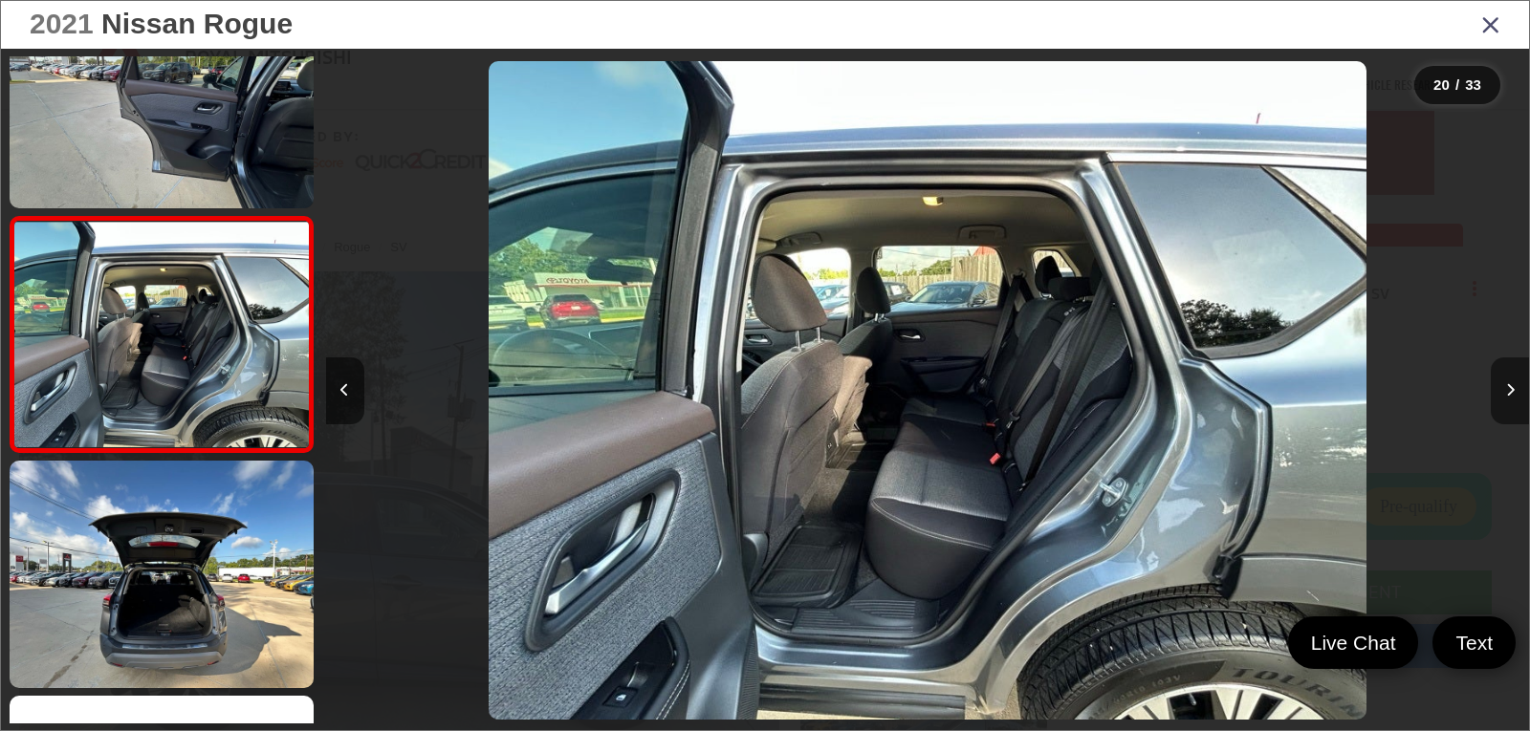
click at [1511, 400] on button "Next image" at bounding box center [1510, 391] width 38 height 67
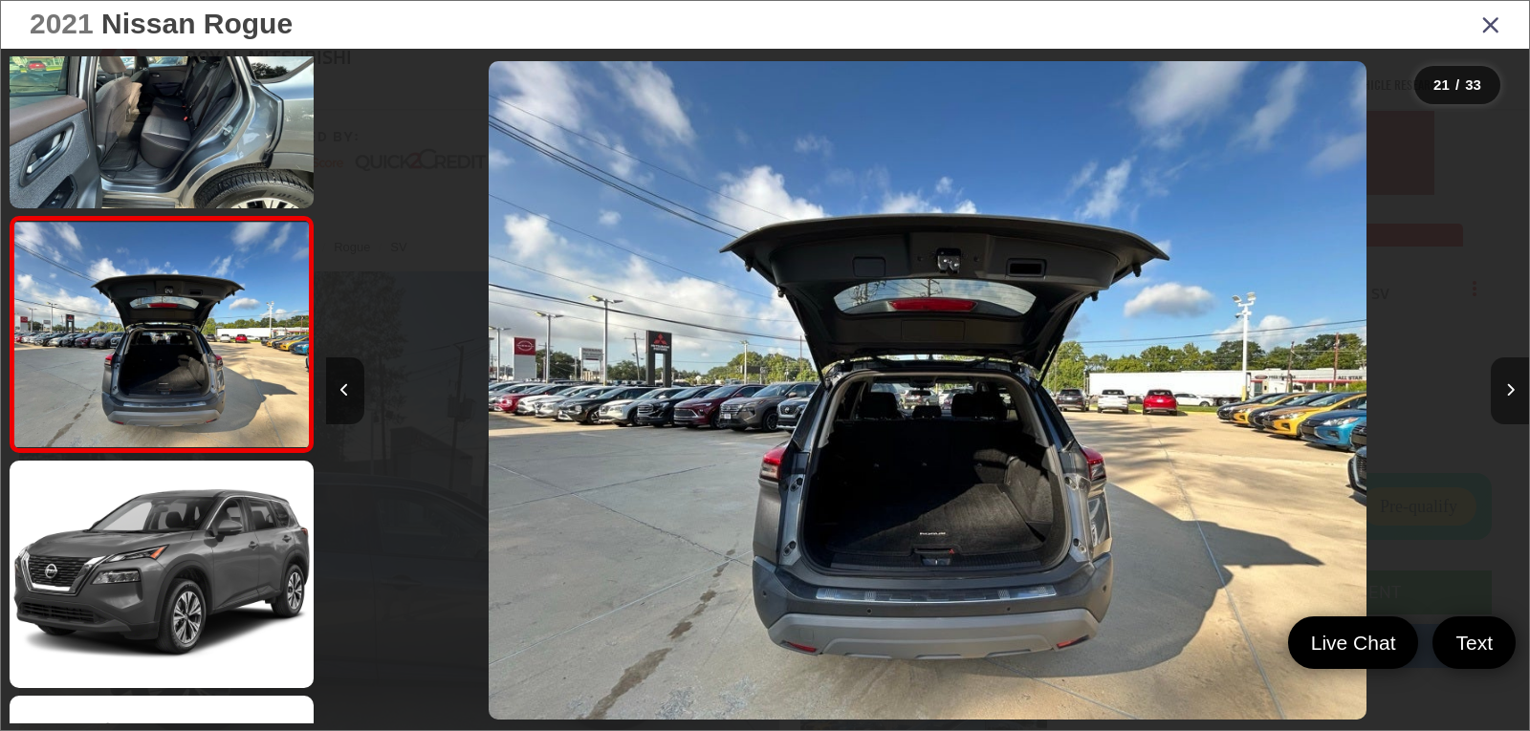
click at [1511, 400] on button "Next image" at bounding box center [1510, 391] width 38 height 67
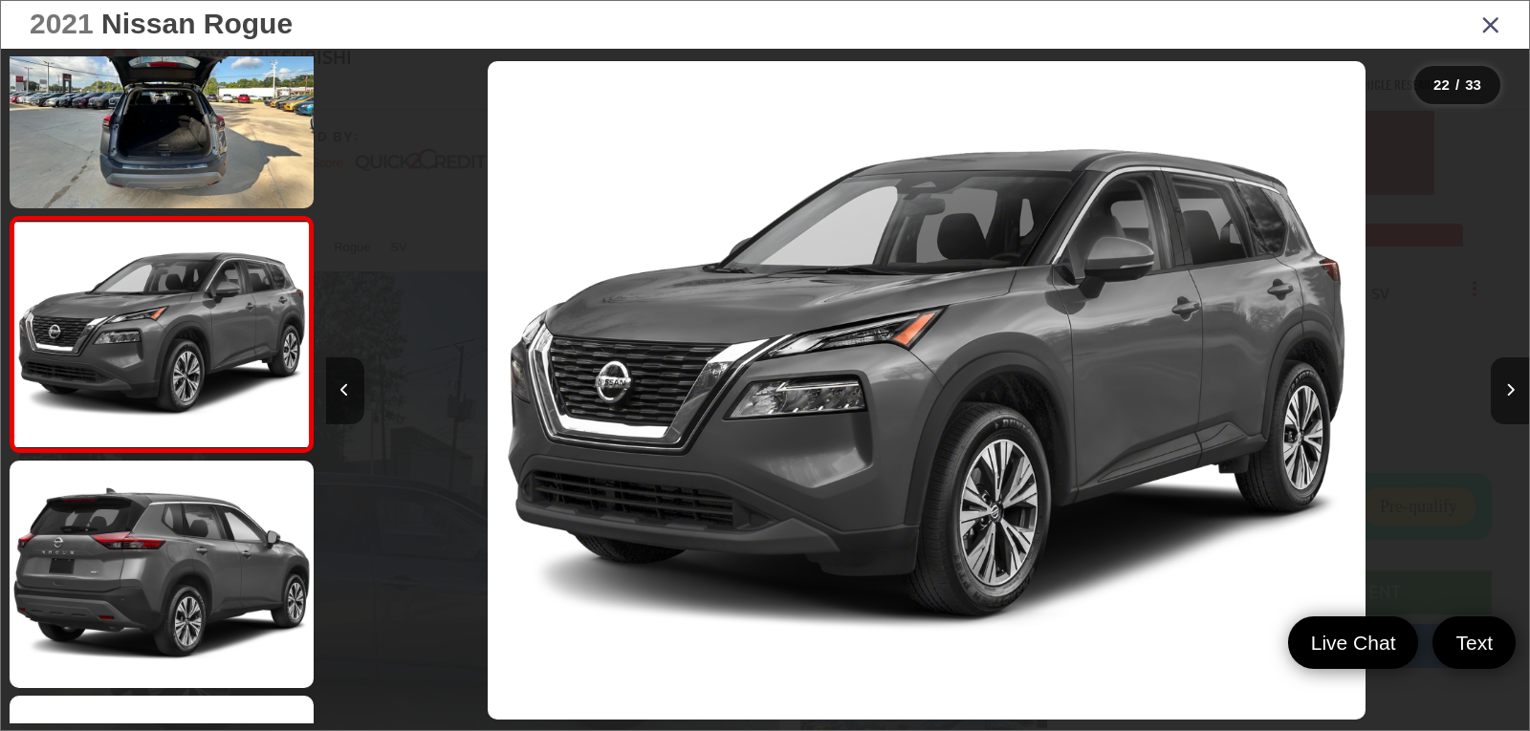
click at [1478, 31] on div "2021 Nissan Rogue" at bounding box center [765, 25] width 1528 height 48
click at [1493, 26] on icon "Close gallery" at bounding box center [1490, 23] width 19 height 25
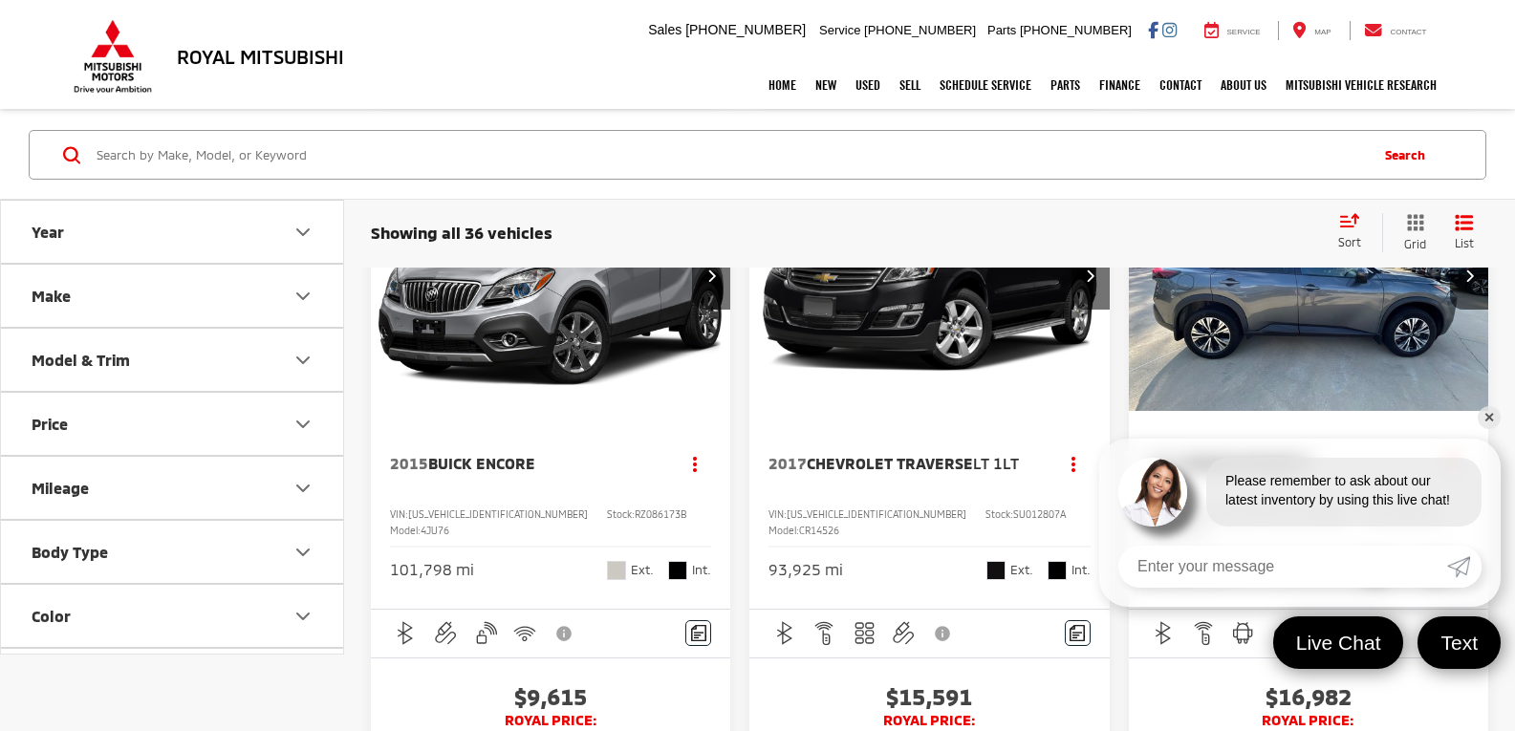
scroll to position [1991, 0]
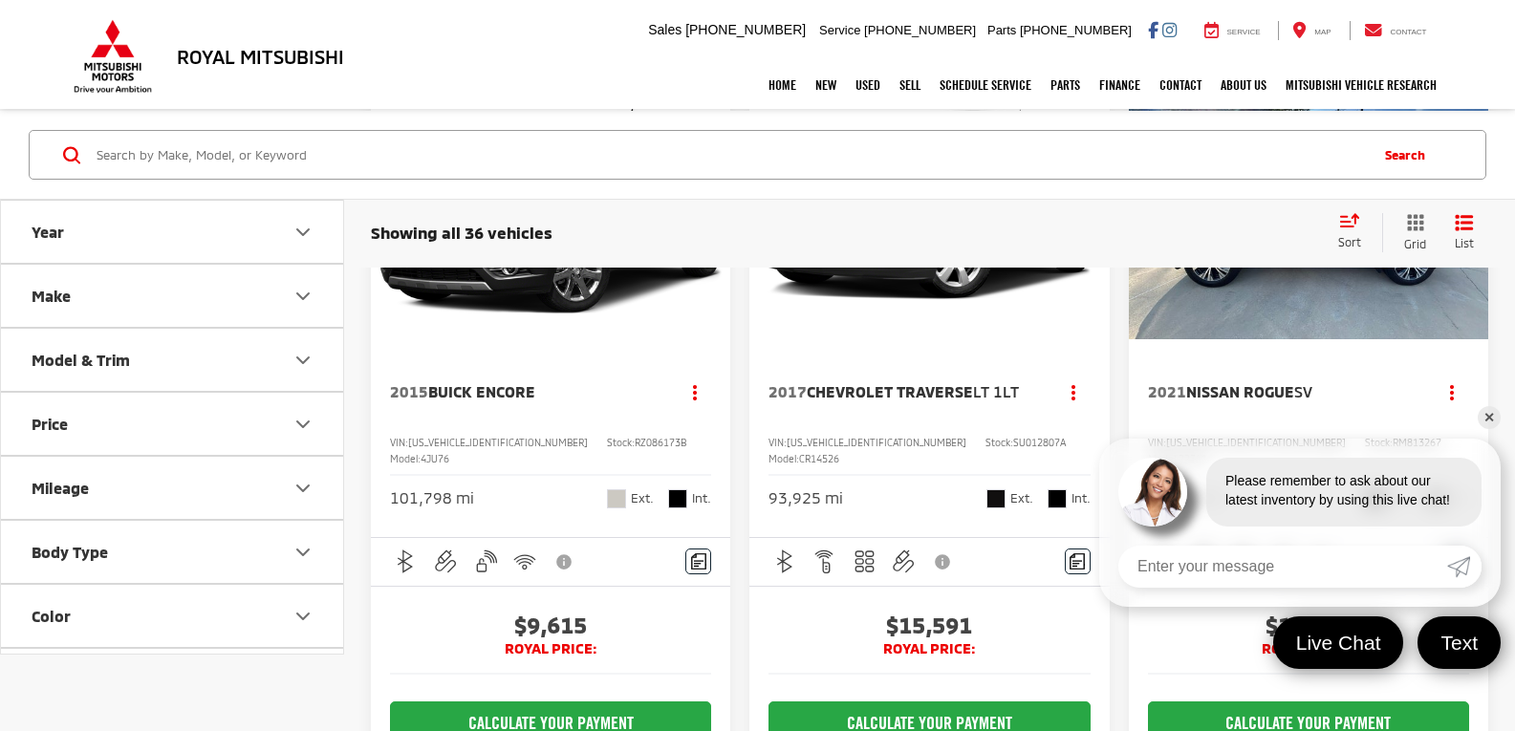
drag, startPoint x: 1490, startPoint y: 418, endPoint x: 1431, endPoint y: 434, distance: 60.5
click at [1490, 418] on link "✕" at bounding box center [1489, 417] width 23 height 23
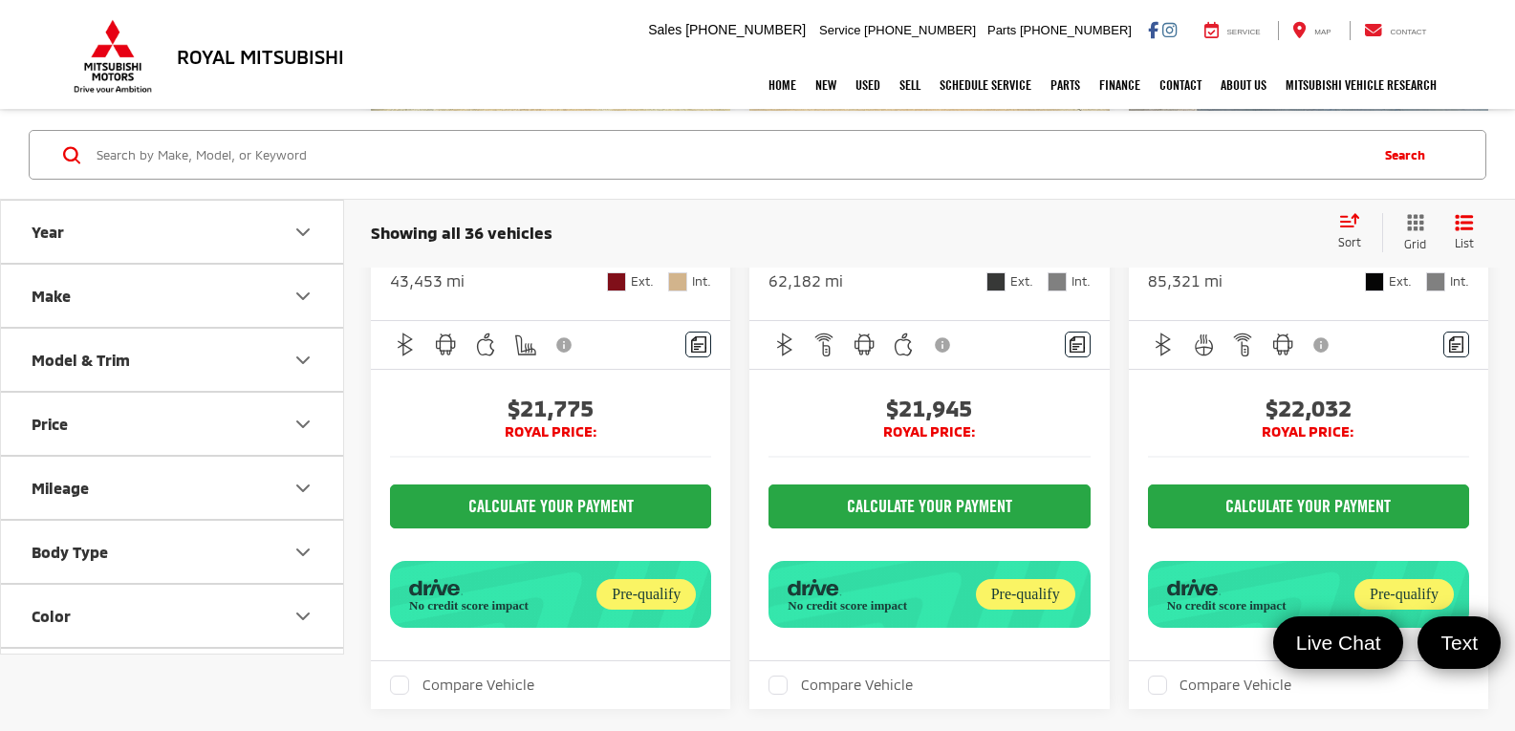
scroll to position [3808, 0]
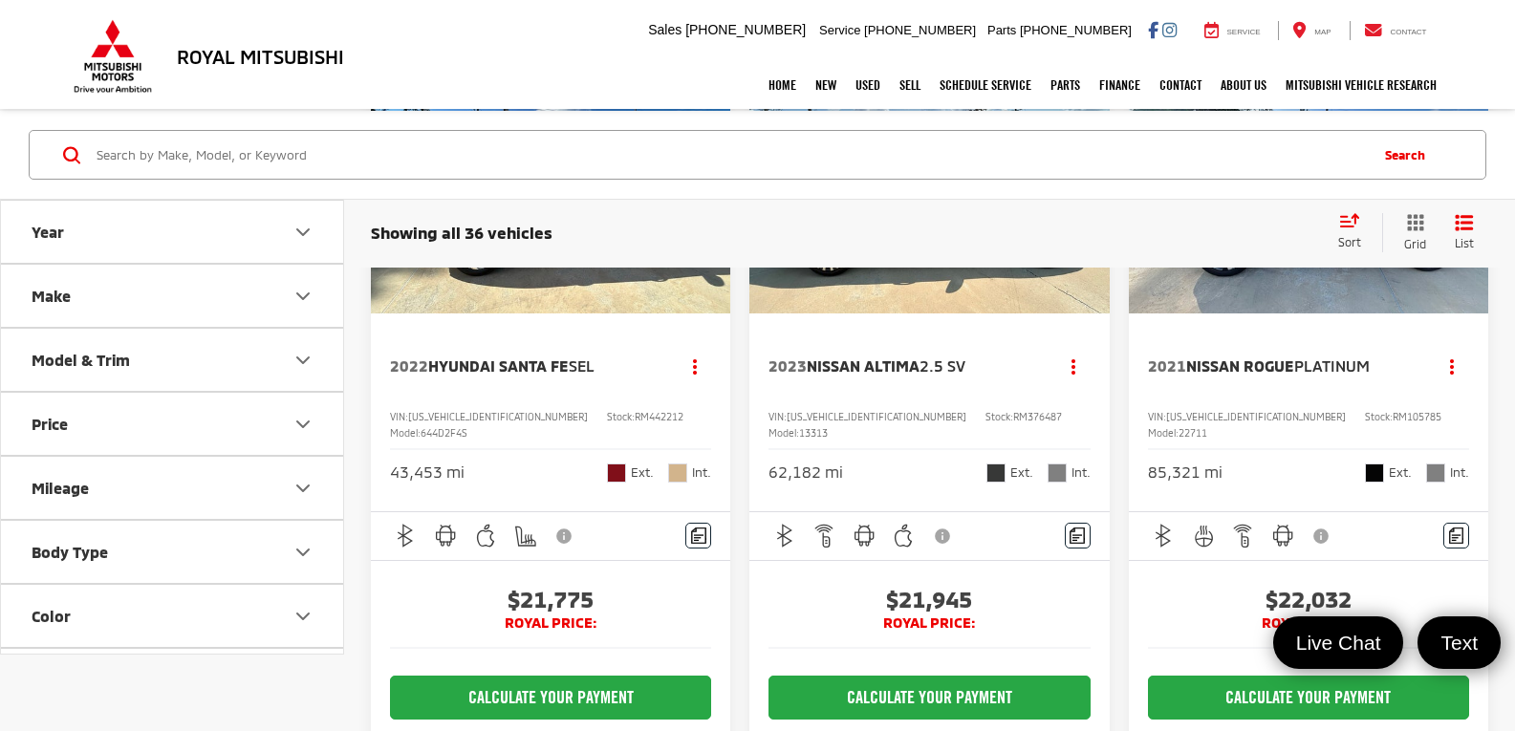
click at [1337, 316] on img "2021 Nissan Rogue Platinum 0" at bounding box center [1309, 179] width 362 height 272
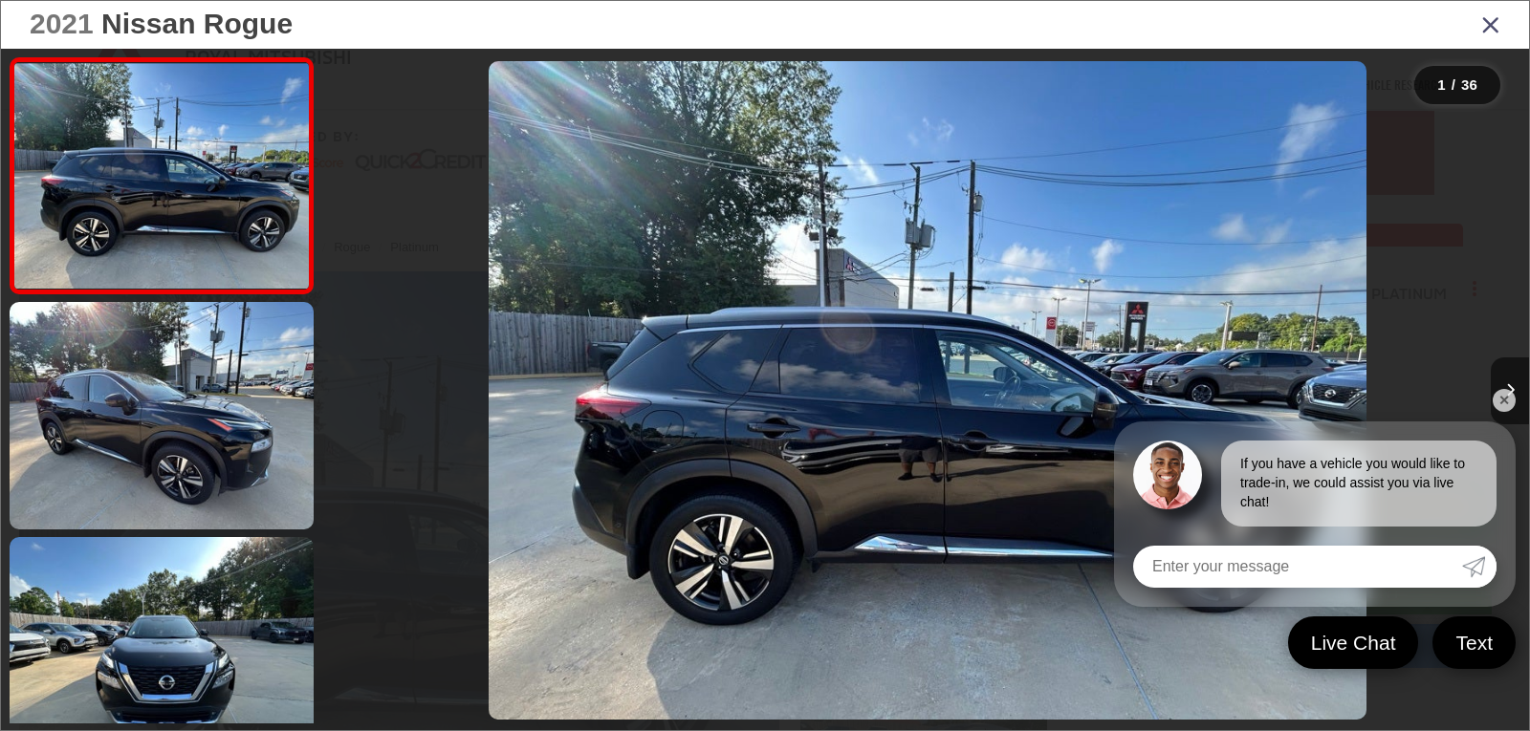
click at [1504, 404] on link "✕" at bounding box center [1503, 400] width 23 height 23
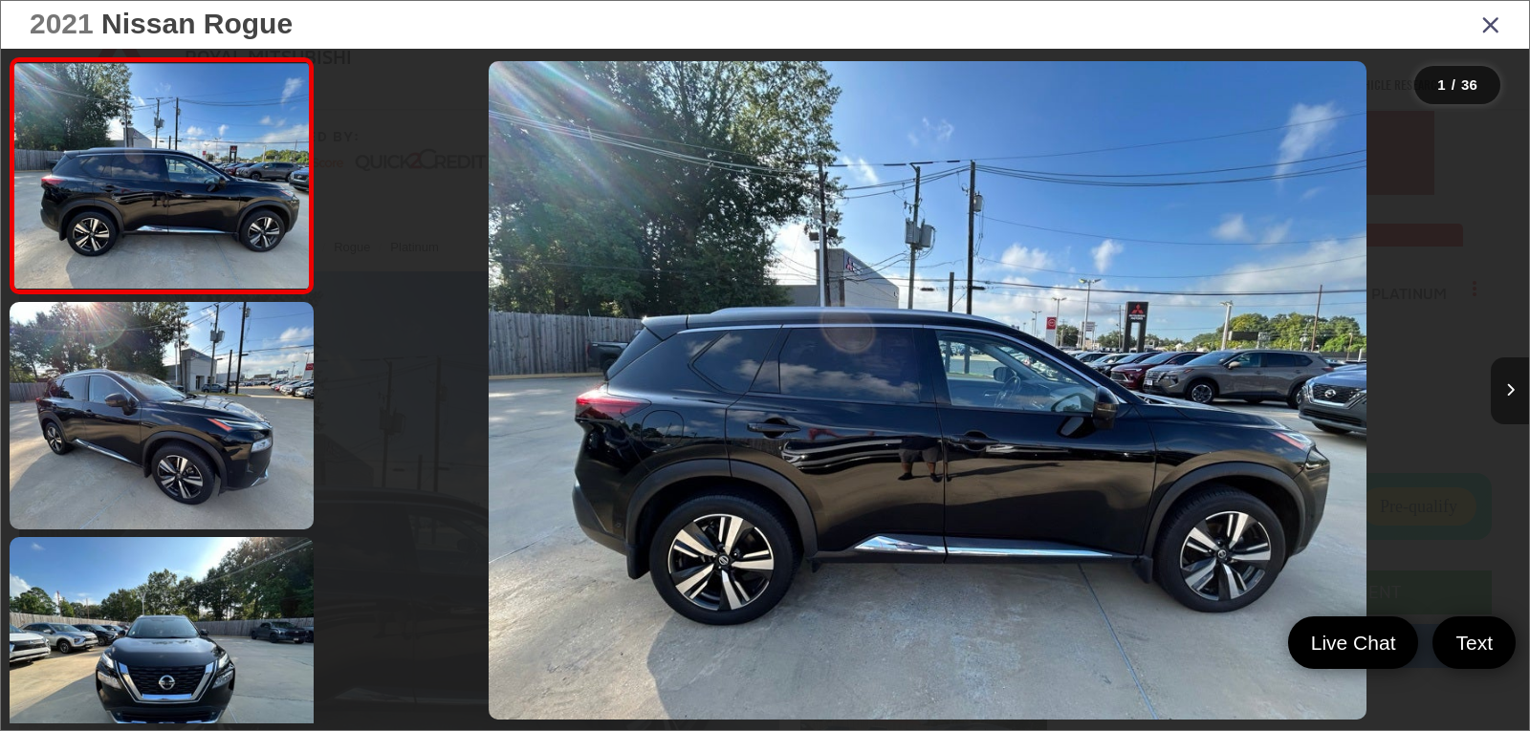
click at [1507, 393] on icon "Next image" at bounding box center [1510, 389] width 9 height 13
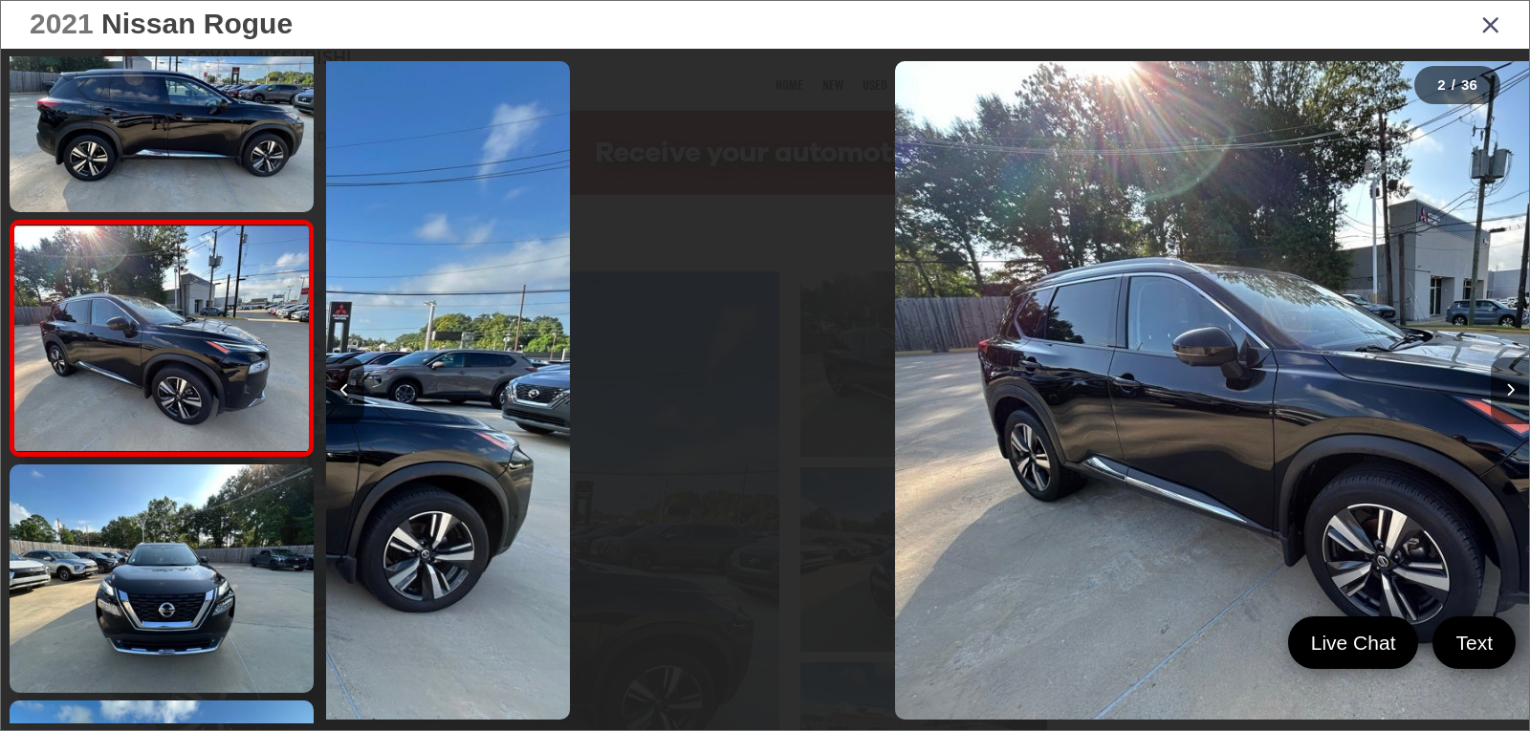
scroll to position [76, 0]
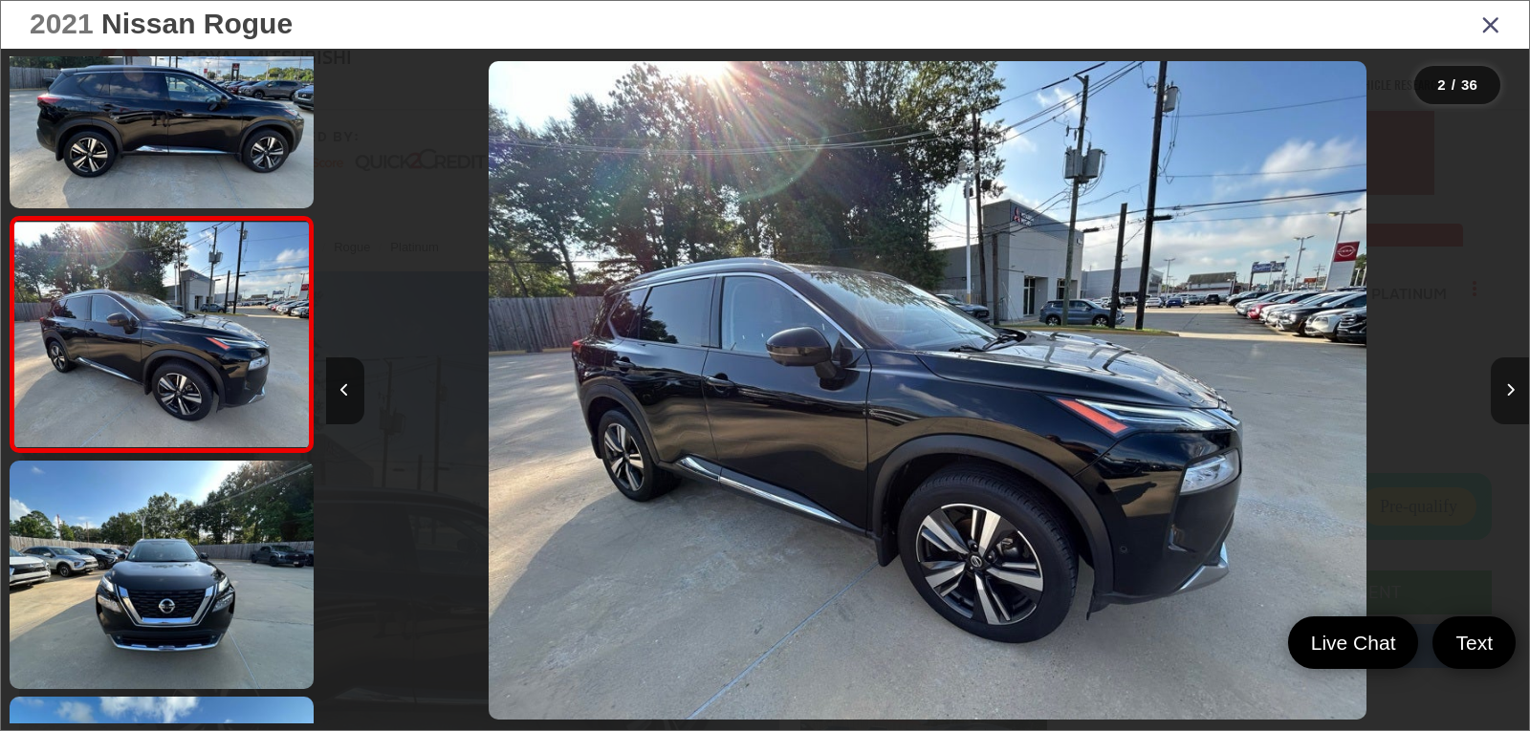
click at [1507, 393] on icon "Next image" at bounding box center [1510, 389] width 9 height 13
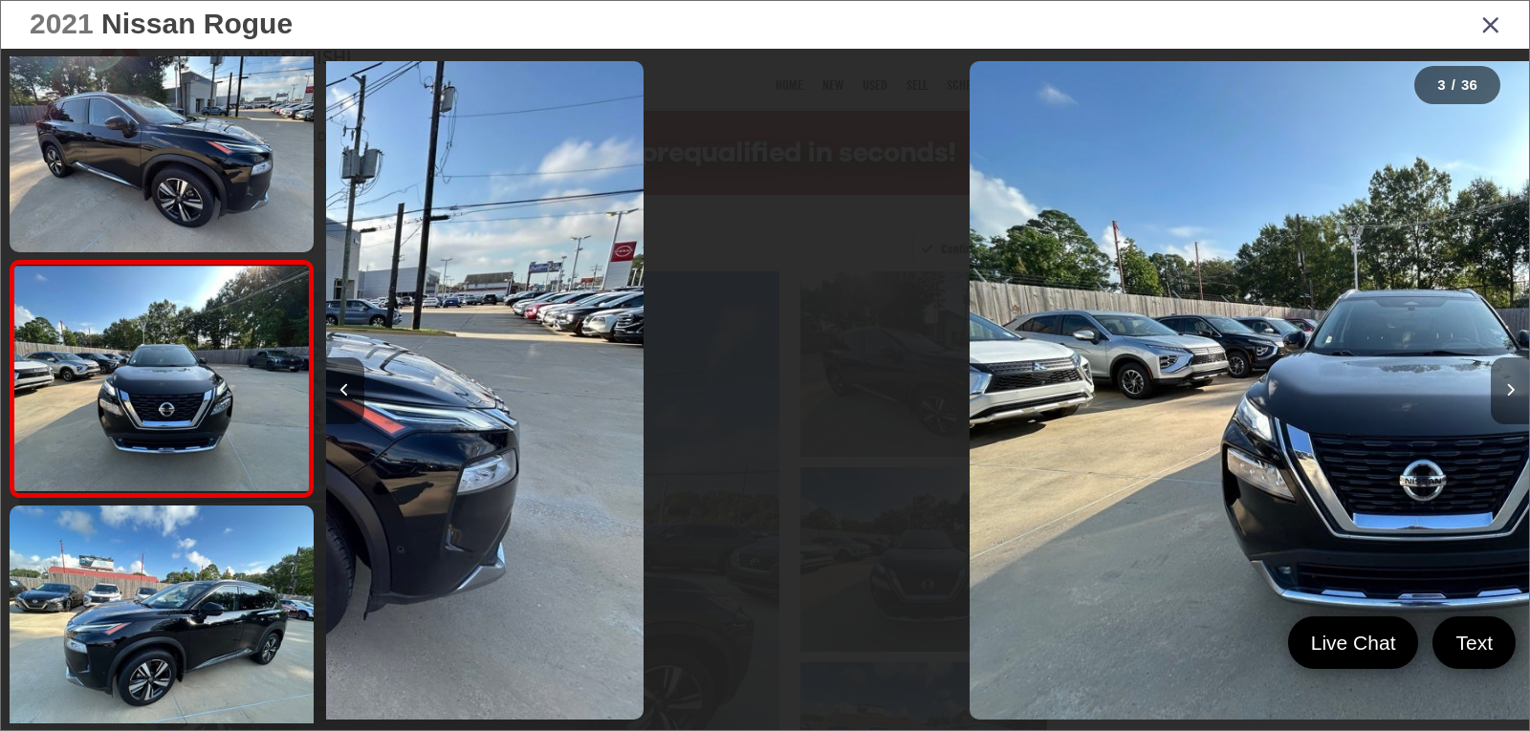
scroll to position [312, 0]
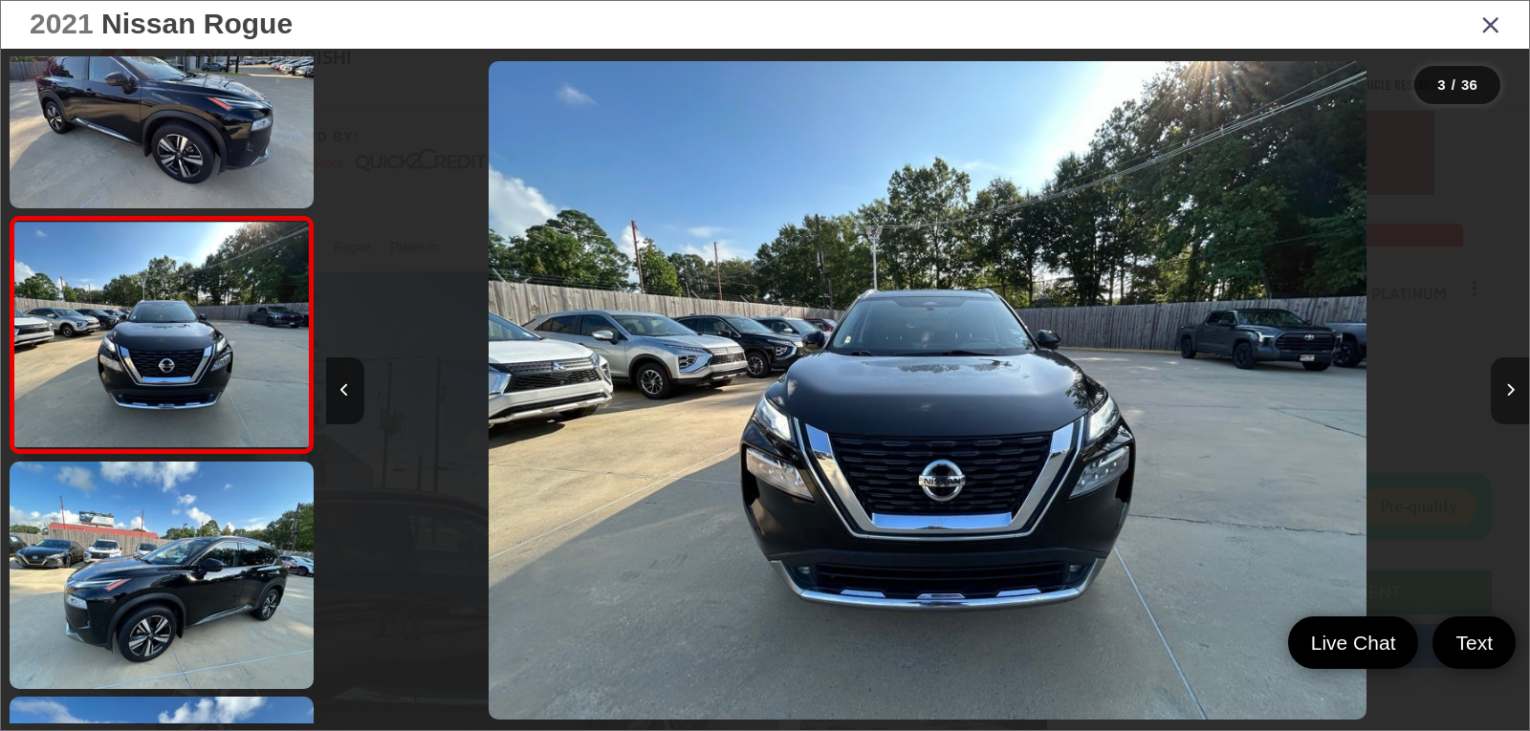
click at [1507, 393] on icon "Next image" at bounding box center [1510, 389] width 9 height 13
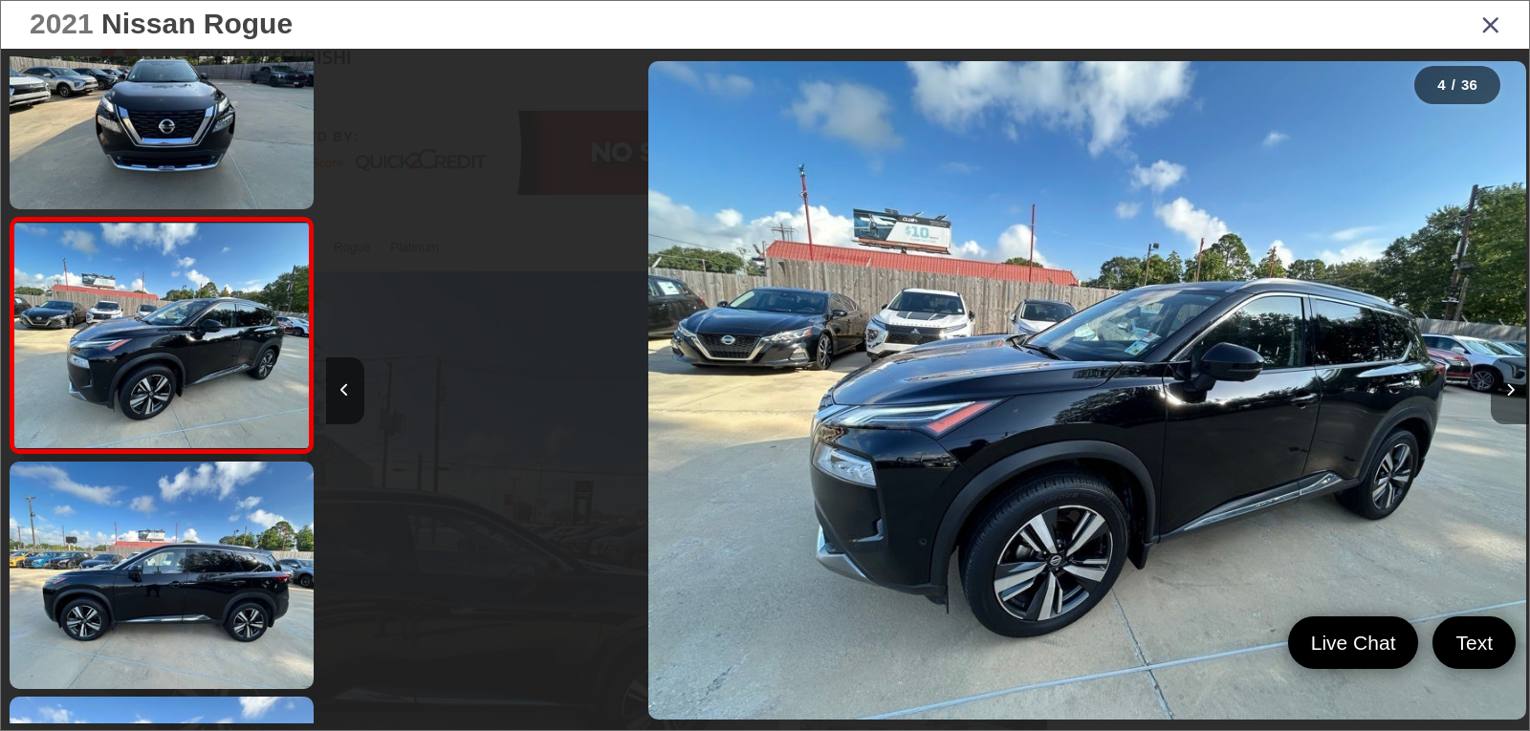
scroll to position [548, 0]
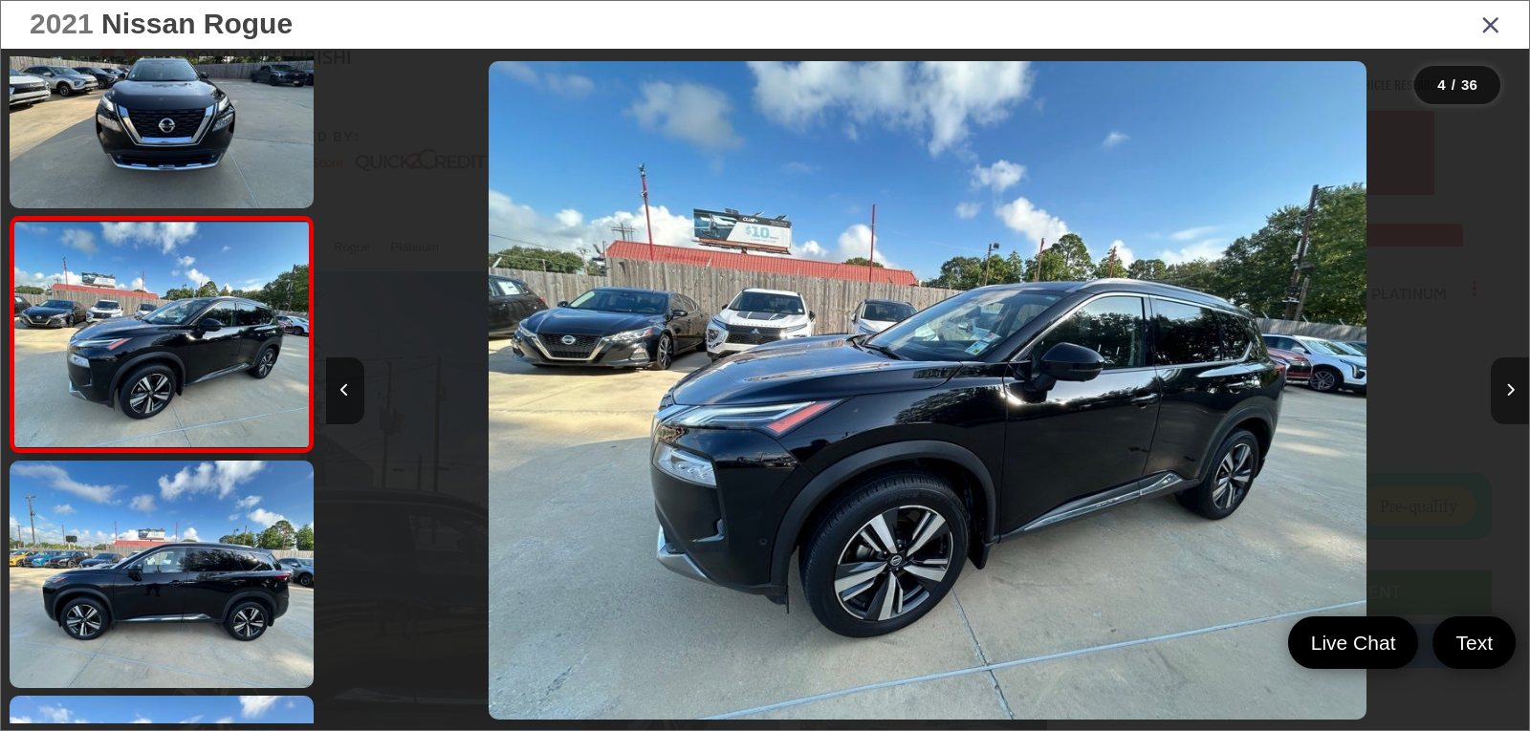
click at [1507, 393] on icon "Next image" at bounding box center [1510, 389] width 9 height 13
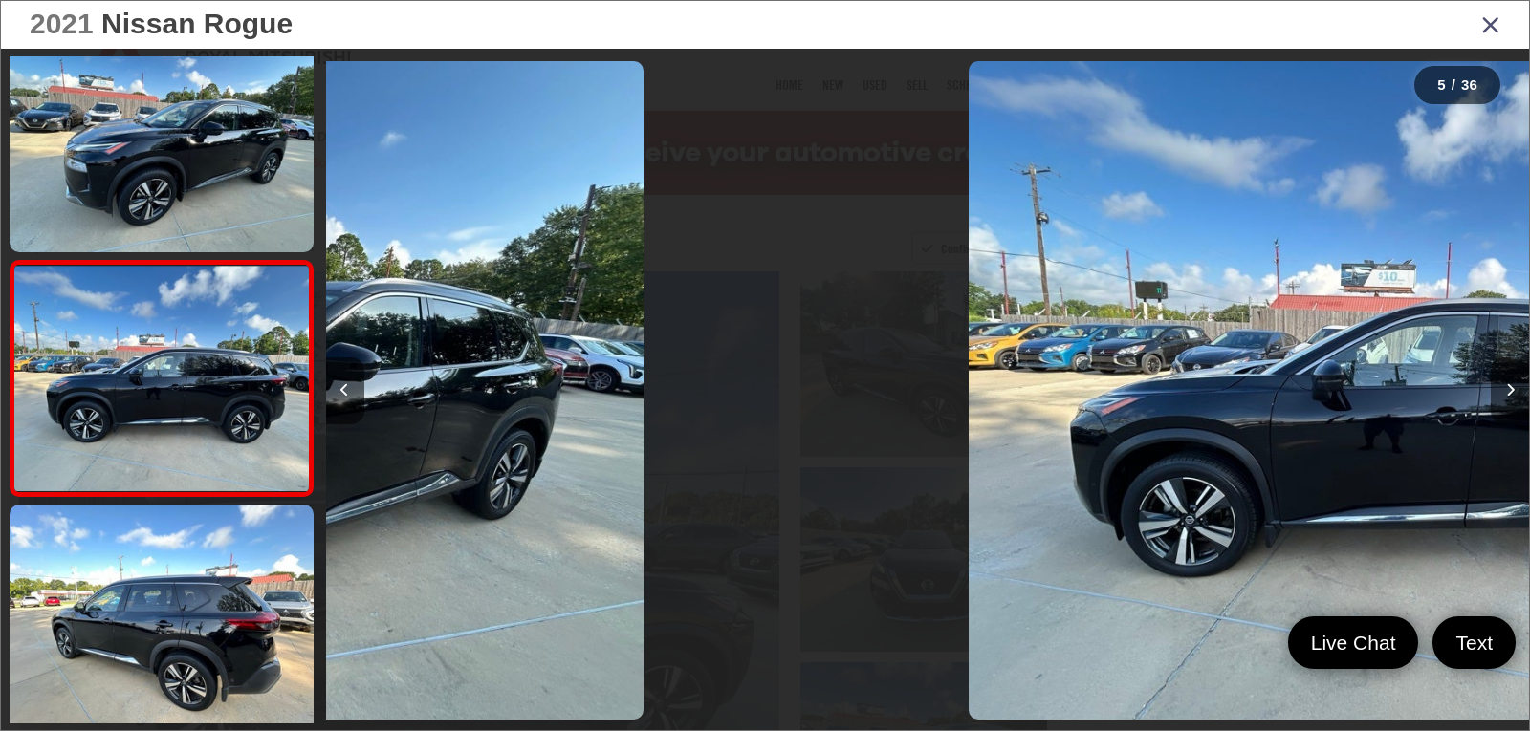
scroll to position [783, 0]
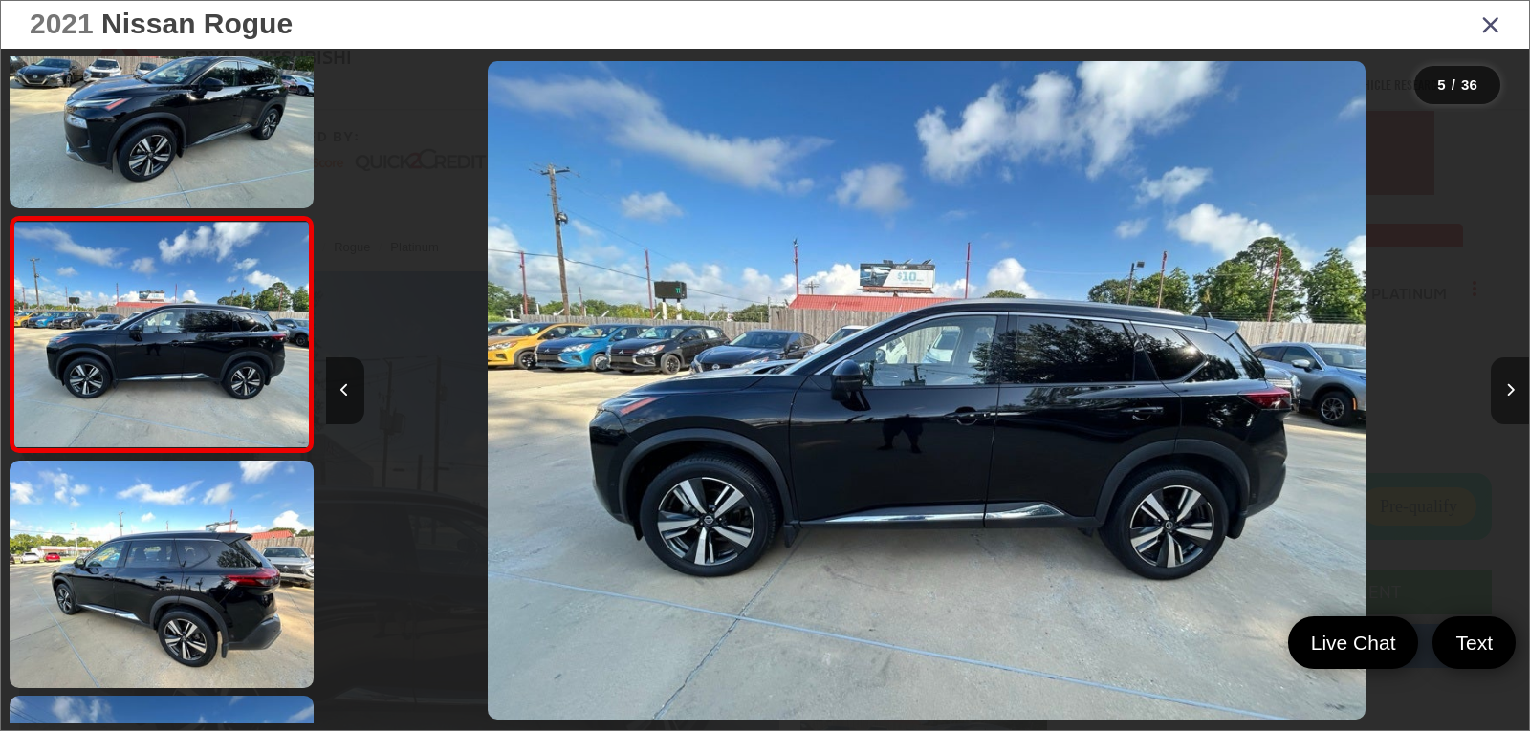
click at [1507, 393] on icon "Next image" at bounding box center [1510, 389] width 9 height 13
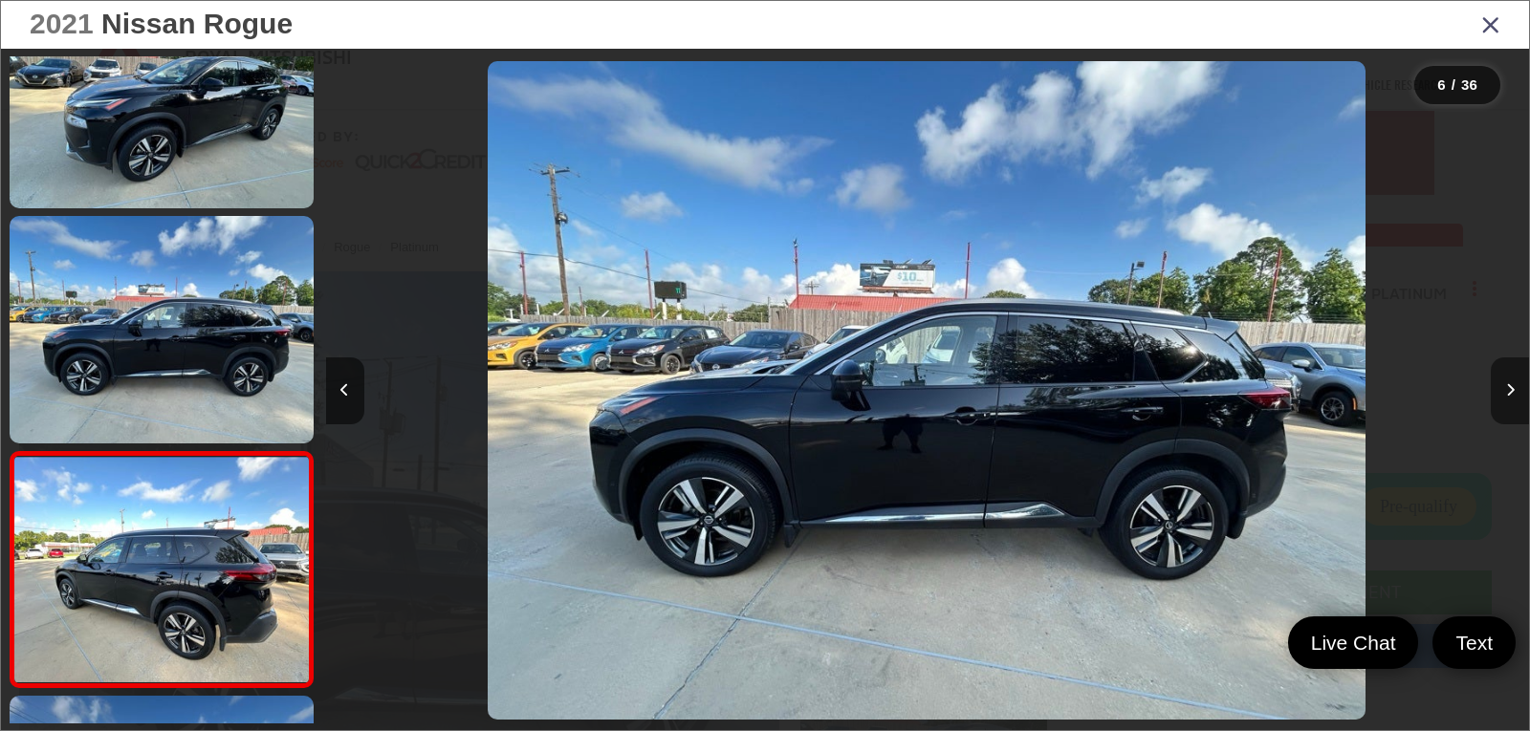
scroll to position [1018, 0]
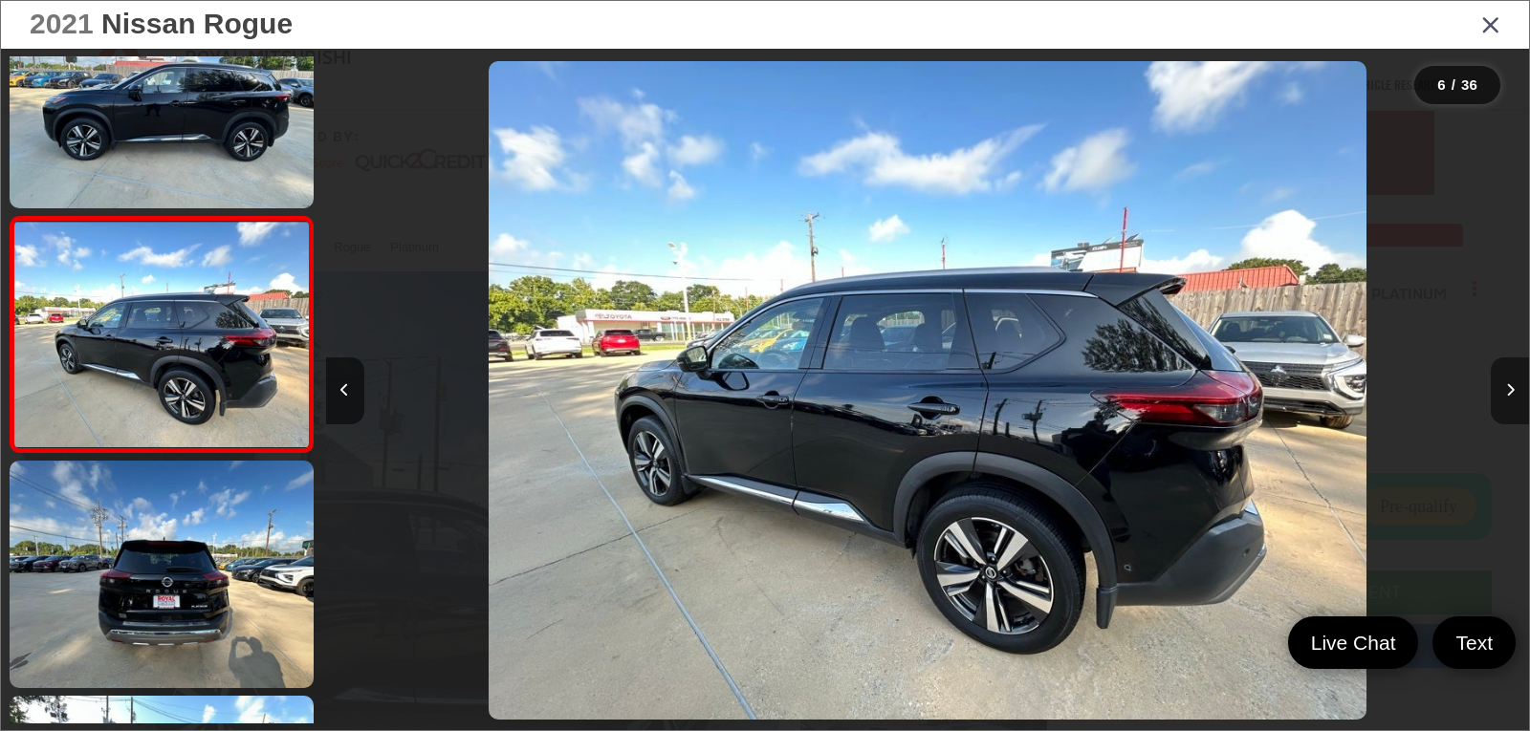
click at [1507, 393] on icon "Next image" at bounding box center [1510, 389] width 9 height 13
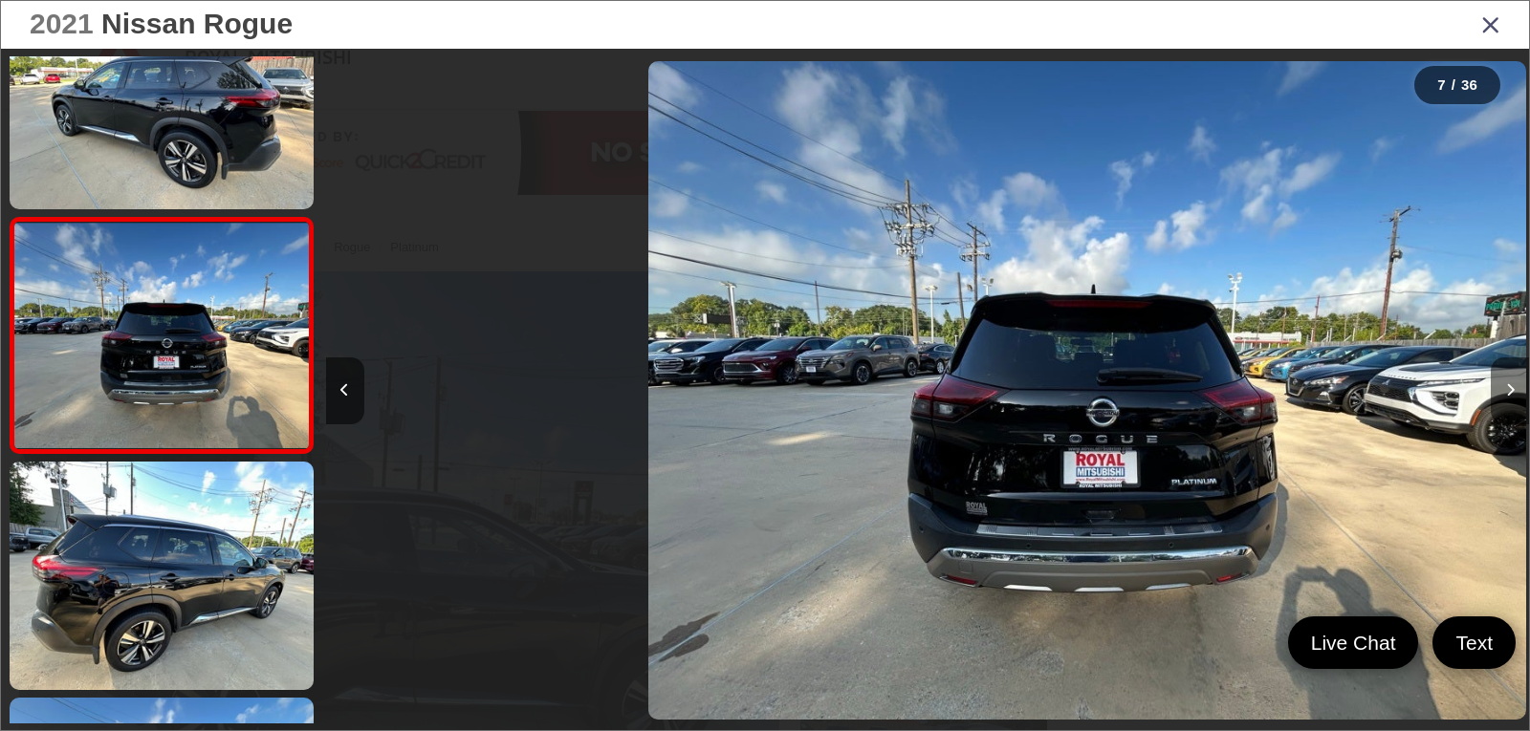
scroll to position [1253, 0]
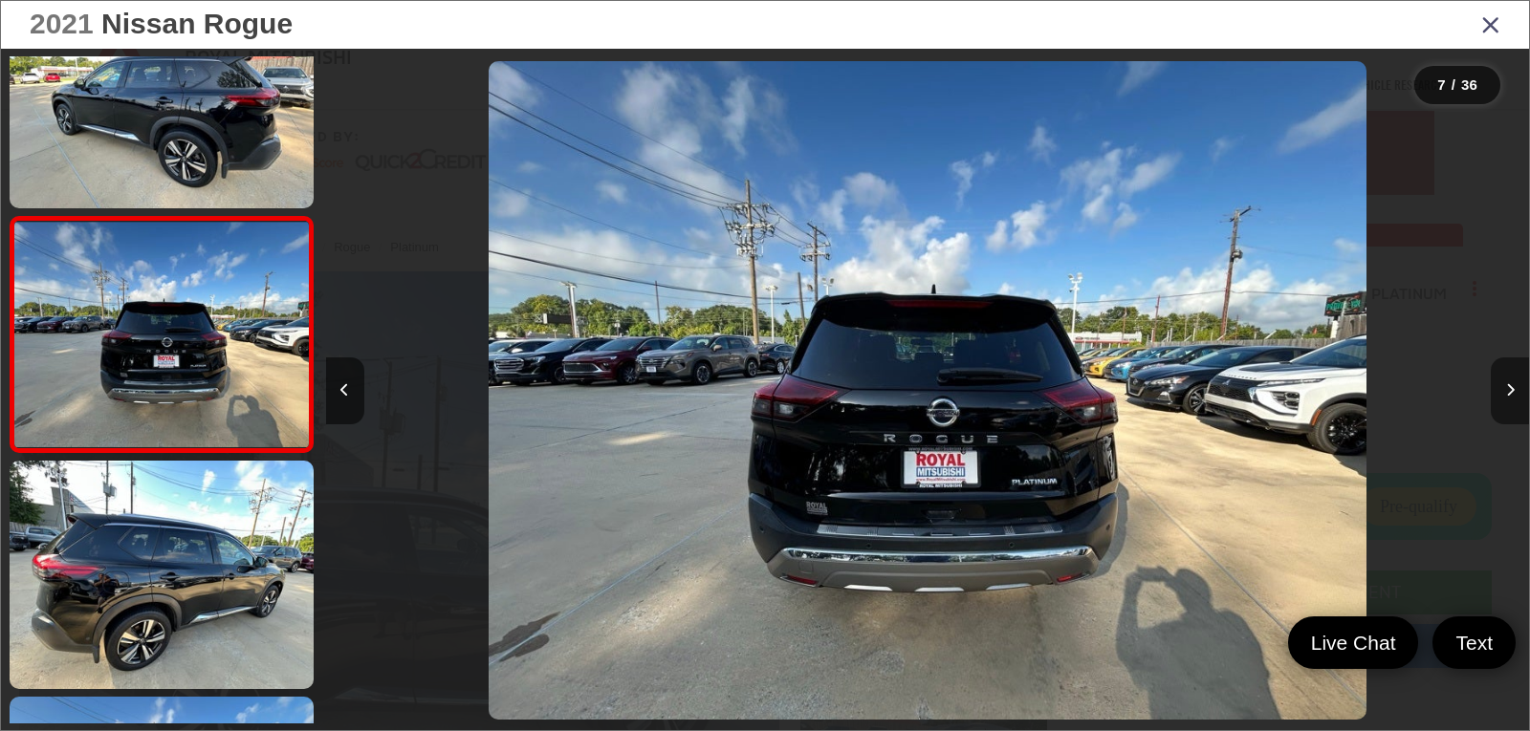
click at [1507, 393] on icon "Next image" at bounding box center [1510, 389] width 9 height 13
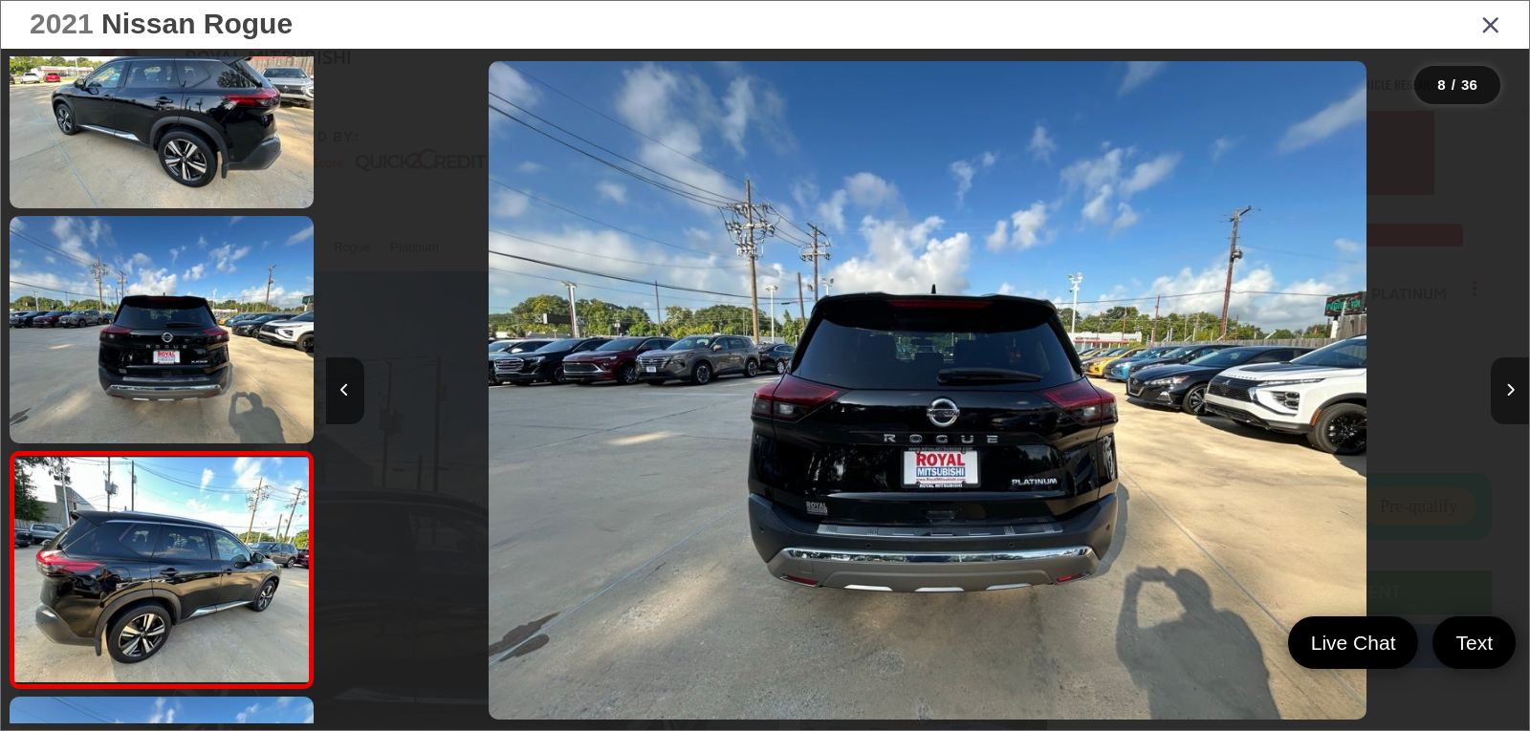
scroll to position [1489, 0]
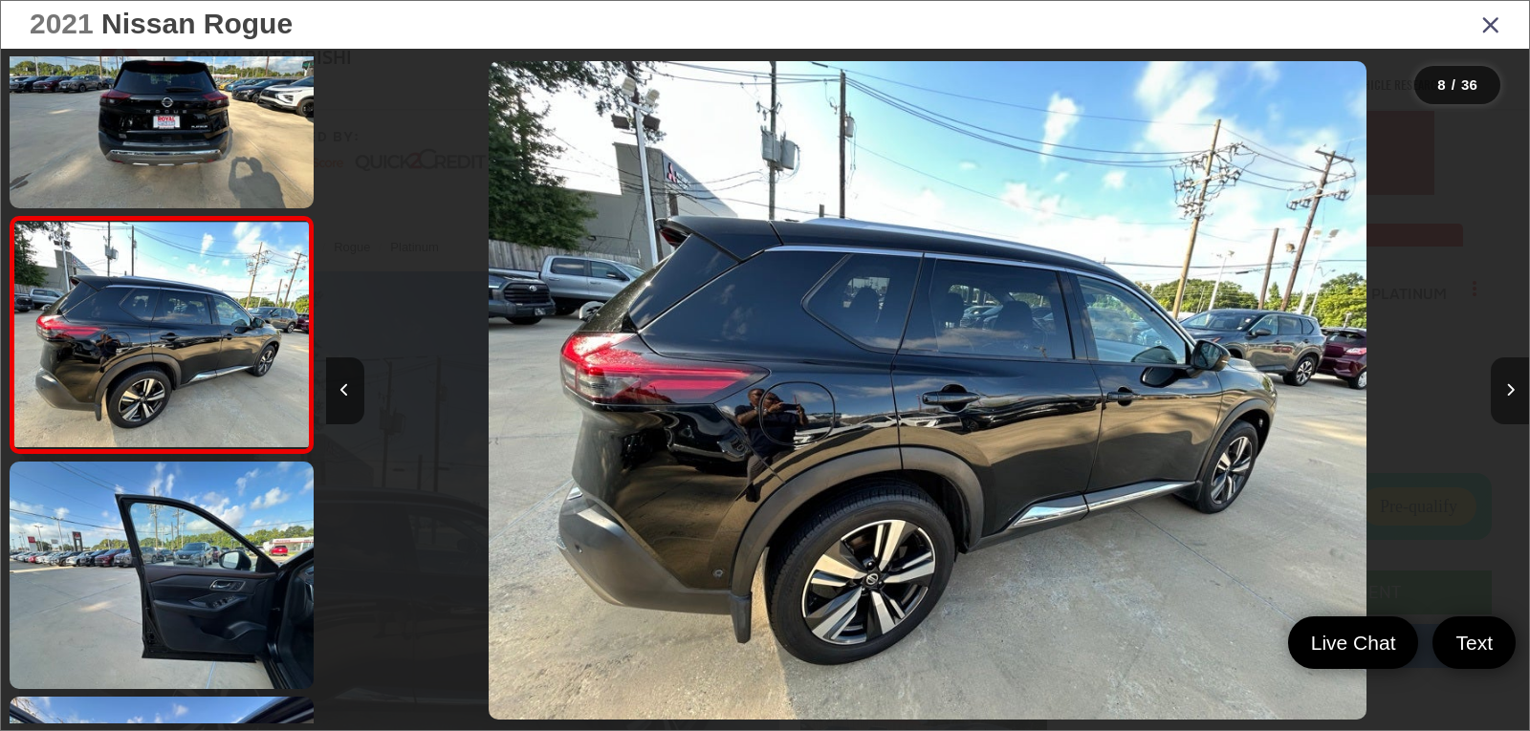
click at [1507, 393] on icon "Next image" at bounding box center [1510, 389] width 9 height 13
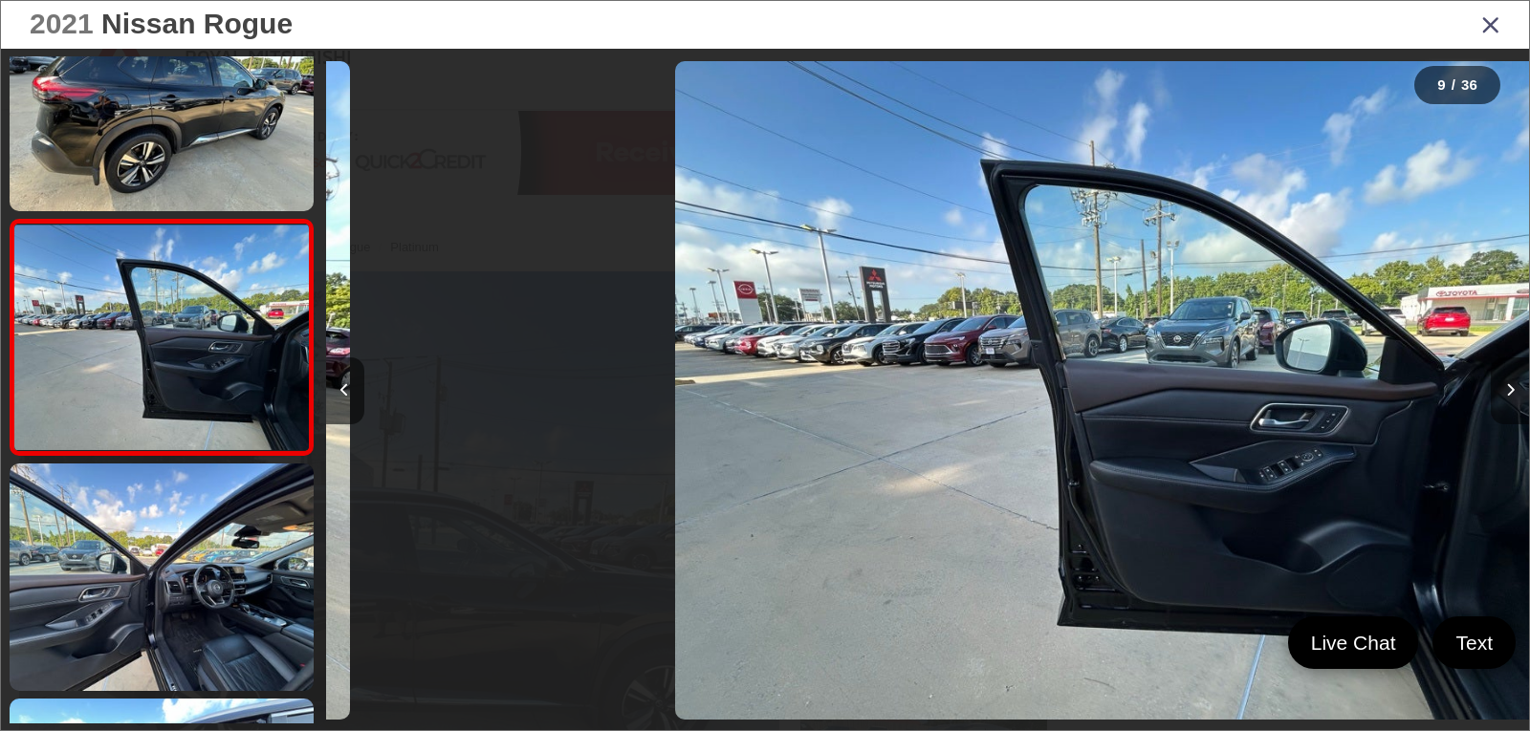
scroll to position [1725, 0]
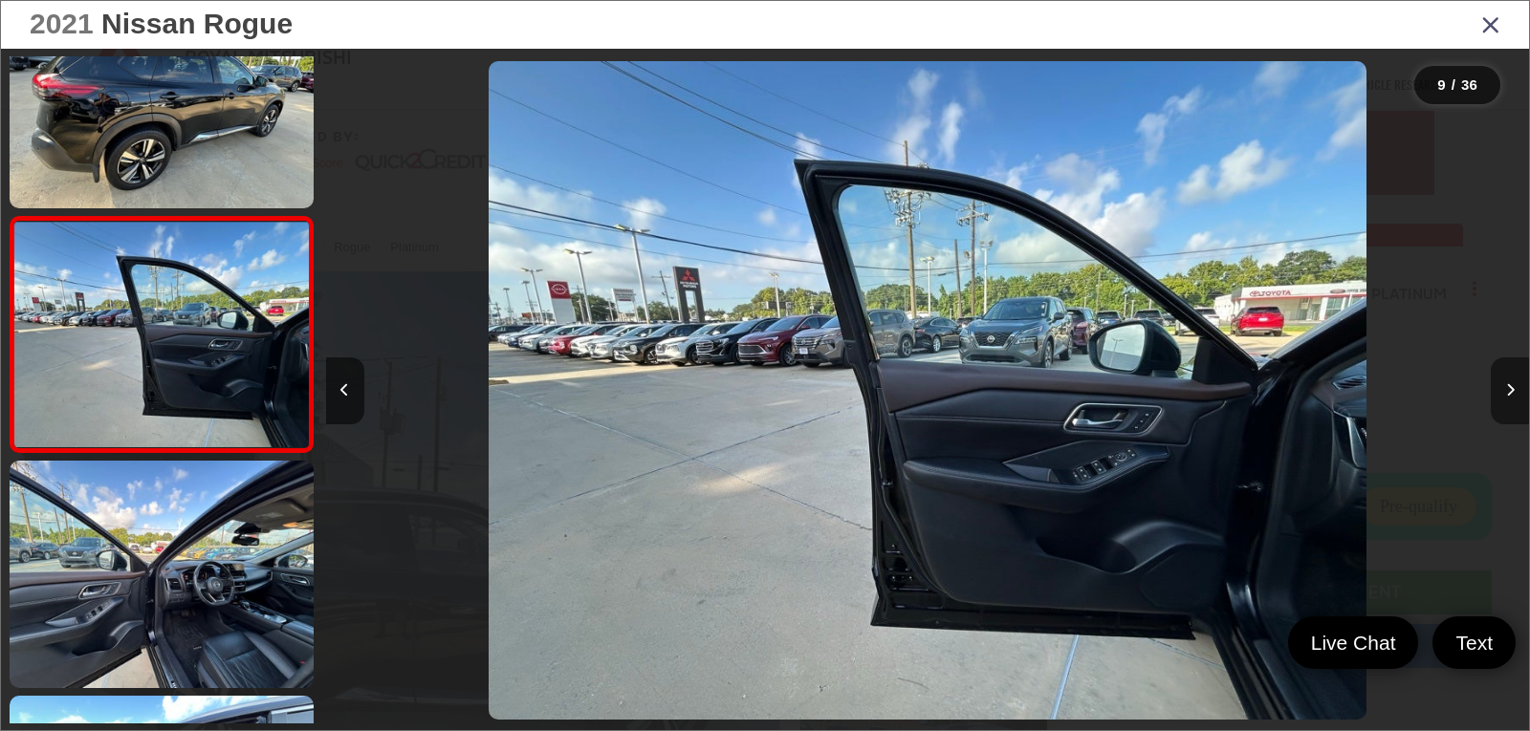
click at [1507, 393] on icon "Next image" at bounding box center [1510, 389] width 9 height 13
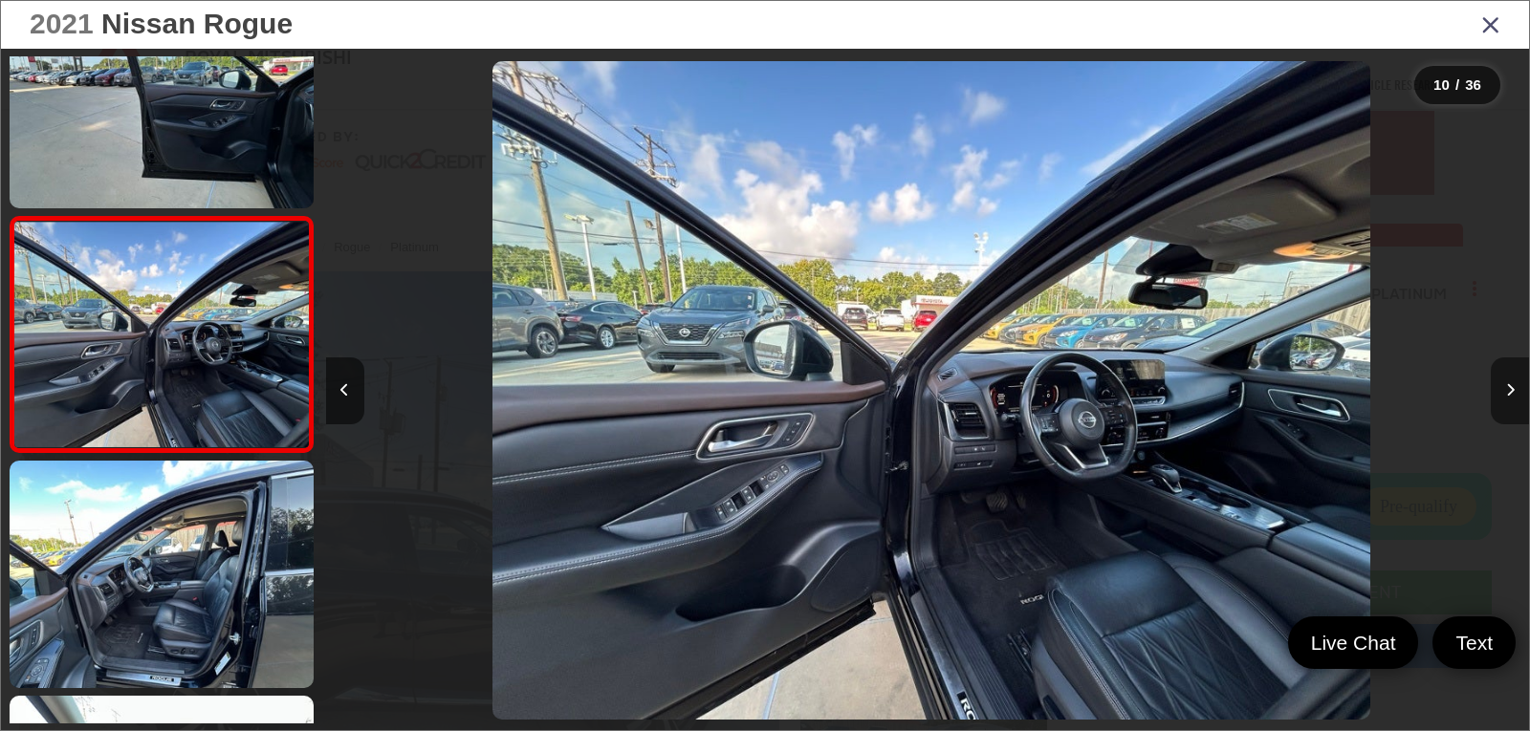
scroll to position [0, 10828]
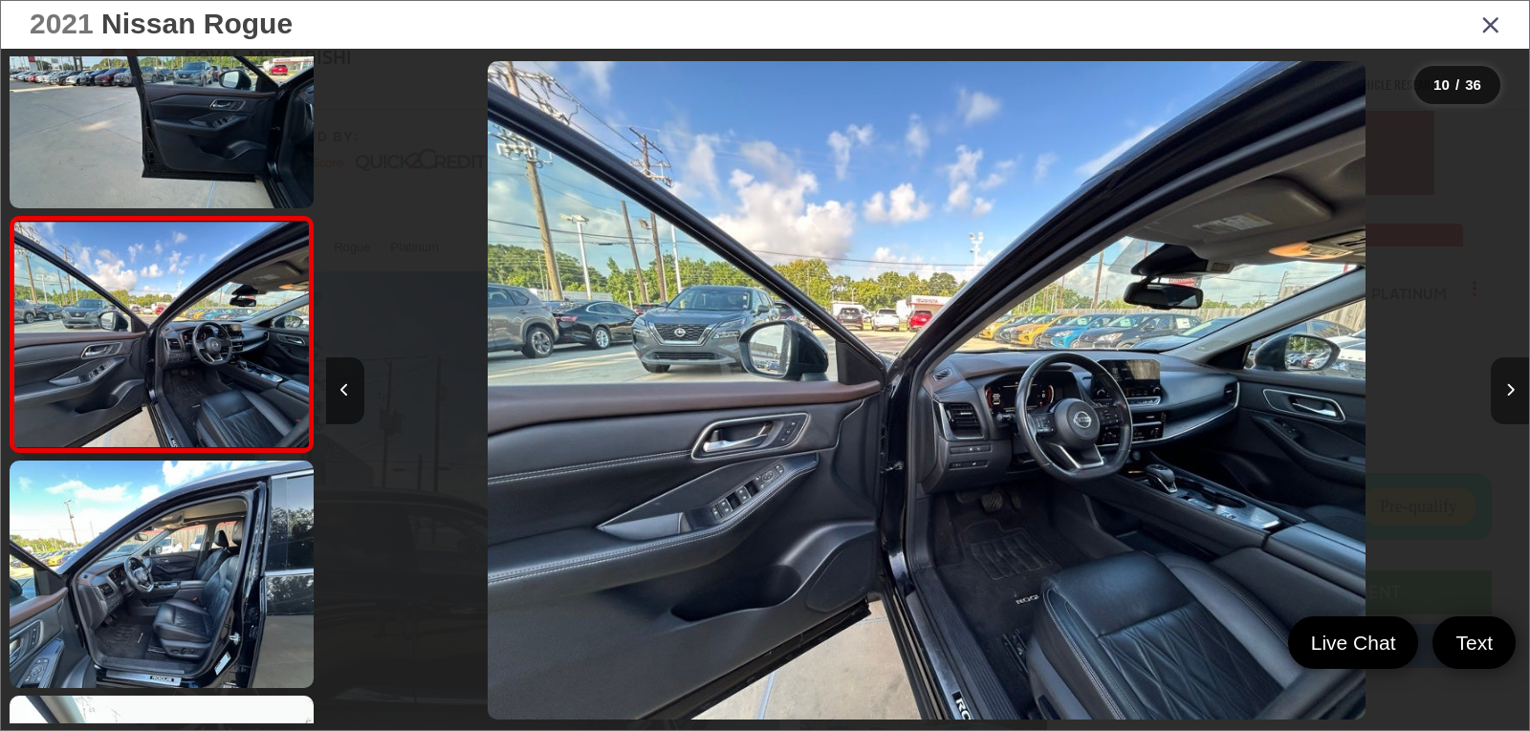
click at [1507, 393] on icon "Next image" at bounding box center [1510, 389] width 9 height 13
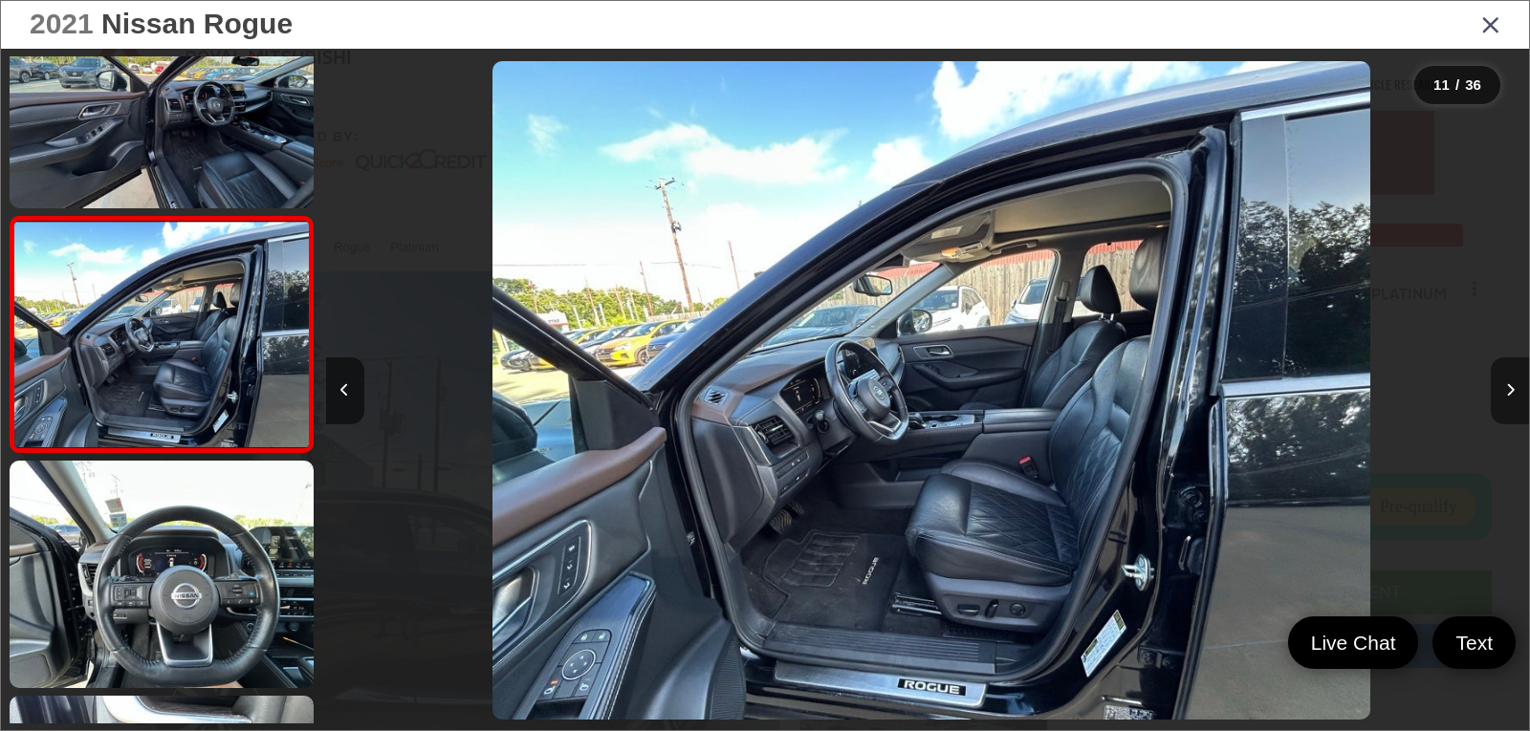
scroll to position [0, 12031]
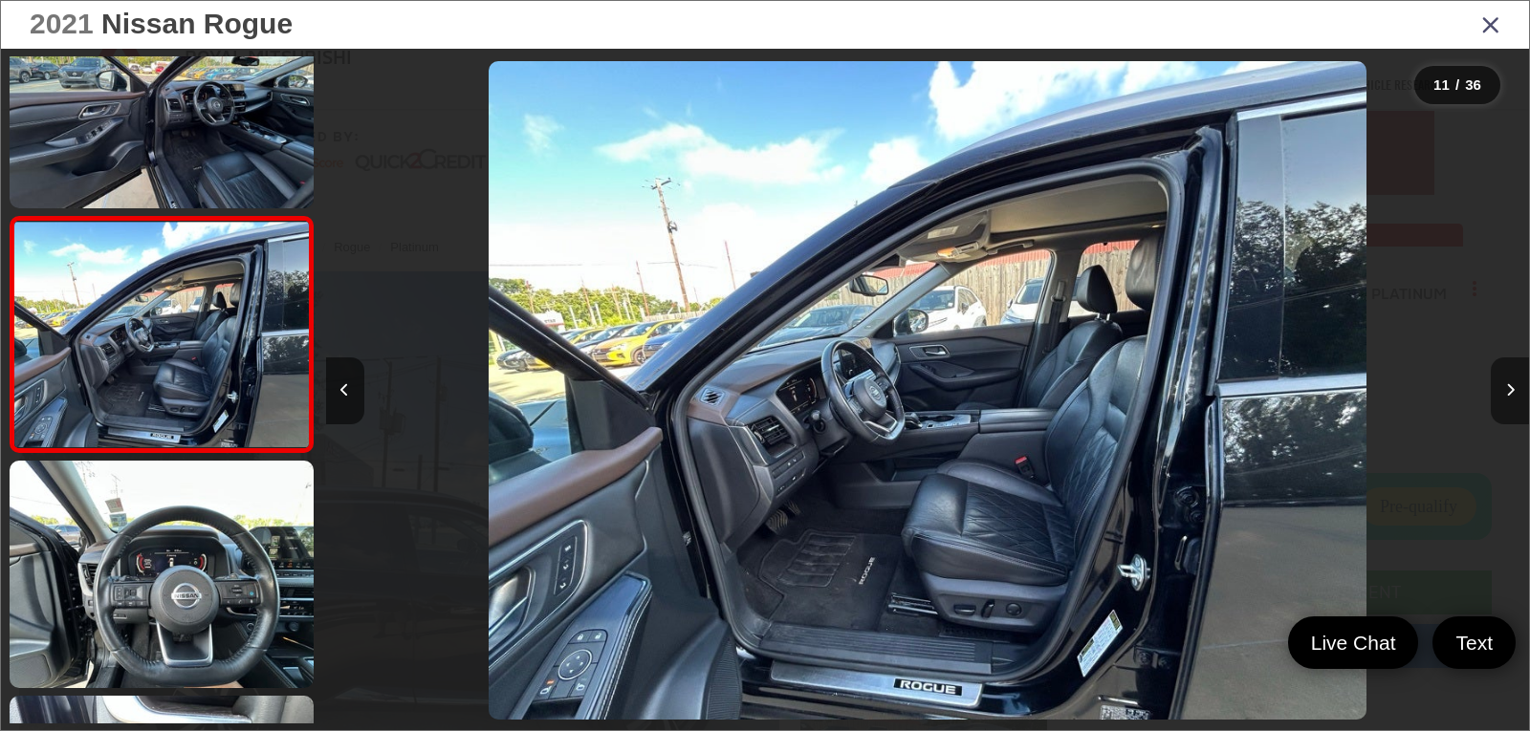
click at [1507, 393] on icon "Next image" at bounding box center [1510, 389] width 9 height 13
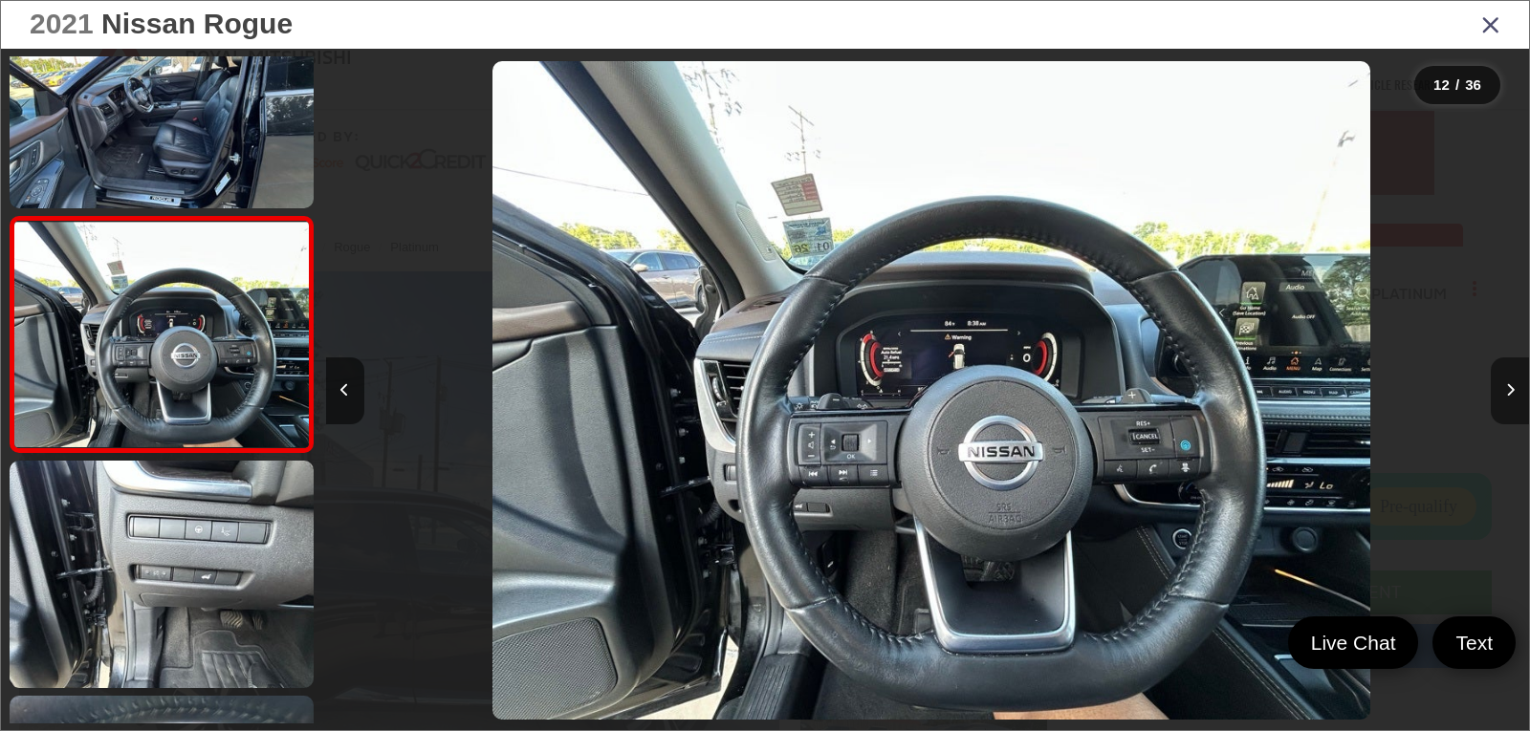
scroll to position [0, 0]
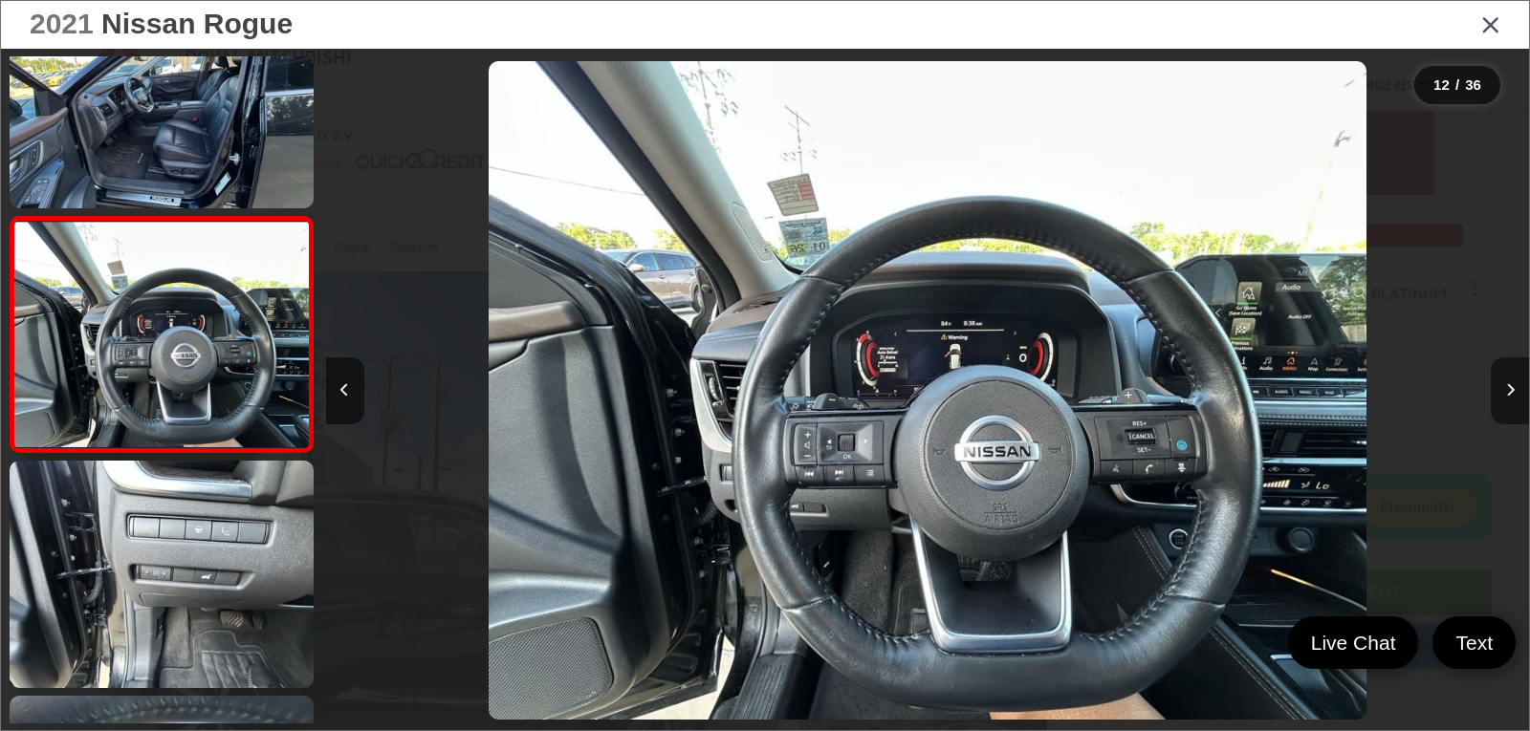
click at [1507, 393] on icon "Next image" at bounding box center [1510, 389] width 9 height 13
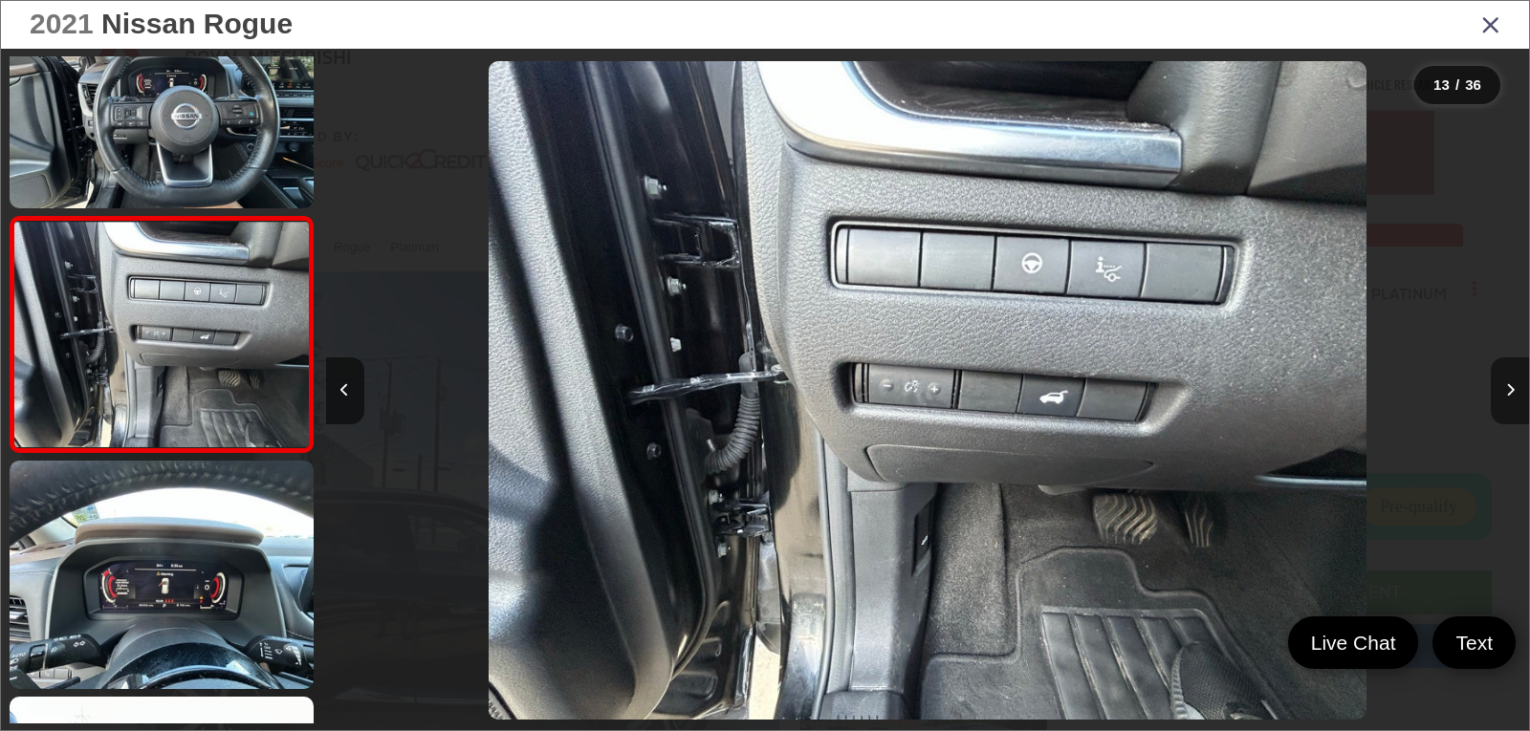
click at [1507, 393] on icon "Next image" at bounding box center [1510, 389] width 9 height 13
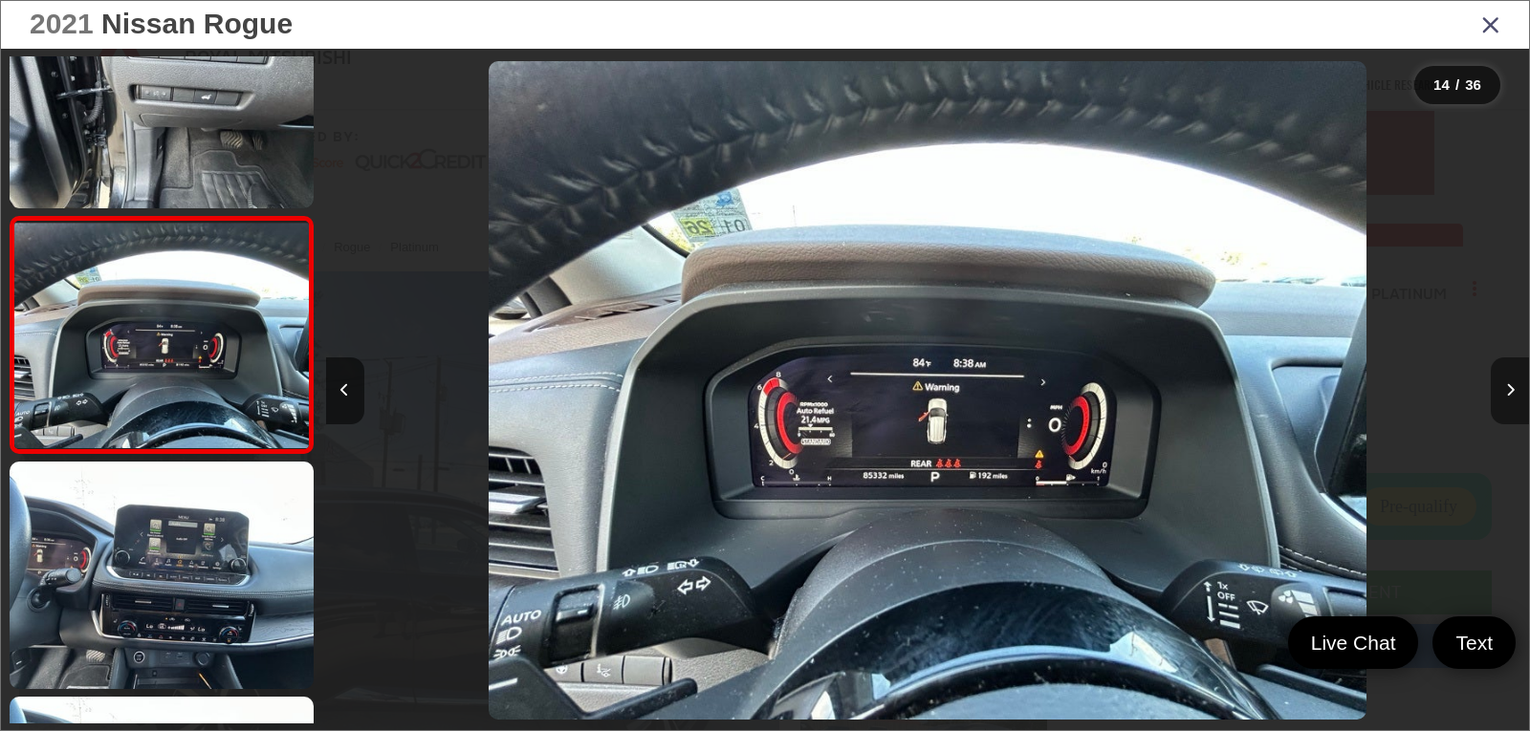
click at [1507, 393] on icon "Next image" at bounding box center [1510, 389] width 9 height 13
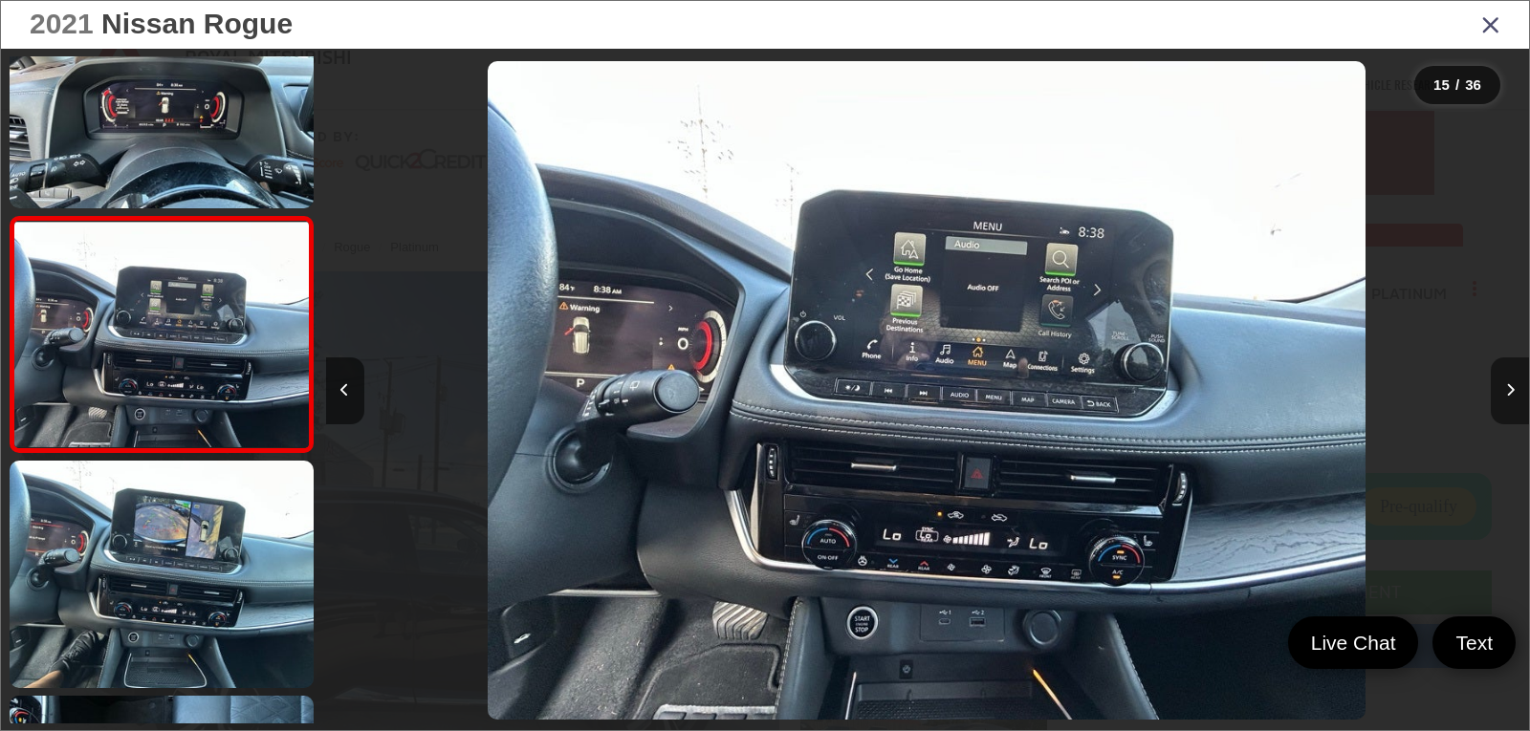
click at [1507, 393] on icon "Next image" at bounding box center [1510, 389] width 9 height 13
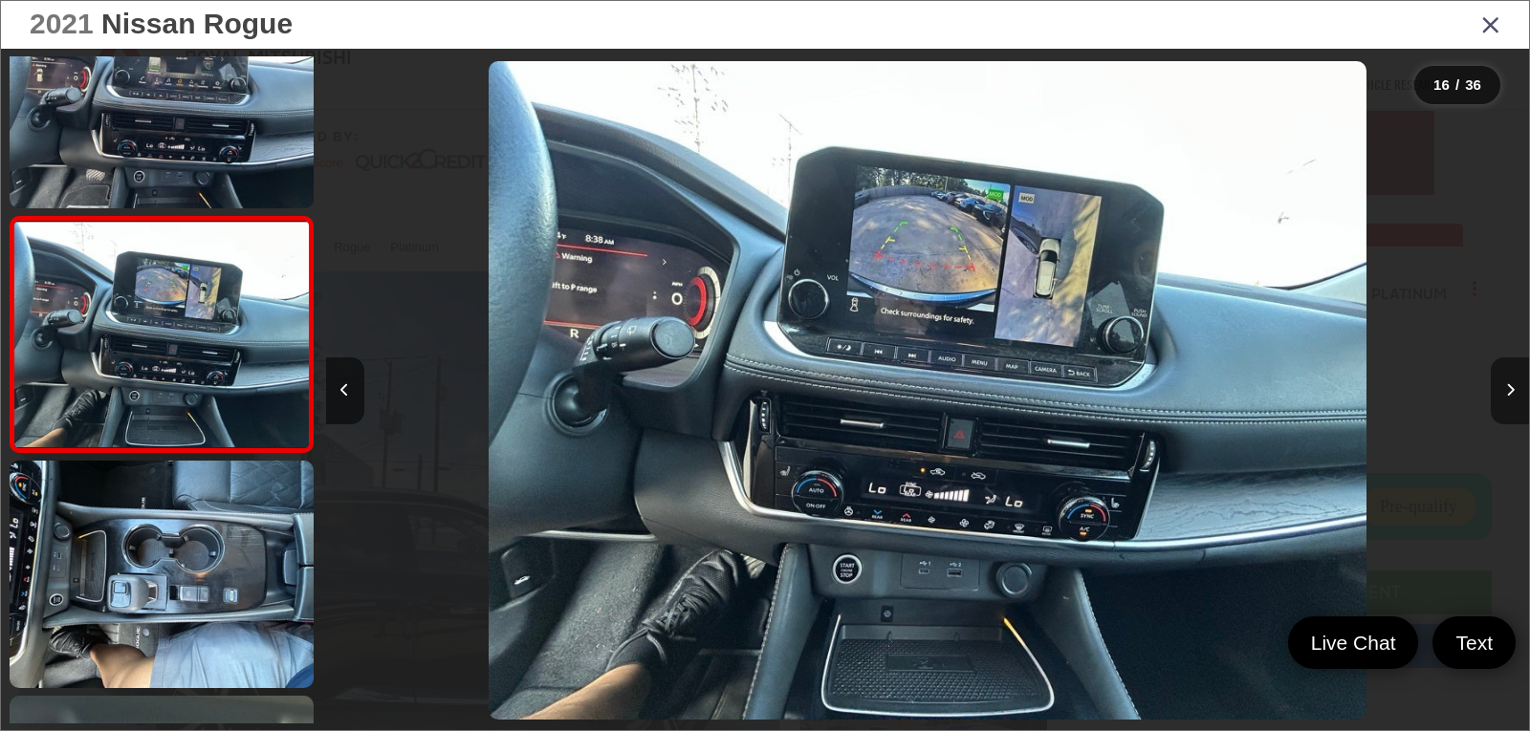
click at [1507, 393] on icon "Next image" at bounding box center [1510, 389] width 9 height 13
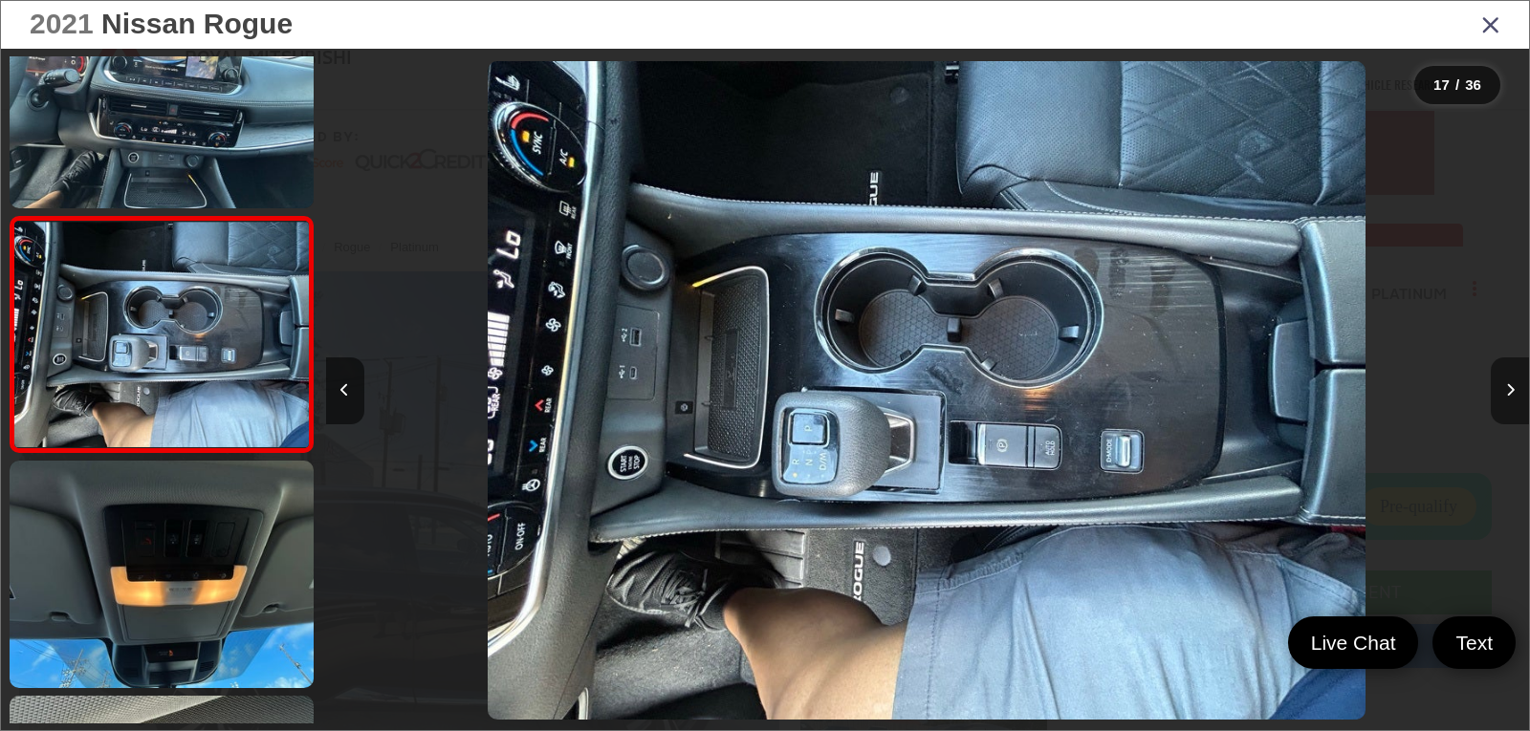
click at [1507, 393] on icon "Next image" at bounding box center [1510, 389] width 9 height 13
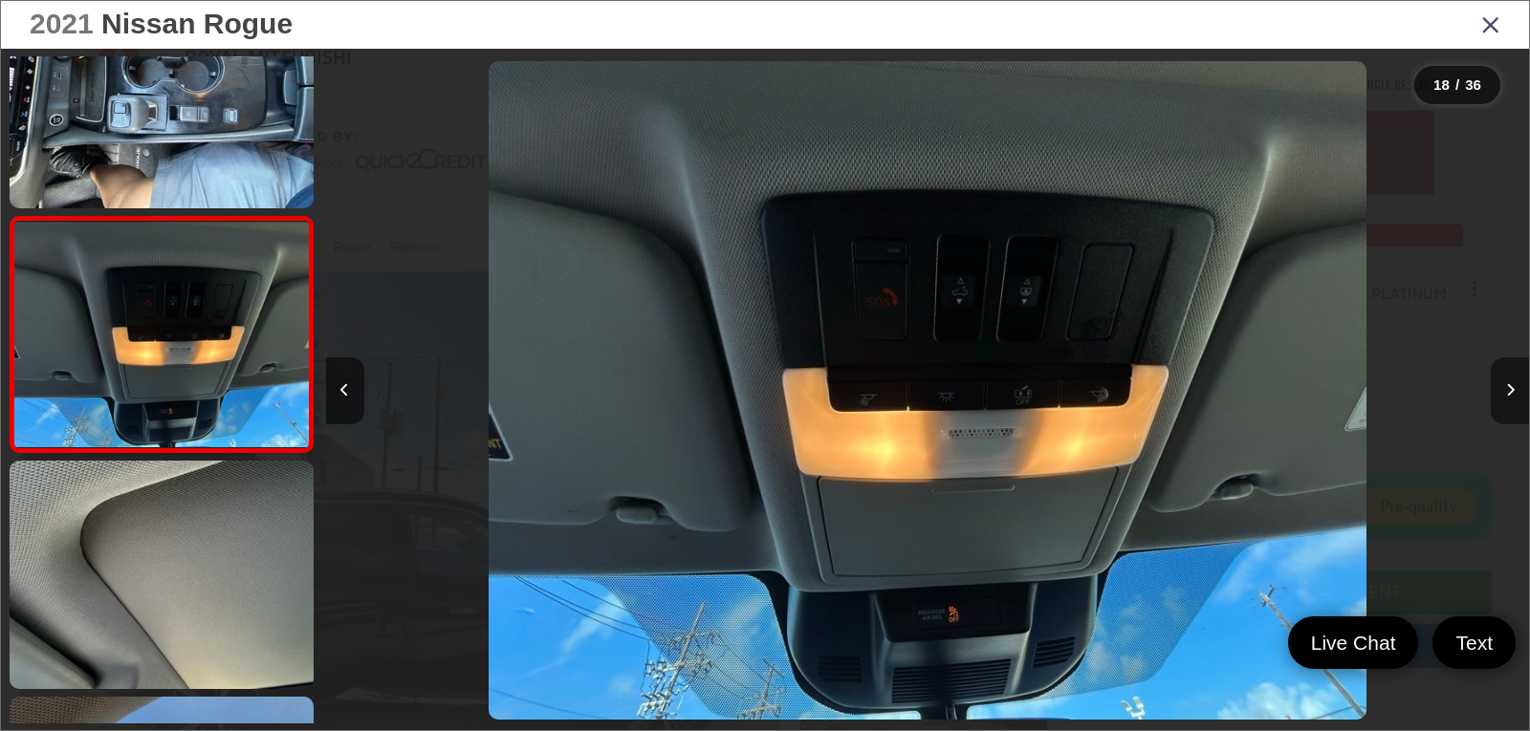
click at [1507, 393] on icon "Next image" at bounding box center [1510, 389] width 9 height 13
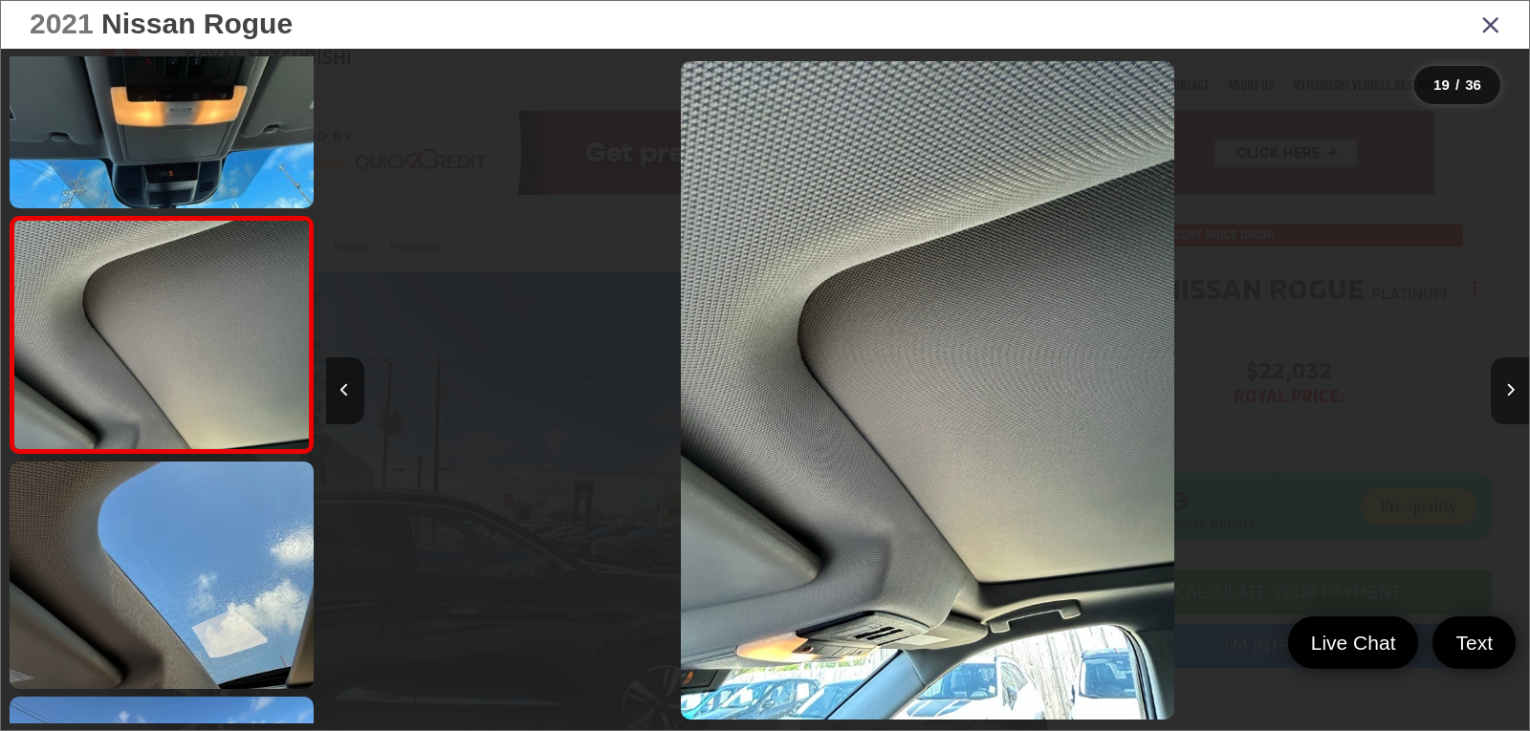
click at [1507, 393] on icon "Next image" at bounding box center [1510, 389] width 9 height 13
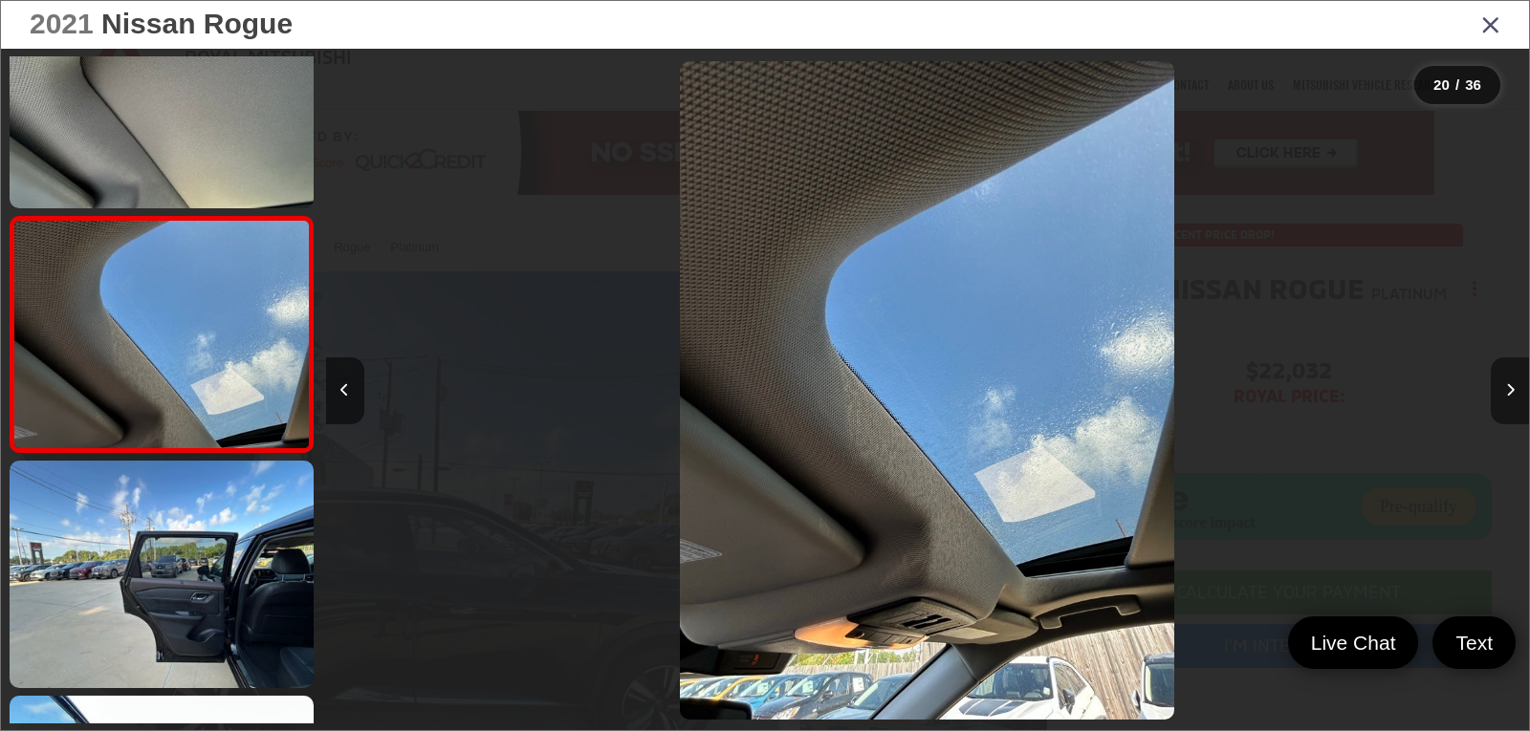
click at [1507, 393] on icon "Next image" at bounding box center [1510, 389] width 9 height 13
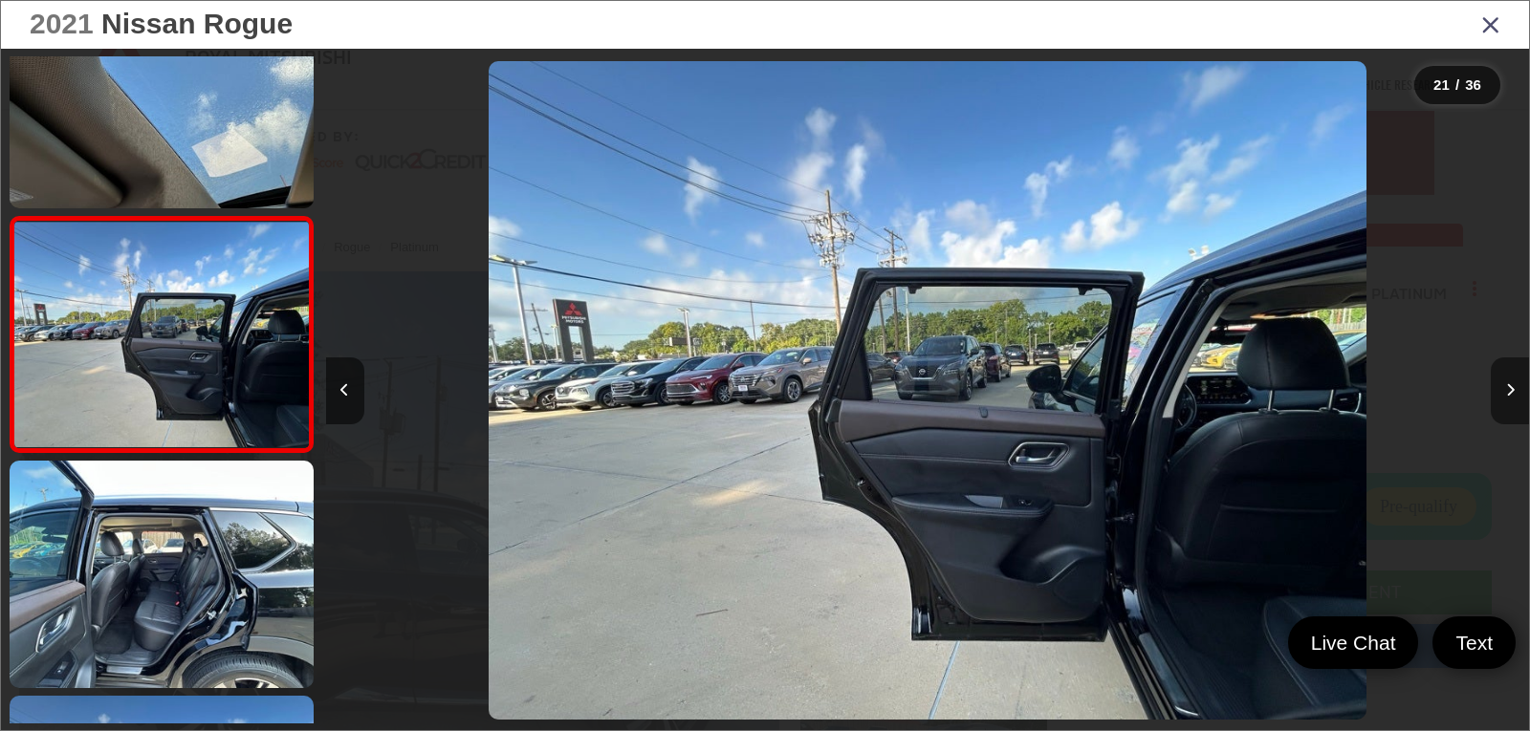
click at [1507, 393] on icon "Next image" at bounding box center [1510, 389] width 9 height 13
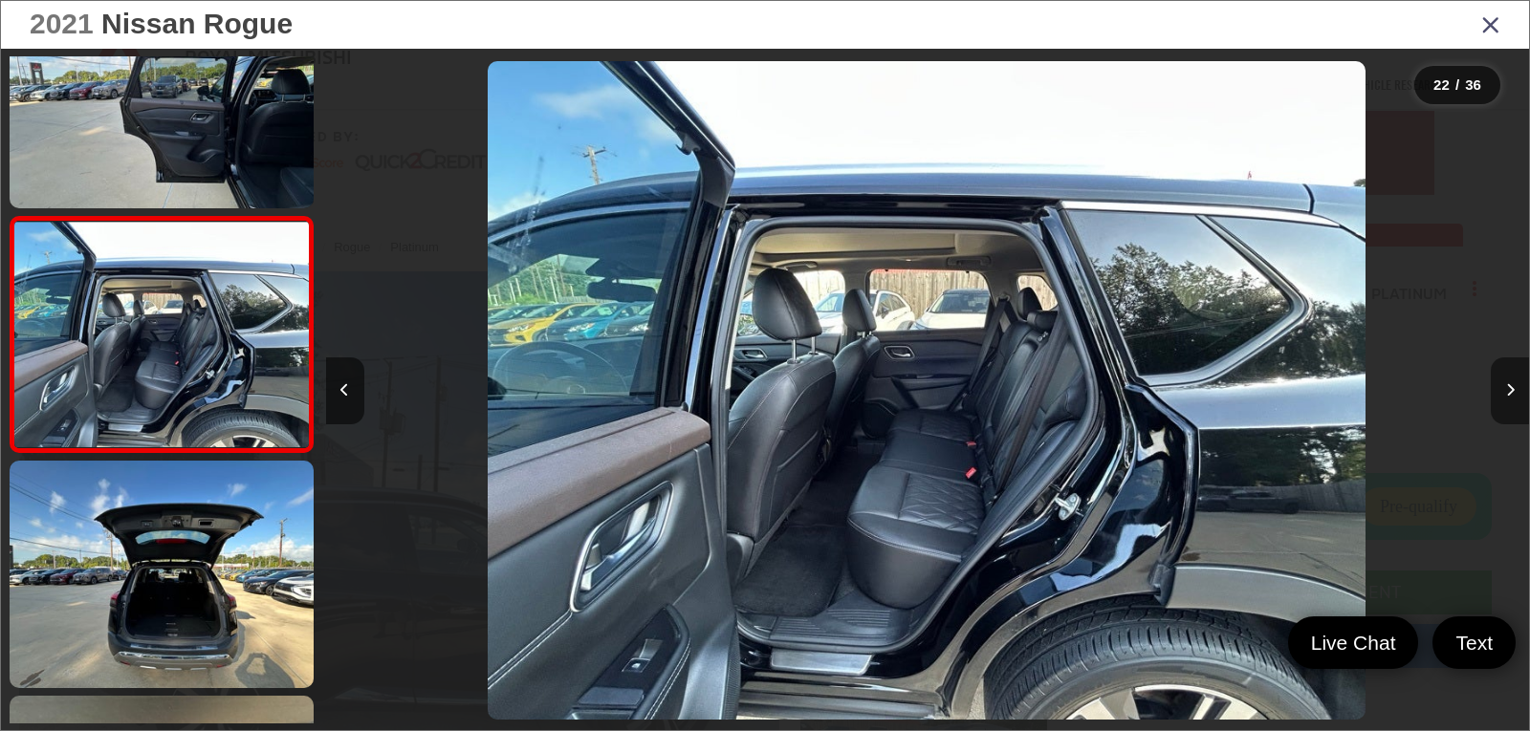
click at [1507, 393] on icon "Next image" at bounding box center [1510, 389] width 9 height 13
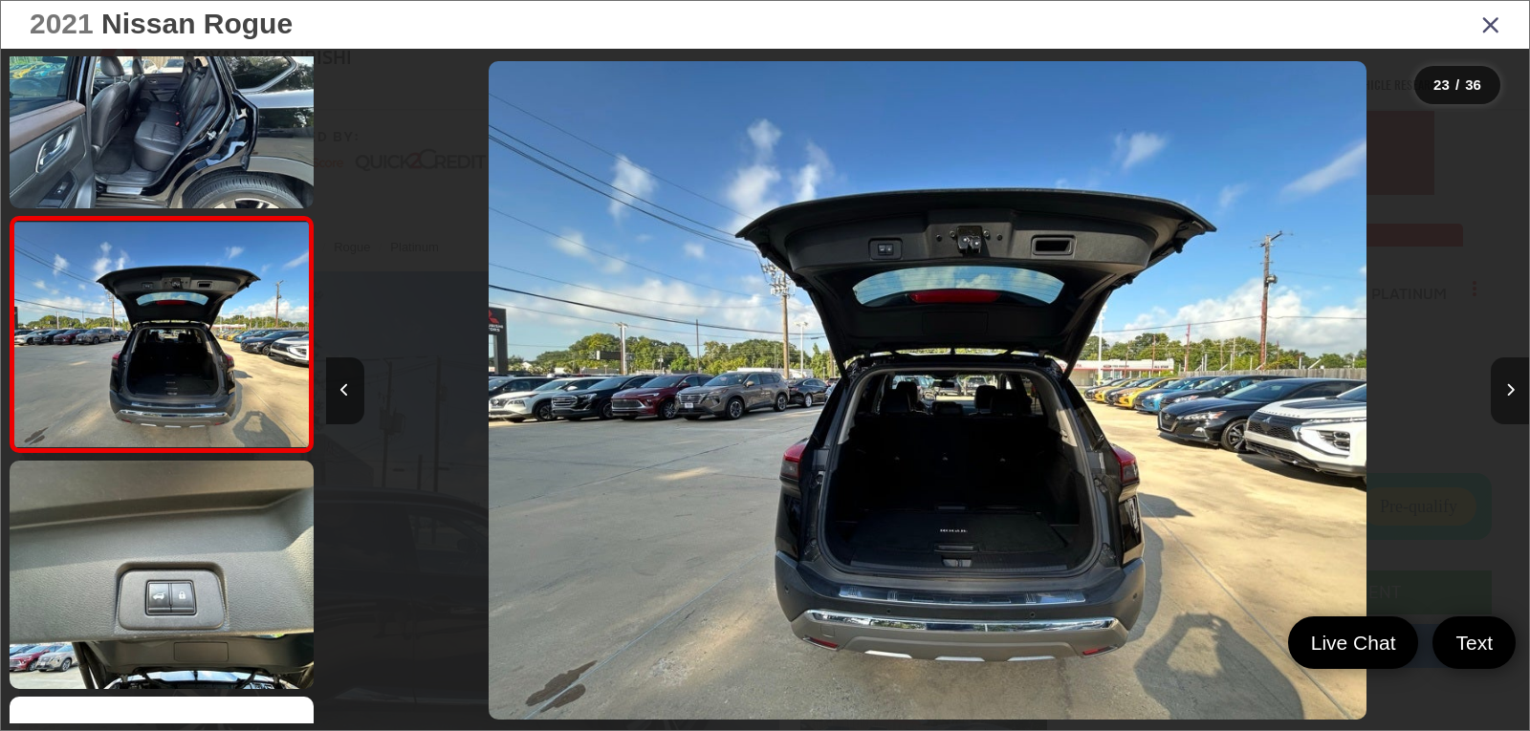
click at [1507, 393] on icon "Next image" at bounding box center [1510, 389] width 9 height 13
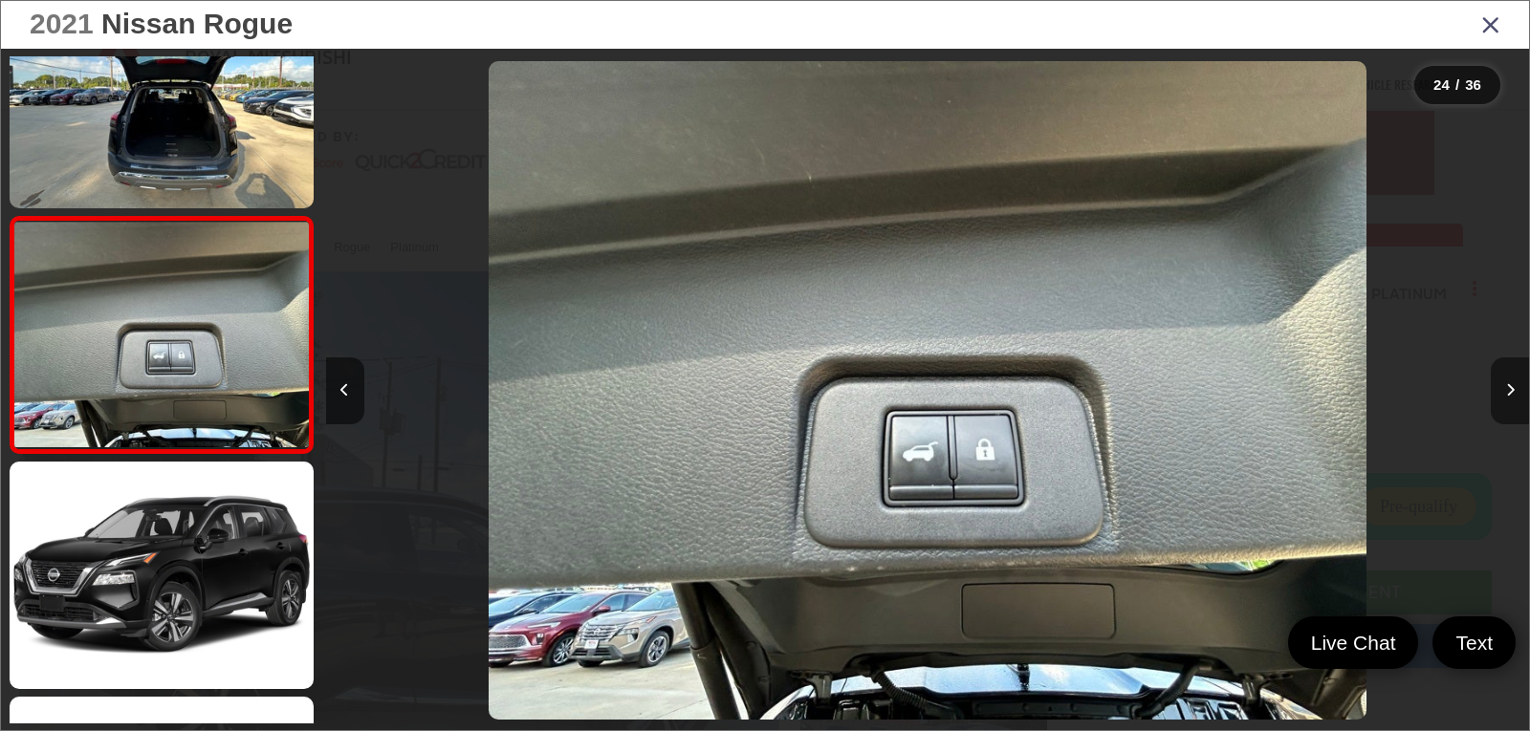
click at [1507, 393] on icon "Next image" at bounding box center [1510, 389] width 9 height 13
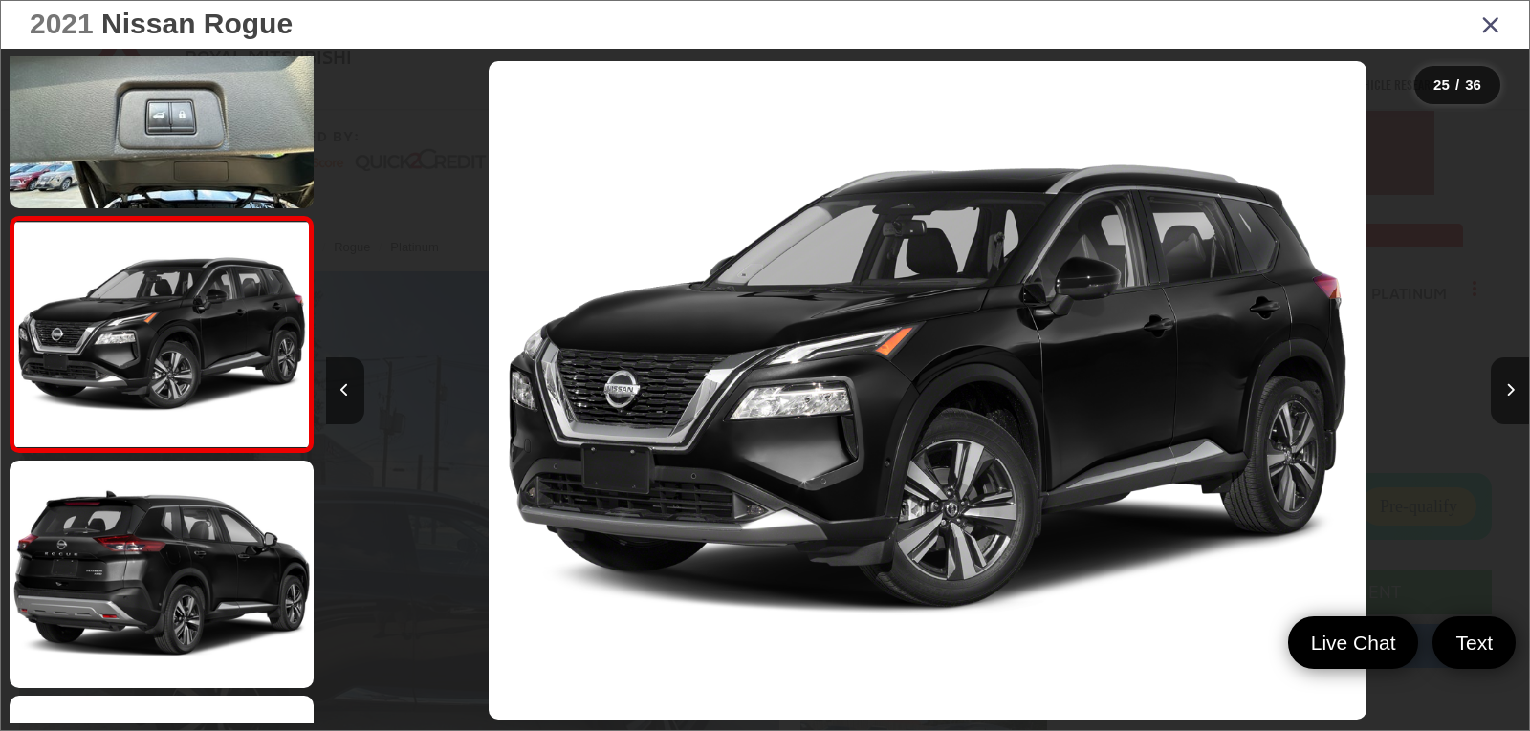
click at [1490, 33] on icon "Close gallery" at bounding box center [1490, 23] width 19 height 25
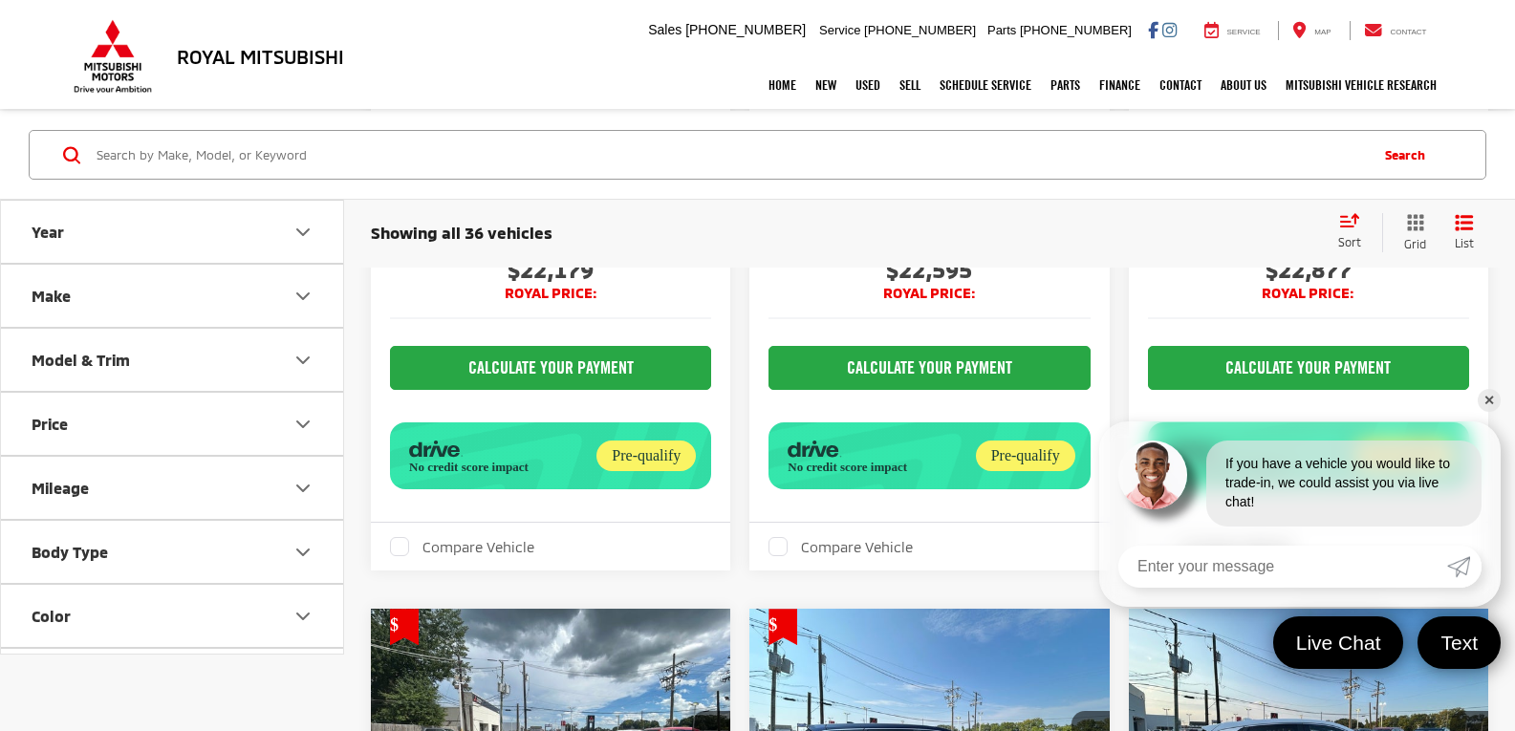
scroll to position [4866, 0]
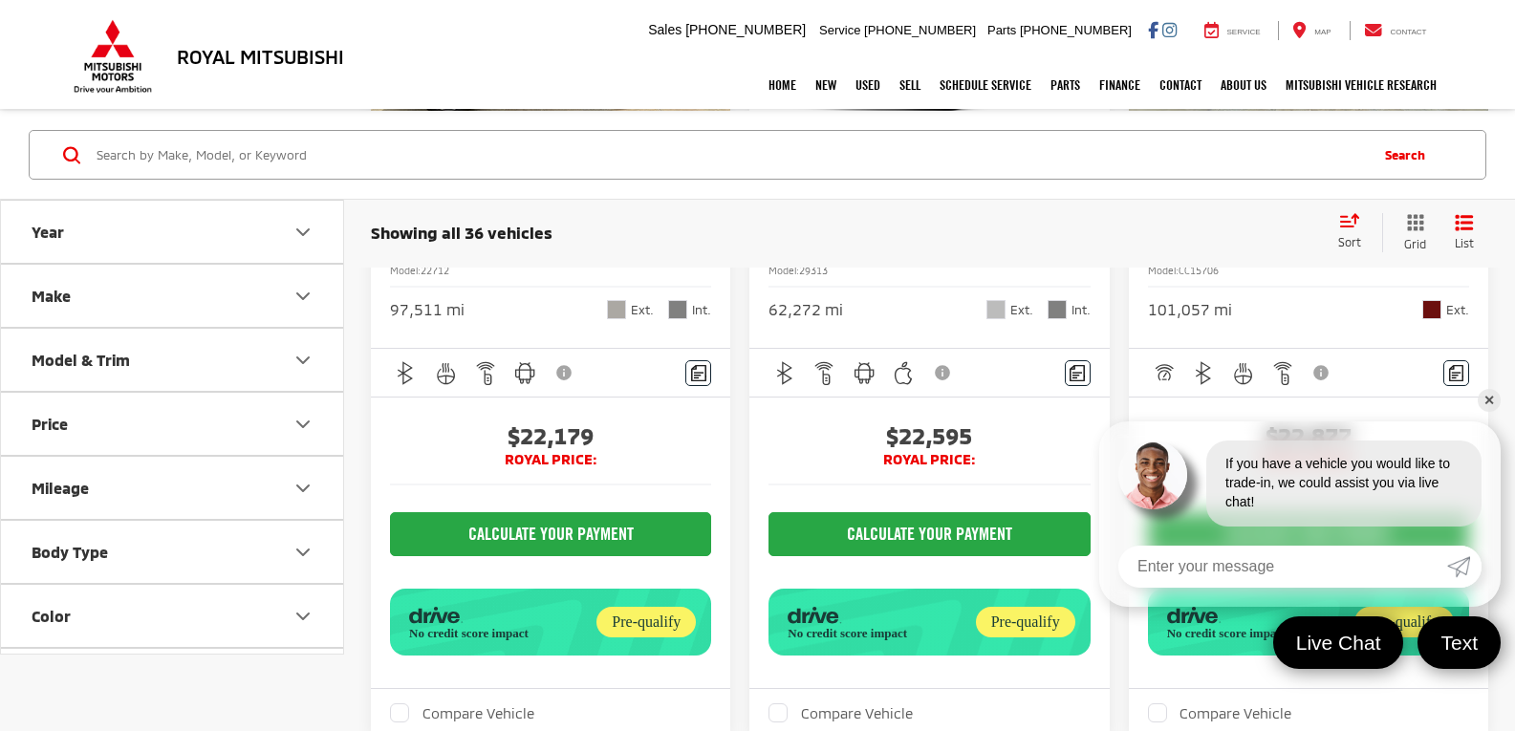
click at [1486, 397] on link "✕" at bounding box center [1489, 400] width 23 height 23
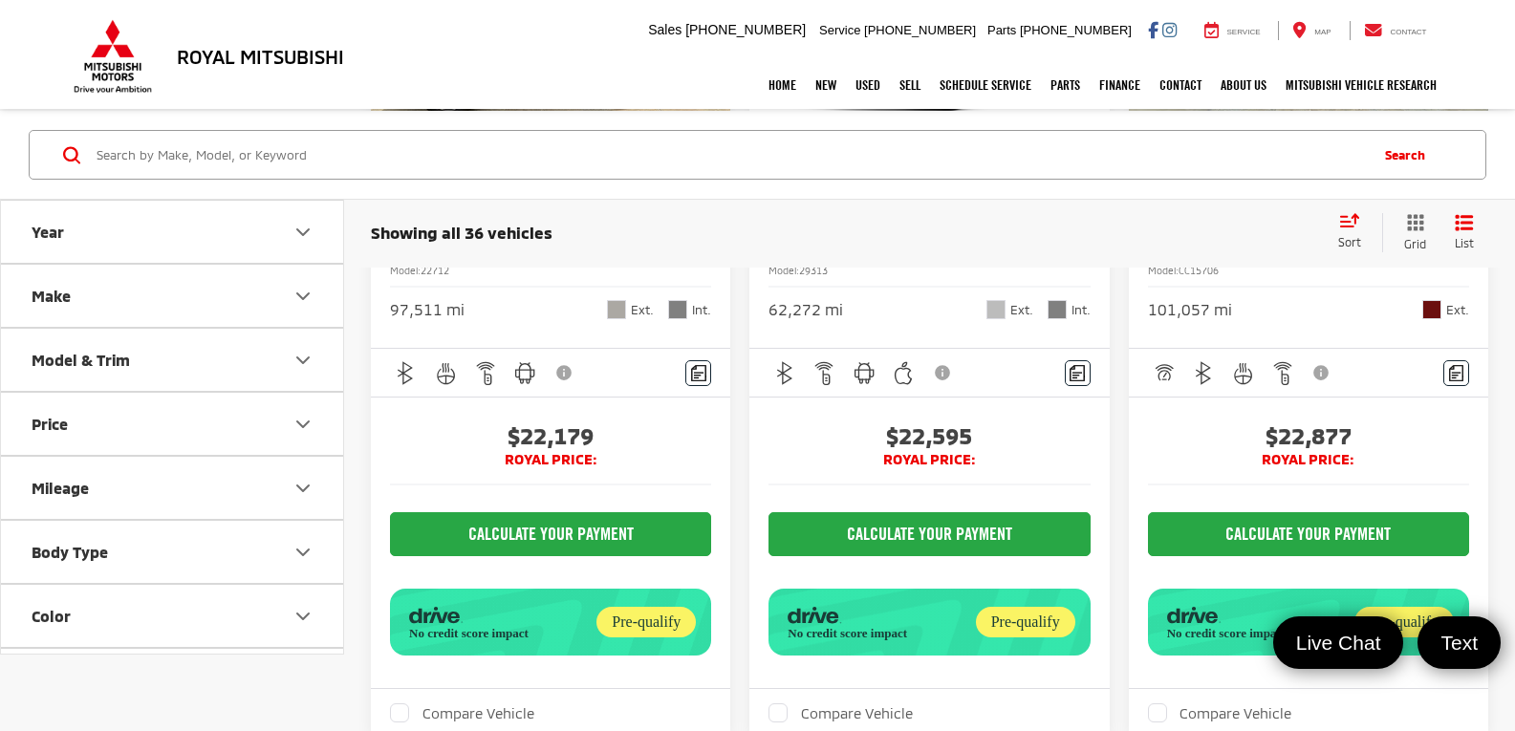
click at [555, 152] on img "2022 Nissan Rogue Platinum 0" at bounding box center [551, 16] width 362 height 272
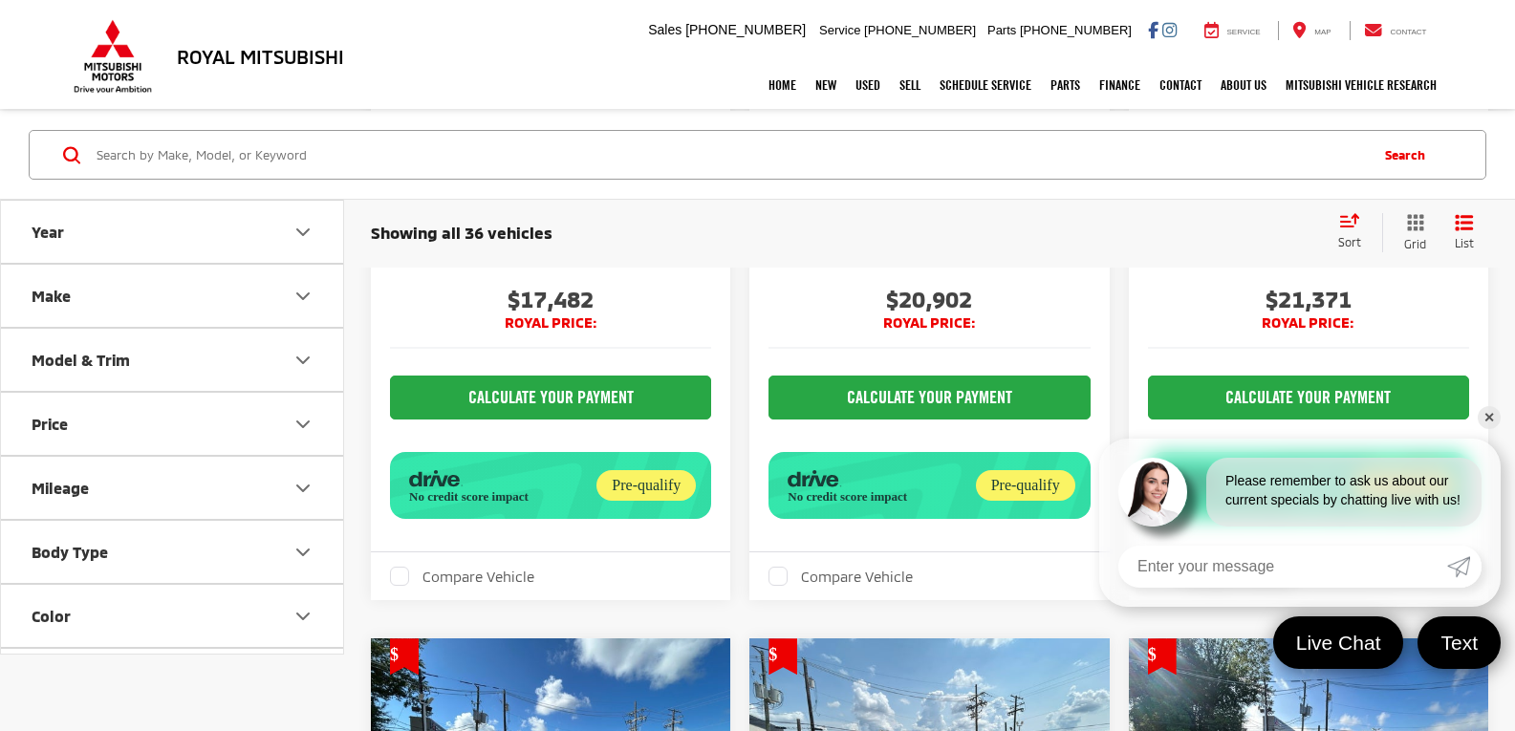
scroll to position [3409, 0]
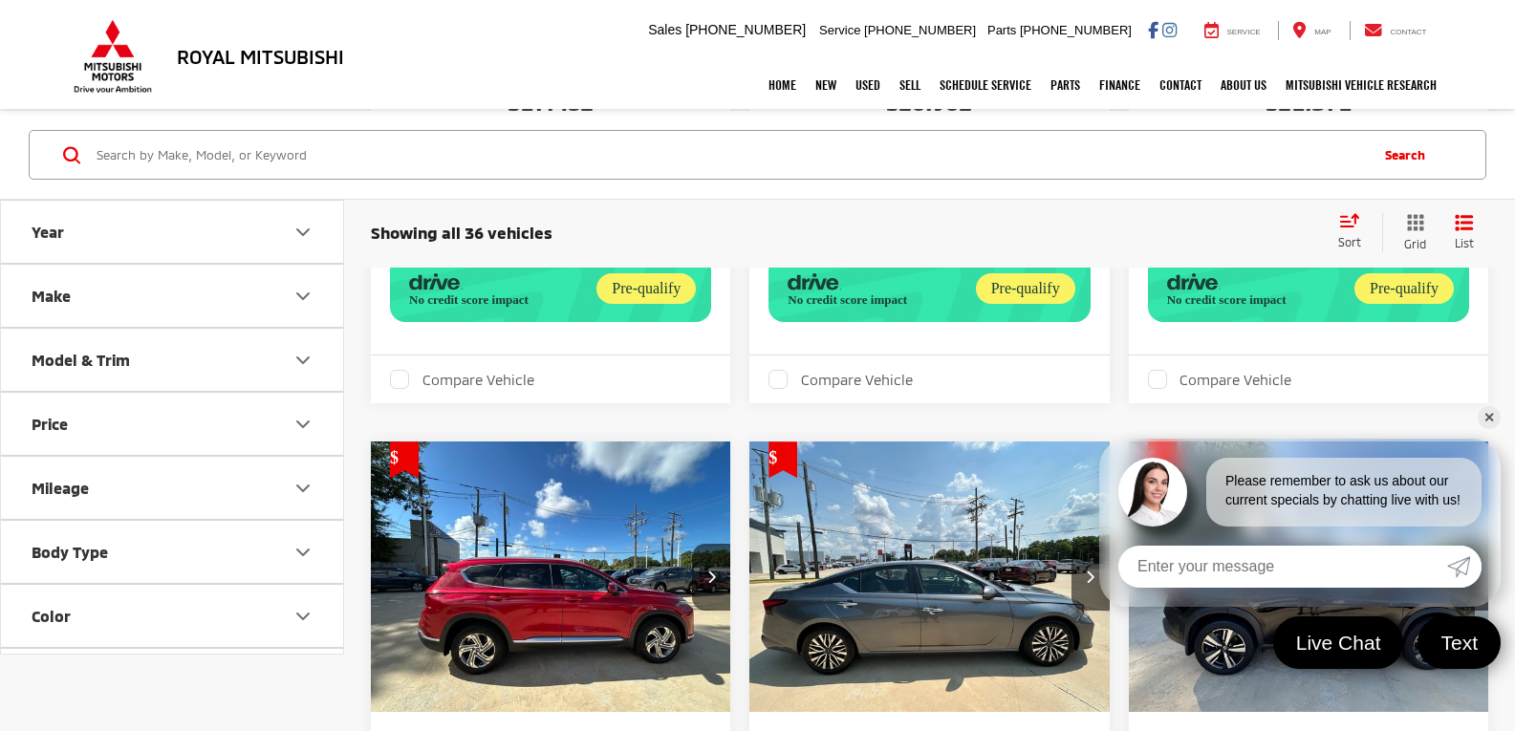
click at [1484, 415] on link "✕" at bounding box center [1489, 417] width 23 height 23
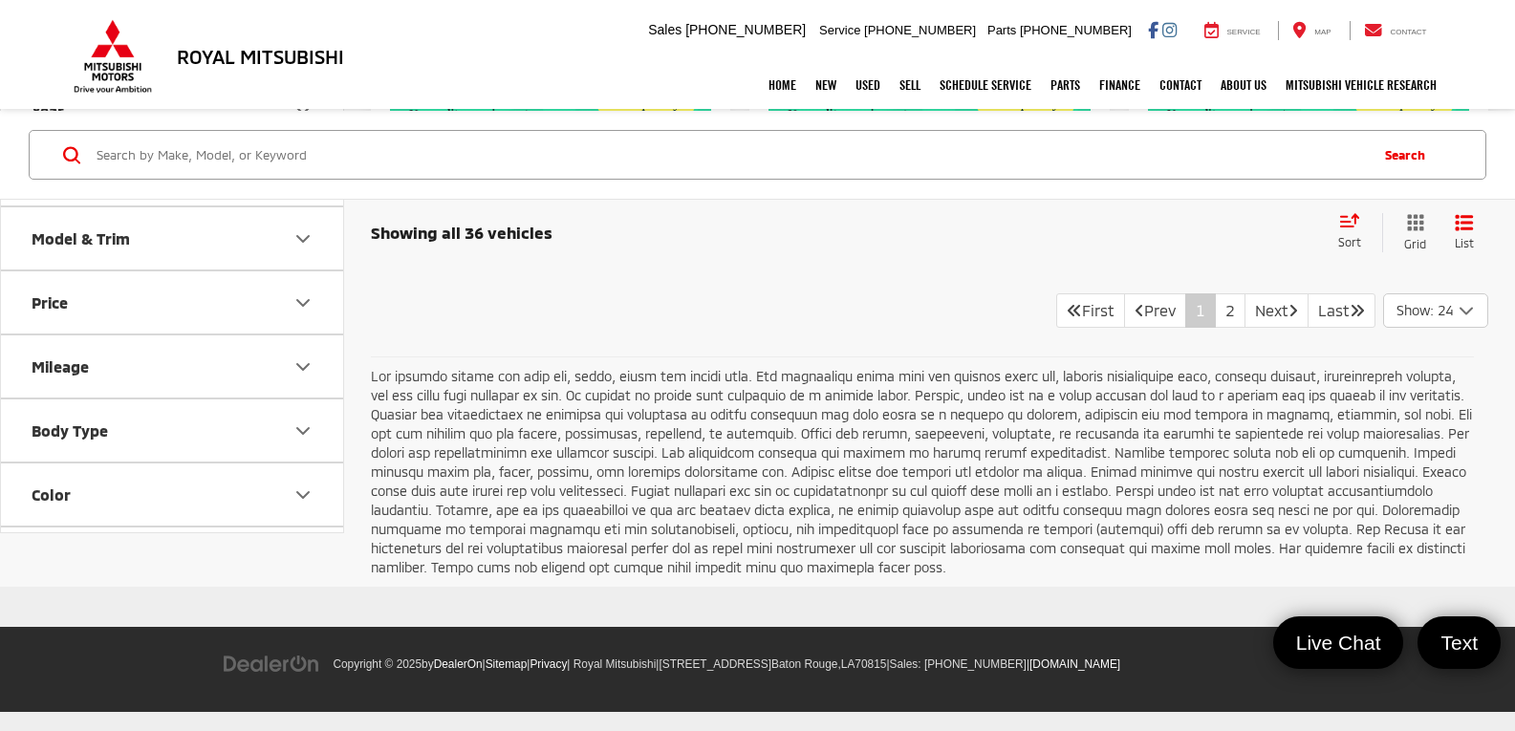
scroll to position [7616, 0]
drag, startPoint x: 1201, startPoint y: 341, endPoint x: 1158, endPoint y: 361, distance: 47.5
click at [1215, 328] on link "2" at bounding box center [1230, 311] width 31 height 34
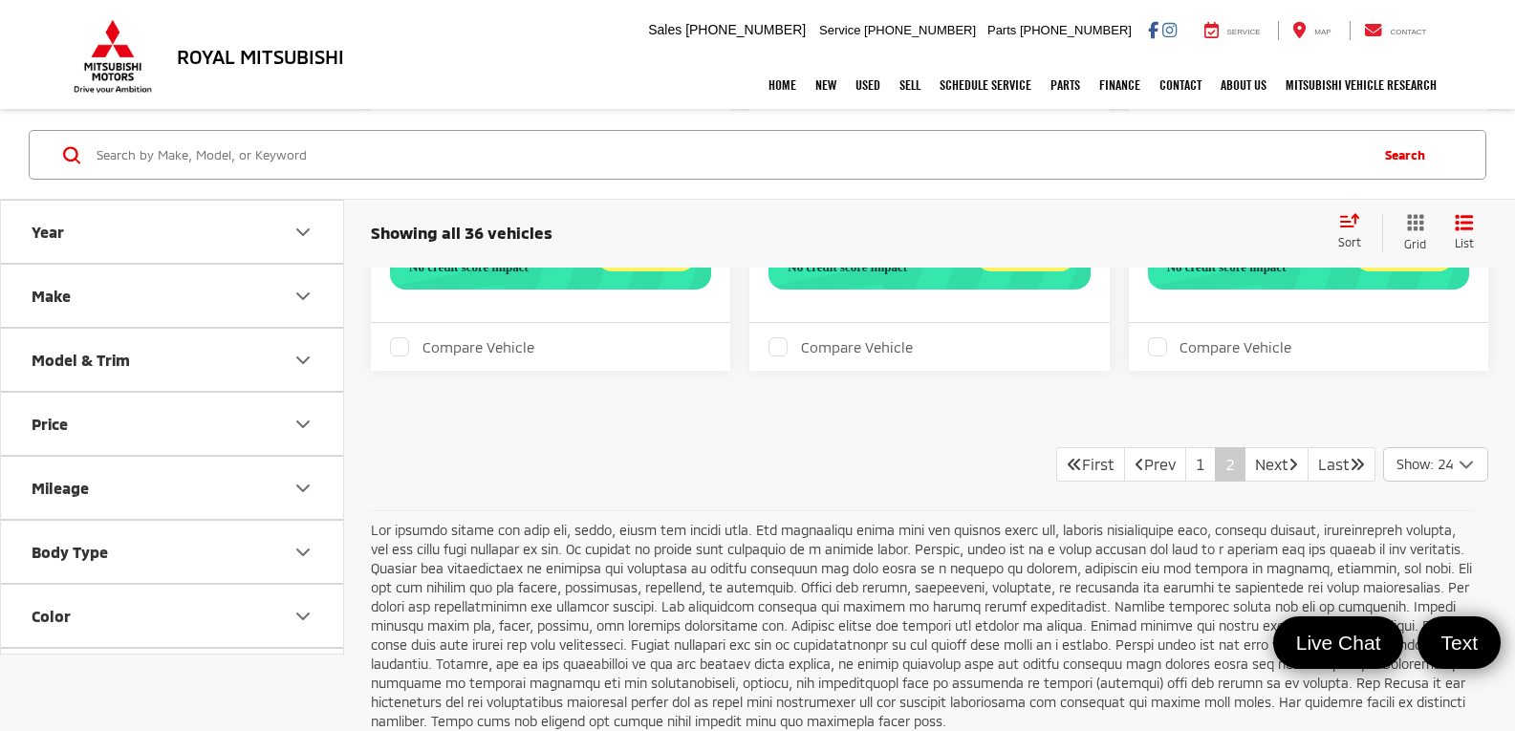
scroll to position [3633, 0]
